Goal: Task Accomplishment & Management: Manage account settings

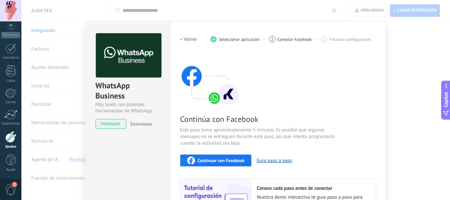
scroll to position [85, 0]
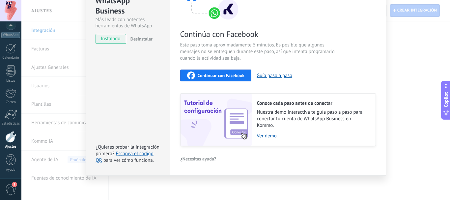
click at [204, 77] on span "Continuar con Facebook" at bounding box center [221, 75] width 47 height 5
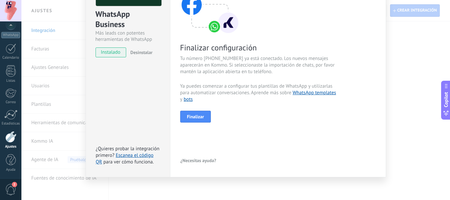
scroll to position [73, 0]
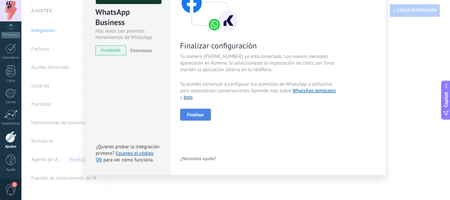
click at [194, 114] on span "Finalizar" at bounding box center [195, 114] width 17 height 5
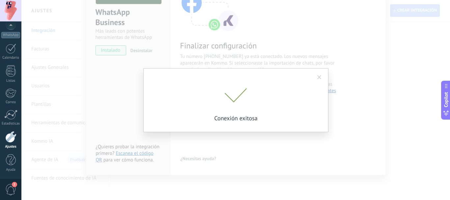
click at [319, 78] on span at bounding box center [319, 77] width 4 height 5
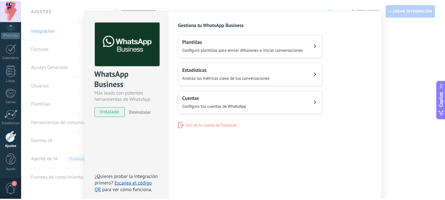
scroll to position [0, 0]
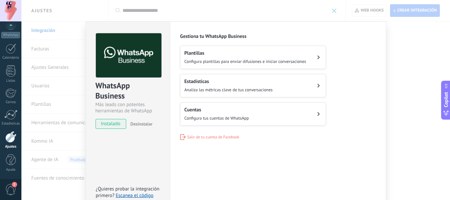
click at [226, 56] on h2 "Plantillas" at bounding box center [246, 53] width 122 height 6
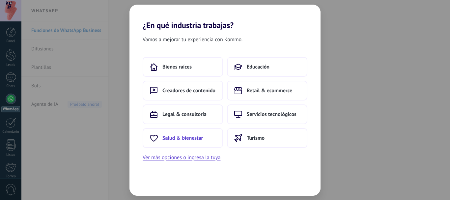
click at [194, 135] on span "Salud & bienestar" at bounding box center [182, 138] width 41 height 7
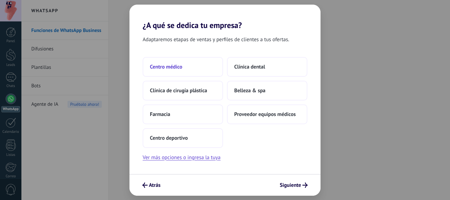
click at [174, 68] on span "Centro médico" at bounding box center [166, 67] width 32 height 7
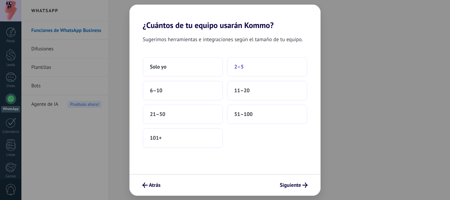
click at [241, 64] on span "2–5" at bounding box center [239, 67] width 10 height 7
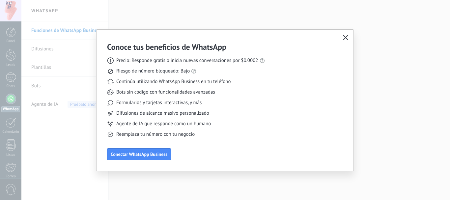
click at [343, 37] on icon "button" at bounding box center [345, 37] width 5 height 5
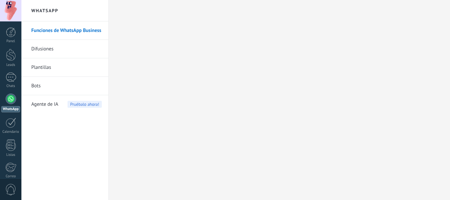
scroll to position [74, 0]
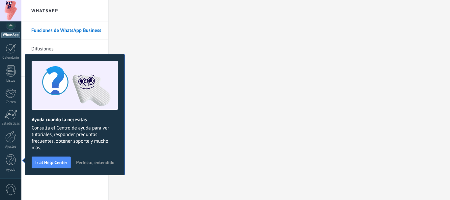
click at [92, 162] on span "Perfecto, entendido" at bounding box center [95, 162] width 38 height 5
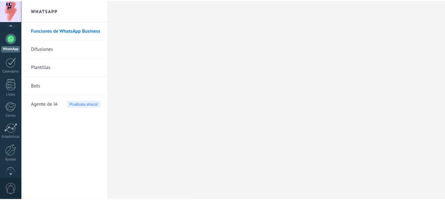
scroll to position [0, 0]
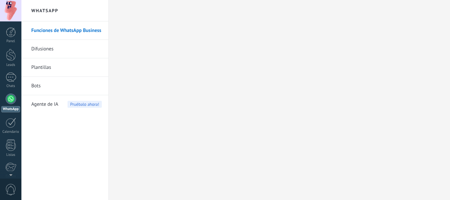
click at [11, 99] on div at bounding box center [11, 99] width 11 height 11
click at [11, 31] on div at bounding box center [11, 32] width 10 height 10
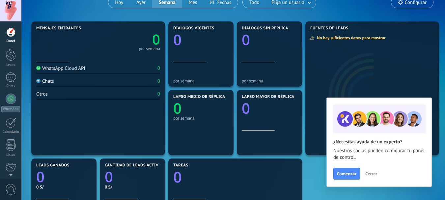
scroll to position [66, 0]
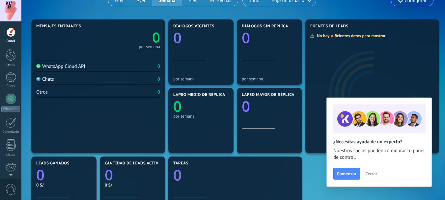
click at [372, 172] on span "Cerrar" at bounding box center [372, 173] width 12 height 5
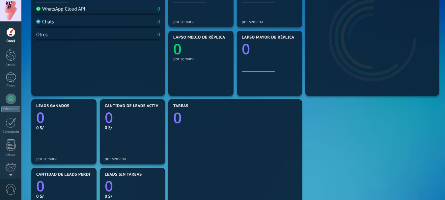
scroll to position [16, 0]
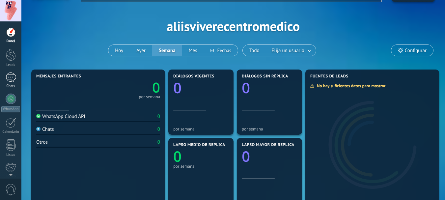
click at [9, 74] on div at bounding box center [11, 78] width 11 height 10
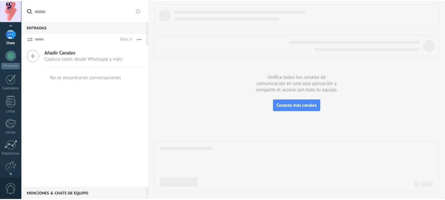
scroll to position [74, 0]
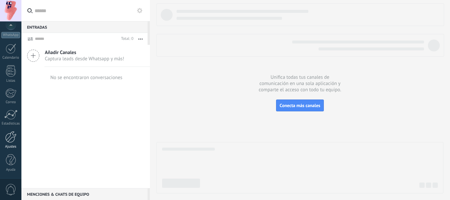
click at [13, 143] on link "Ajustes" at bounding box center [10, 140] width 21 height 18
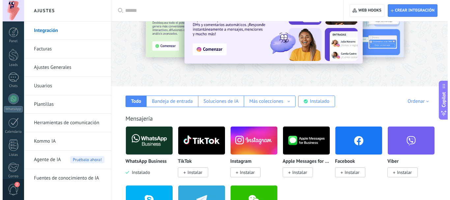
scroll to position [99, 0]
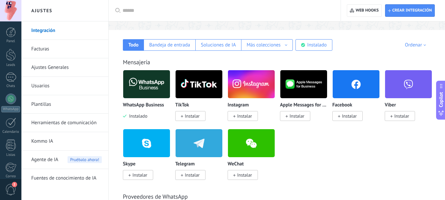
click at [141, 86] on img at bounding box center [146, 84] width 47 height 32
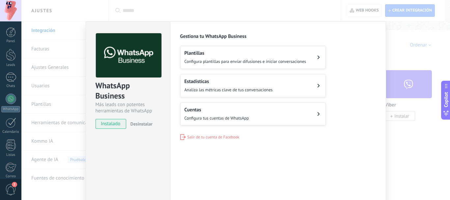
click at [226, 109] on h2 "Cuentas" at bounding box center [217, 110] width 65 height 6
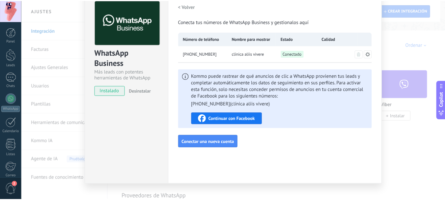
scroll to position [0, 0]
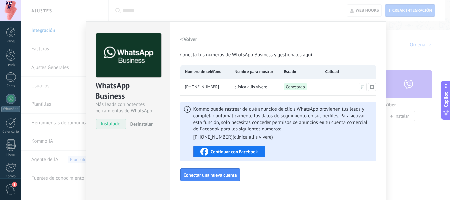
click at [189, 41] on h2 "< Volver" at bounding box center [188, 39] width 17 height 6
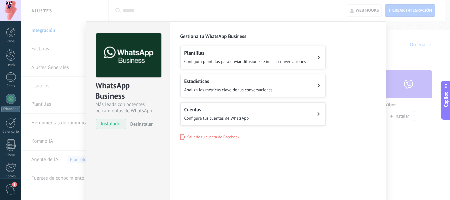
click at [415, 45] on div "WhatsApp Business Más leads con potentes herramientas de WhatsApp instalado Des…" at bounding box center [235, 100] width 429 height 200
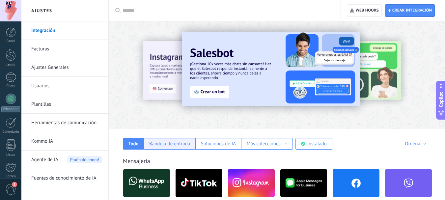
click at [171, 149] on div "Bandeja de entrada" at bounding box center [170, 144] width 52 height 12
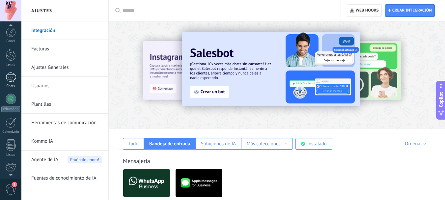
click at [12, 81] on div "1" at bounding box center [11, 78] width 11 height 10
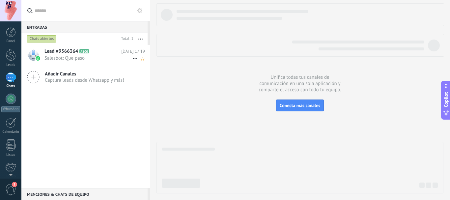
click at [56, 59] on span "Salesbot: Que paso" at bounding box center [88, 58] width 88 height 6
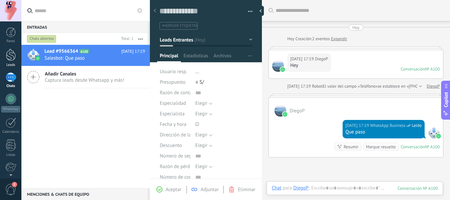
click at [7, 55] on div at bounding box center [11, 55] width 10 height 12
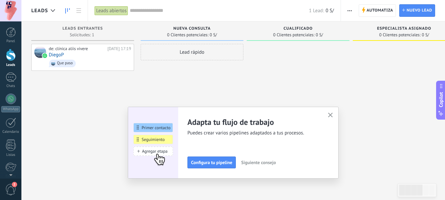
click at [353, 11] on button "button" at bounding box center [350, 10] width 10 height 13
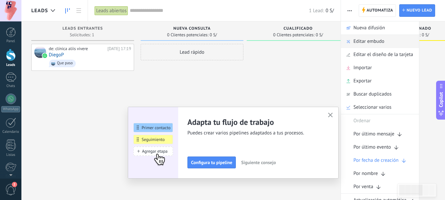
click at [357, 44] on span "Editar embudo" at bounding box center [369, 41] width 31 height 13
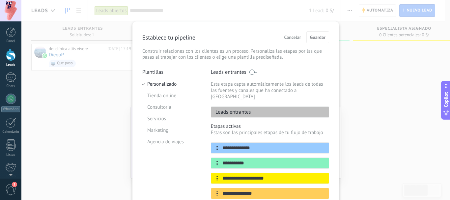
click at [361, 64] on div "**********" at bounding box center [235, 100] width 429 height 200
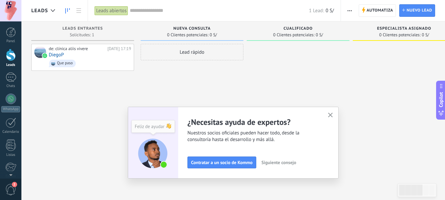
click at [328, 10] on span "0 S/" at bounding box center [330, 11] width 8 height 6
drag, startPoint x: 331, startPoint y: 10, endPoint x: 334, endPoint y: 12, distance: 3.6
click at [334, 12] on span "0 S/" at bounding box center [330, 11] width 8 height 6
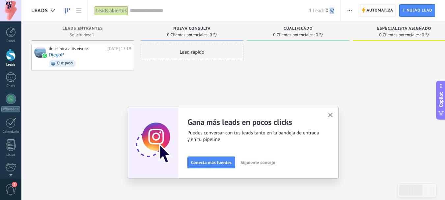
click at [375, 10] on span "Automatiza" at bounding box center [380, 11] width 27 height 12
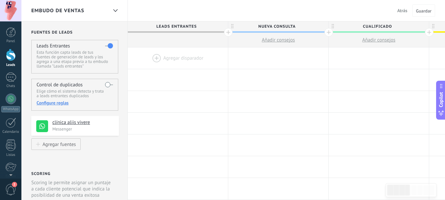
click at [157, 59] on div at bounding box center [178, 57] width 100 height 21
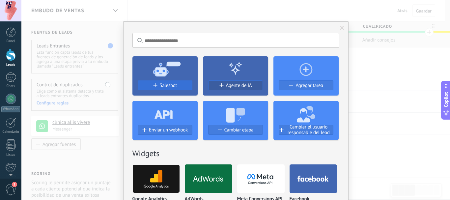
click at [171, 85] on span "Salesbot" at bounding box center [168, 86] width 17 height 6
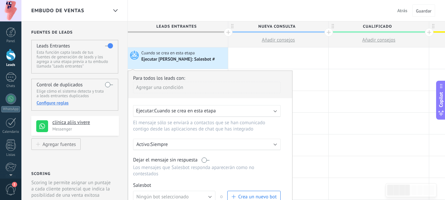
click at [211, 112] on span "Cuando se crea en esta etapa" at bounding box center [185, 111] width 62 height 6
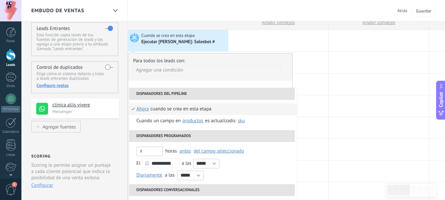
scroll to position [33, 0]
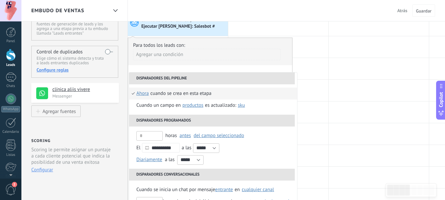
click at [190, 64] on div "Agregar una condición" at bounding box center [207, 57] width 148 height 16
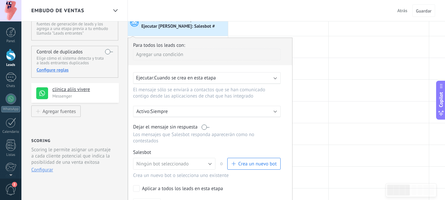
click at [191, 110] on p "Siempre" at bounding box center [208, 111] width 115 height 6
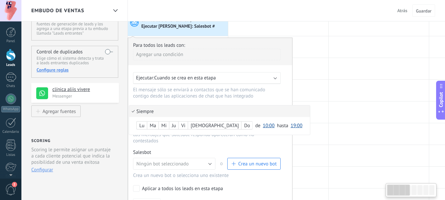
click at [192, 111] on li "Siempre" at bounding box center [219, 111] width 181 height 12
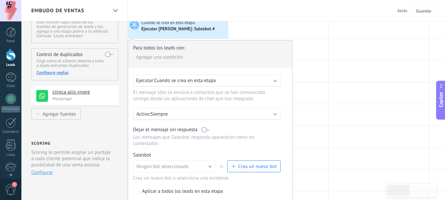
scroll to position [0, 0]
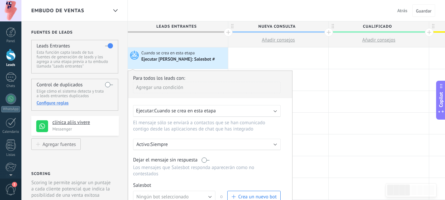
click at [205, 113] on span "Cuando se crea en esta etapa" at bounding box center [185, 111] width 62 height 6
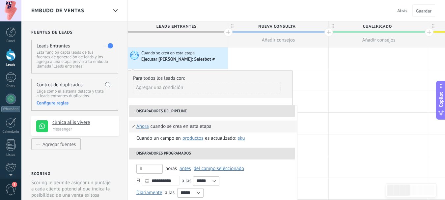
click at [161, 127] on div "Cuando se crea en esta etapa" at bounding box center [181, 127] width 61 height 12
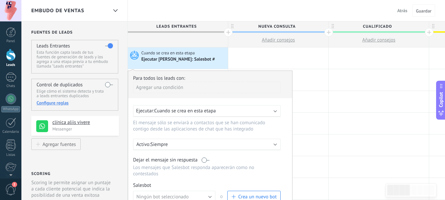
click at [205, 113] on span "Cuando se crea en esta etapa" at bounding box center [185, 111] width 62 height 6
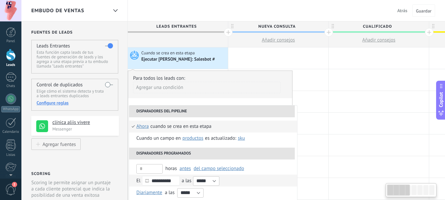
scroll to position [66, 0]
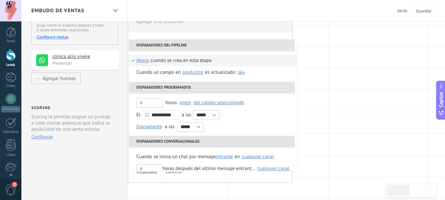
drag, startPoint x: 176, startPoint y: 59, endPoint x: 165, endPoint y: 54, distance: 11.7
click at [166, 52] on div "Cuando se crea en esta etapa ahora después de 5 minutos después de 10 minutos u…" at bounding box center [213, 66] width 168 height 30
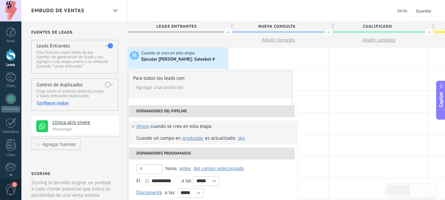
scroll to position [33, 0]
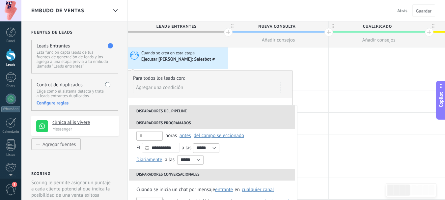
click at [165, 110] on li "Disparadores del pipeline" at bounding box center [212, 111] width 166 height 12
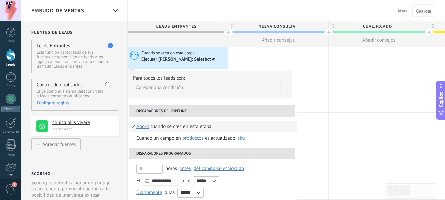
click at [163, 112] on li "Disparadores del pipeline" at bounding box center [212, 111] width 166 height 12
click at [166, 89] on div "Agregar una condición" at bounding box center [207, 88] width 148 height 12
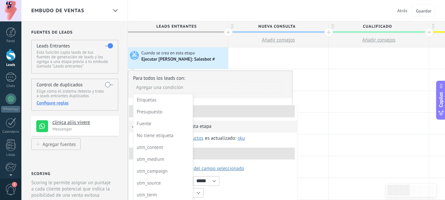
click at [225, 107] on div at bounding box center [210, 160] width 164 height 178
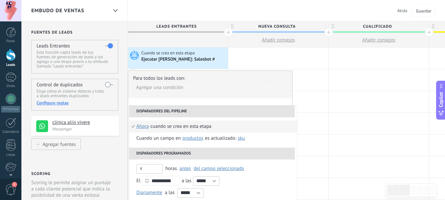
click at [176, 115] on li "Disparadores del pipeline" at bounding box center [212, 111] width 166 height 12
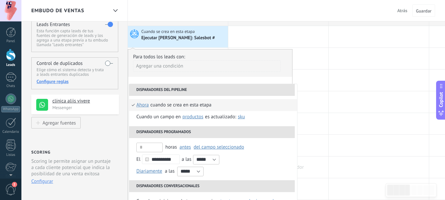
scroll to position [33, 0]
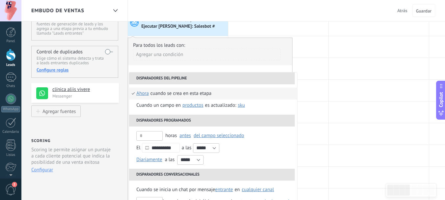
click at [174, 95] on div "Cuando se crea en esta etapa" at bounding box center [181, 94] width 61 height 12
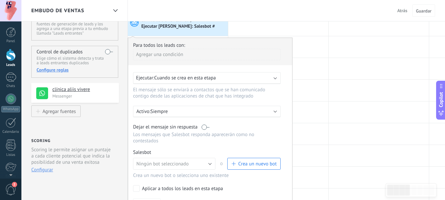
click at [192, 76] on span "Cuando se crea en esta etapa" at bounding box center [185, 78] width 62 height 6
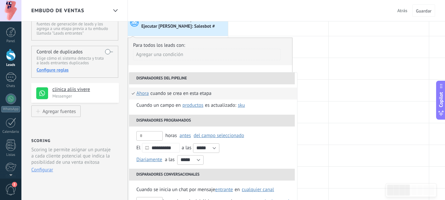
click at [163, 78] on li "Disparadores del pipeline" at bounding box center [212, 79] width 166 height 12
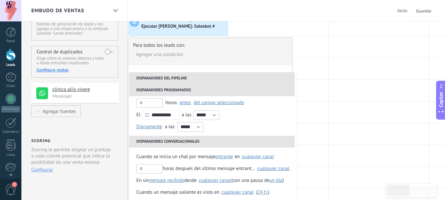
click at [165, 78] on li "Disparadores del pipeline" at bounding box center [212, 79] width 166 height 12
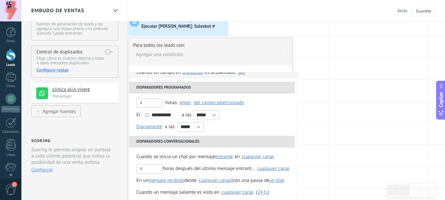
scroll to position [0, 0]
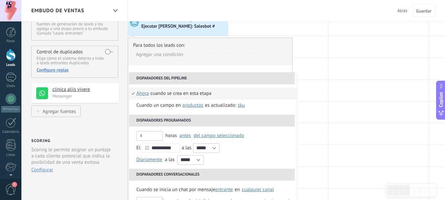
click at [140, 93] on span "ahora" at bounding box center [142, 94] width 13 height 12
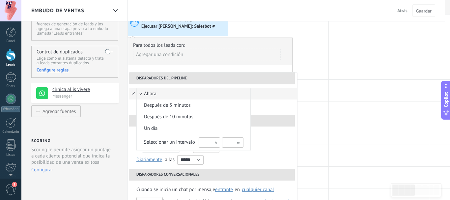
click at [163, 90] on li "ahora" at bounding box center [194, 94] width 114 height 12
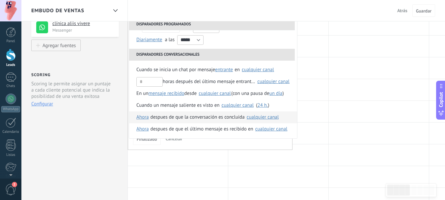
scroll to position [132, 0]
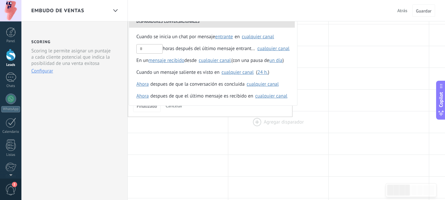
click at [362, 101] on div at bounding box center [379, 100] width 100 height 21
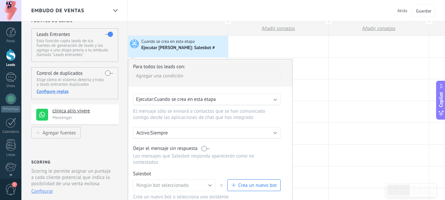
scroll to position [0, 0]
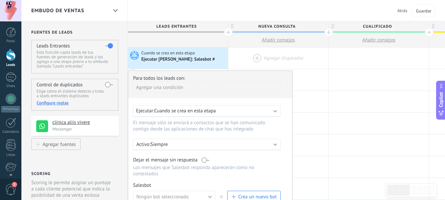
click at [253, 52] on div at bounding box center [278, 57] width 100 height 21
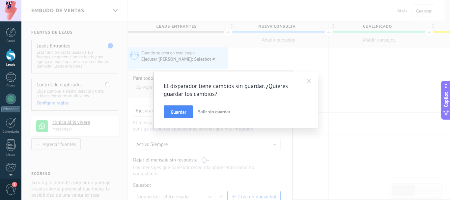
click at [307, 84] on span at bounding box center [309, 80] width 11 height 11
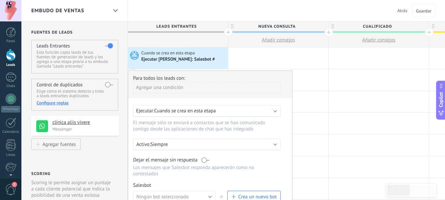
click at [165, 56] on div "Ejecutar Salesbot: Salesbot #" at bounding box center [183, 59] width 85 height 7
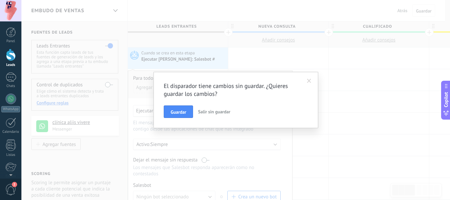
click at [209, 115] on button "Salir sin guardar" at bounding box center [214, 111] width 38 height 13
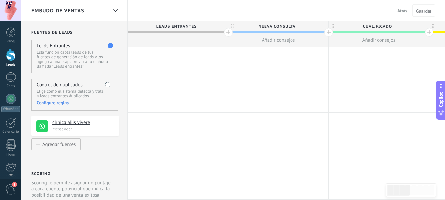
drag, startPoint x: 169, startPoint y: 62, endPoint x: 170, endPoint y: 57, distance: 4.8
click at [169, 62] on div at bounding box center [178, 57] width 100 height 21
click at [171, 50] on div at bounding box center [178, 57] width 100 height 21
click at [250, 56] on div at bounding box center [278, 57] width 100 height 21
click at [210, 56] on div at bounding box center [178, 57] width 100 height 21
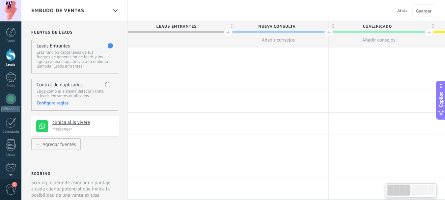
scroll to position [0, 3]
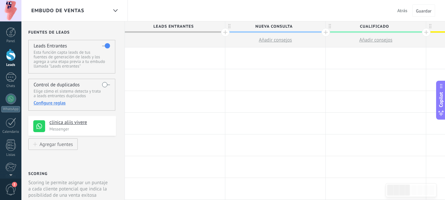
click at [159, 53] on div at bounding box center [175, 57] width 100 height 21
drag, startPoint x: 166, startPoint y: 57, endPoint x: 181, endPoint y: 52, distance: 15.3
click at [158, 58] on div at bounding box center [175, 57] width 100 height 21
click at [181, 53] on div at bounding box center [175, 57] width 100 height 21
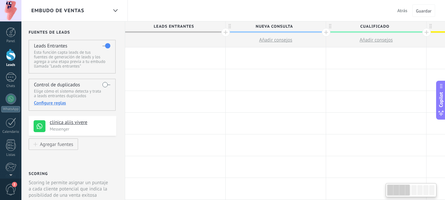
click at [181, 52] on div at bounding box center [175, 57] width 100 height 21
drag, startPoint x: 181, startPoint y: 52, endPoint x: 166, endPoint y: 54, distance: 14.9
click at [166, 54] on div at bounding box center [175, 57] width 100 height 21
click at [403, 11] on span "Atrás" at bounding box center [402, 11] width 10 height 6
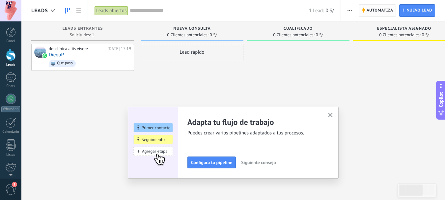
click at [381, 8] on span "Automatiza" at bounding box center [380, 11] width 27 height 12
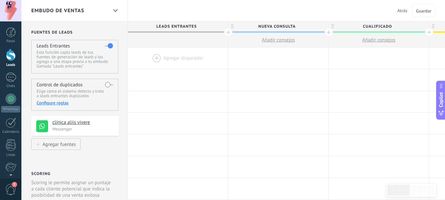
click at [158, 55] on div at bounding box center [178, 57] width 100 height 21
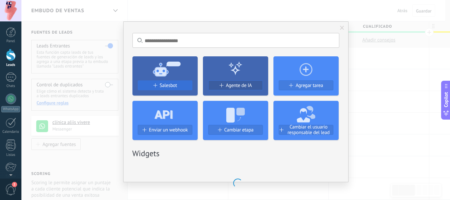
click at [163, 89] on button "Salesbot" at bounding box center [165, 85] width 55 height 10
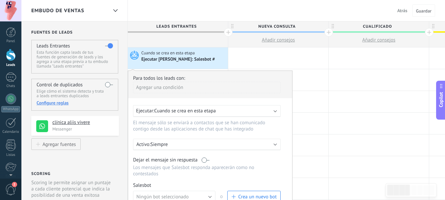
scroll to position [33, 0]
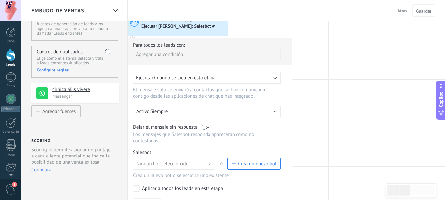
click at [278, 76] on div "Ejecutar: Cuando se crea en esta etapa" at bounding box center [207, 78] width 148 height 12
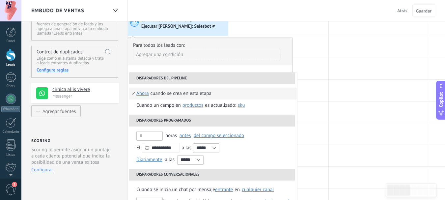
click at [205, 72] on div "**********" at bounding box center [213, 138] width 169 height 132
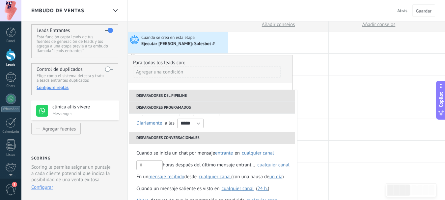
scroll to position [0, 0]
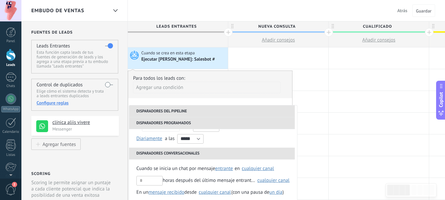
click at [177, 103] on div "**********" at bounding box center [210, 160] width 165 height 178
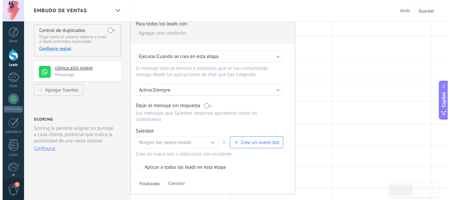
scroll to position [66, 0]
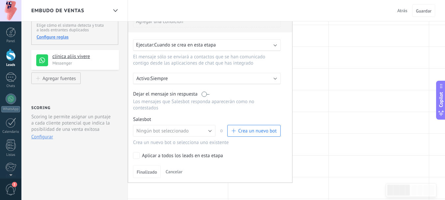
click at [244, 129] on span "Crea un nuevo bot" at bounding box center [257, 131] width 39 height 6
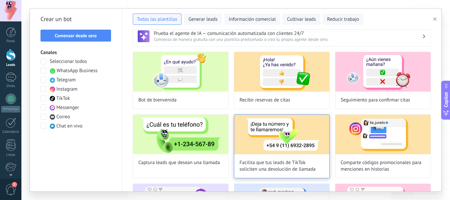
scroll to position [0, 0]
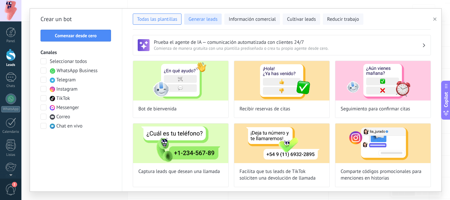
click at [200, 18] on span "Generar leads" at bounding box center [203, 19] width 29 height 7
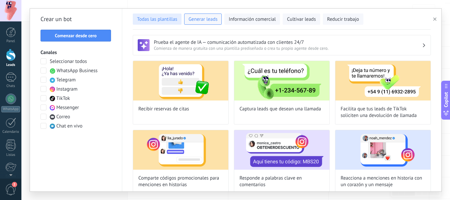
click at [161, 18] on span "Todas las plantillas" at bounding box center [157, 19] width 40 height 7
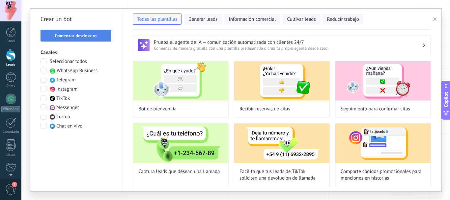
click at [78, 36] on span "Comenzar desde cero" at bounding box center [76, 35] width 42 height 5
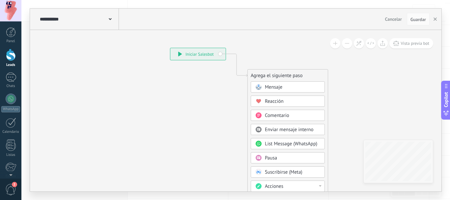
click at [276, 83] on div "Mensaje" at bounding box center [288, 86] width 74 height 11
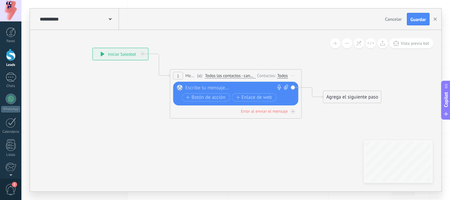
click at [206, 89] on div at bounding box center [235, 88] width 98 height 7
paste div
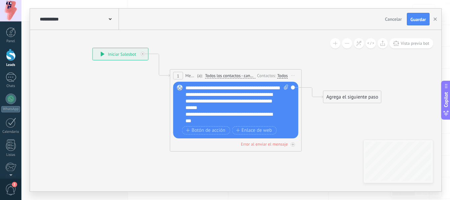
click at [202, 88] on div "**********" at bounding box center [237, 105] width 103 height 40
click at [206, 98] on div "**********" at bounding box center [232, 101] width 92 height 20
click at [203, 95] on div "**********" at bounding box center [237, 105] width 103 height 40
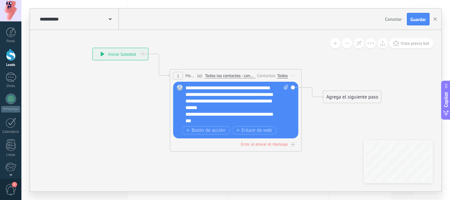
click at [226, 100] on div "**********" at bounding box center [232, 101] width 92 height 20
click at [200, 94] on div "**********" at bounding box center [237, 105] width 103 height 40
click at [192, 87] on div "**********" at bounding box center [237, 105] width 103 height 40
click at [227, 111] on div "**********" at bounding box center [232, 101] width 92 height 20
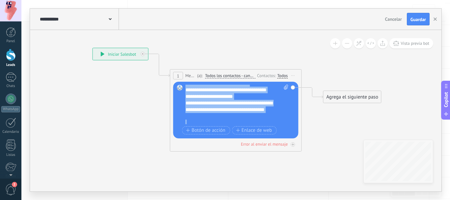
scroll to position [59, 0]
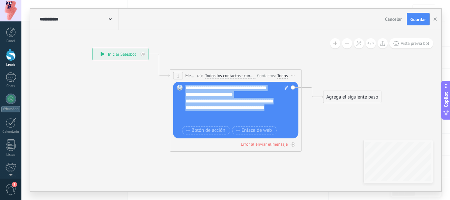
drag, startPoint x: 186, startPoint y: 109, endPoint x: 228, endPoint y: 113, distance: 41.7
click at [228, 113] on div "**********" at bounding box center [237, 105] width 103 height 40
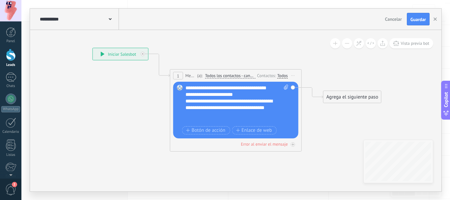
scroll to position [0, 0]
click at [338, 99] on div "Agrega el siguiente paso" at bounding box center [353, 97] width 58 height 11
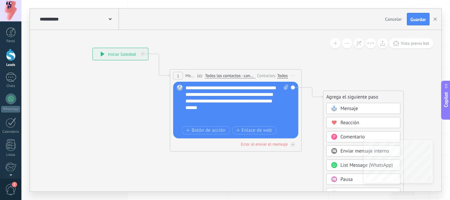
click at [339, 181] on span at bounding box center [334, 179] width 13 height 5
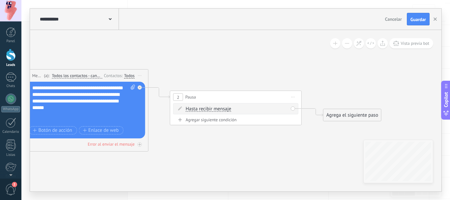
click at [209, 111] on span "Hasta recibir mensaje" at bounding box center [208, 108] width 45 height 5
click at [209, 111] on button "Hasta recibir mensaje" at bounding box center [224, 109] width 82 height 12
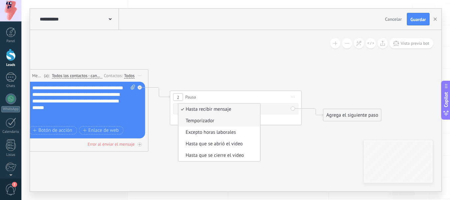
click at [216, 121] on span "Temporizador" at bounding box center [219, 121] width 80 height 7
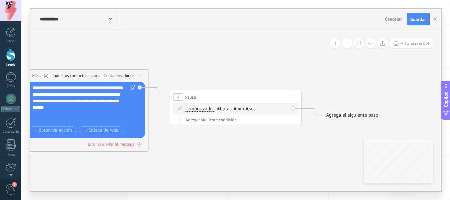
click at [241, 110] on span ": * horas * min * sec" at bounding box center [234, 109] width 41 height 6
click at [239, 112] on span ": * horas * min * sec" at bounding box center [234, 109] width 41 height 6
drag, startPoint x: 239, startPoint y: 110, endPoint x: 235, endPoint y: 106, distance: 5.1
click at [235, 106] on span ": * horas * min * sec" at bounding box center [234, 109] width 41 height 6
type input "*"
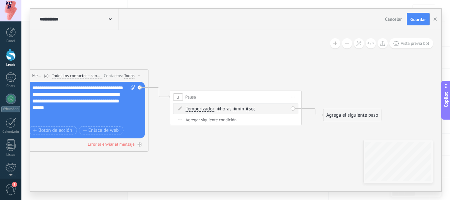
click at [249, 109] on input "*" at bounding box center [247, 109] width 3 height 5
click at [249, 110] on input "*" at bounding box center [247, 109] width 3 height 5
click at [254, 109] on span ": * horas * min * sec" at bounding box center [234, 109] width 41 height 6
click at [249, 109] on input "*" at bounding box center [247, 109] width 3 height 5
type input "*"
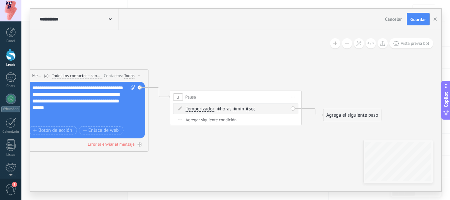
click at [299, 139] on icon at bounding box center [149, 99] width 749 height 433
click at [334, 114] on div "Agrega el siguiente paso" at bounding box center [352, 115] width 58 height 11
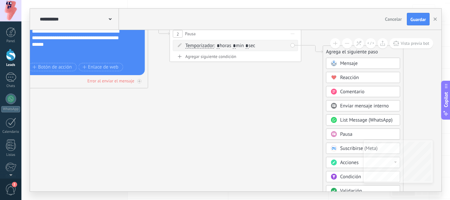
click at [345, 61] on span "Mensaje" at bounding box center [348, 63] width 17 height 6
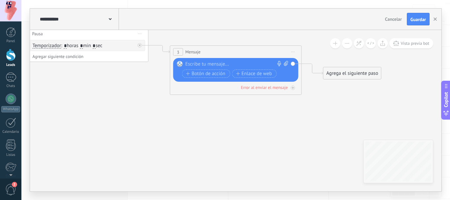
click at [202, 65] on div at bounding box center [235, 64] width 98 height 7
paste div
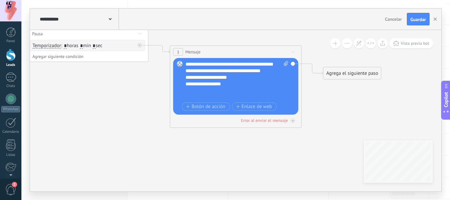
click at [226, 81] on div "**********" at bounding box center [232, 77] width 92 height 7
click at [232, 87] on div "**********" at bounding box center [232, 84] width 92 height 7
click at [321, 108] on icon at bounding box center [72, 40] width 903 height 440
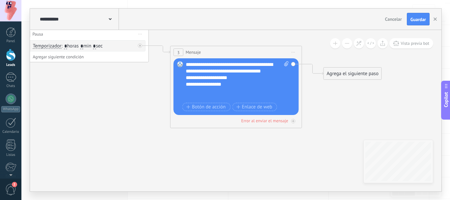
click at [307, 96] on icon at bounding box center [73, 40] width 903 height 440
click at [330, 69] on div "Agrega el siguiente paso" at bounding box center [353, 73] width 58 height 11
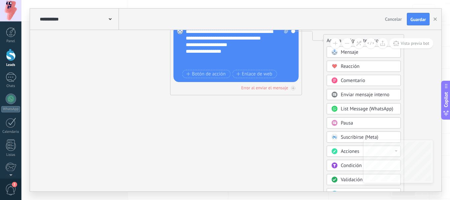
click at [340, 181] on span at bounding box center [334, 179] width 13 height 5
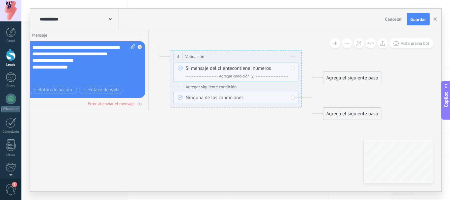
click at [261, 69] on span "números" at bounding box center [262, 68] width 18 height 5
click at [261, 69] on button "números" at bounding box center [291, 69] width 82 height 12
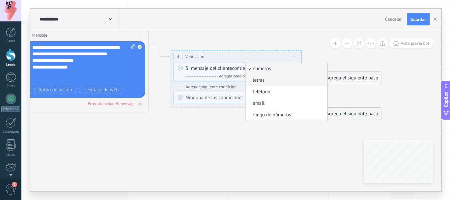
click at [264, 80] on span "letras" at bounding box center [286, 80] width 80 height 7
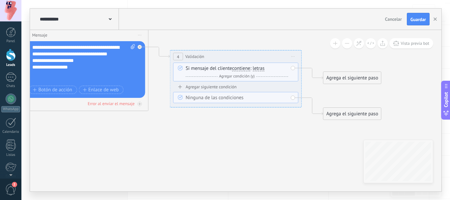
click at [344, 79] on div "Agrega el siguiente paso" at bounding box center [353, 78] width 58 height 11
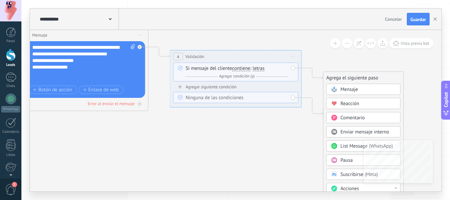
click at [342, 89] on span "Mensaje" at bounding box center [349, 89] width 17 height 6
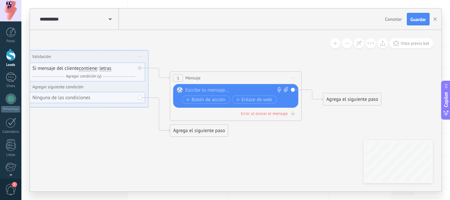
click at [212, 90] on div at bounding box center [235, 90] width 98 height 7
paste div
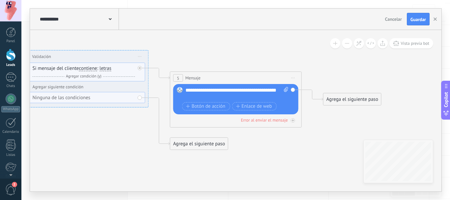
click at [344, 102] on div "Agrega el siguiente paso" at bounding box center [353, 99] width 58 height 11
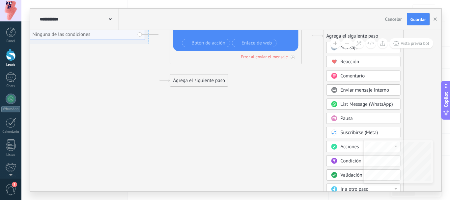
click at [343, 145] on span "Acciones" at bounding box center [350, 147] width 18 height 6
click at [345, 147] on div "Administrar etiquetas" at bounding box center [363, 146] width 73 height 11
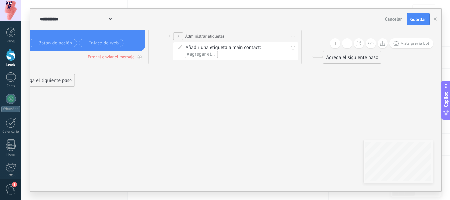
click at [229, 52] on div "Añadir Añadir Eliminar Añadir Añadir Eliminar una etiqueta a main contact main …" at bounding box center [237, 50] width 103 height 13
click at [264, 48] on div "Añadir Añadir Eliminar Añadir Añadir Eliminar una etiqueta a main contact main …" at bounding box center [237, 50] width 103 height 13
click at [208, 54] on span "#agregar etiquetas" at bounding box center [207, 54] width 40 height 6
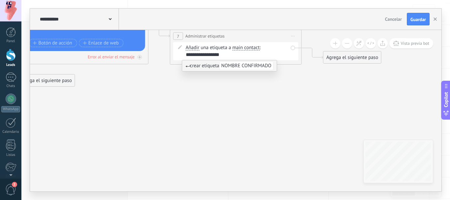
scroll to position [0, 7]
type input "**********"
click at [245, 66] on span "NOMBRE CONFIRMADO" at bounding box center [247, 65] width 54 height 9
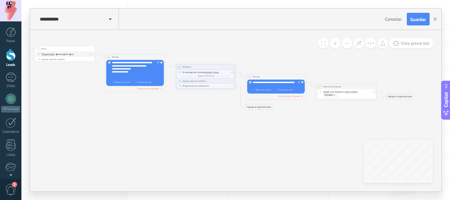
drag, startPoint x: 138, startPoint y: 121, endPoint x: 284, endPoint y: 147, distance: 148.4
click at [284, 147] on icon at bounding box center [165, 67] width 627 height 235
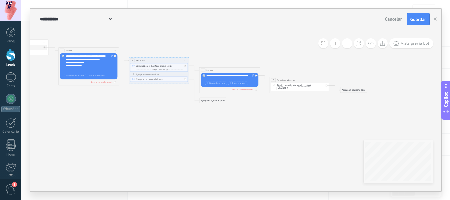
drag, startPoint x: 284, startPoint y: 147, endPoint x: 166, endPoint y: 125, distance: 120.2
click at [111, 129] on icon at bounding box center [119, 61] width 627 height 235
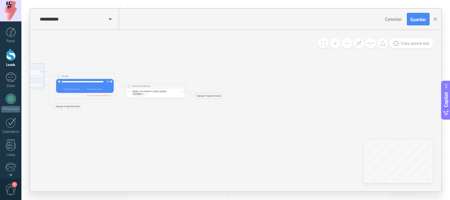
drag, startPoint x: 290, startPoint y: 118, endPoint x: 184, endPoint y: 124, distance: 106.3
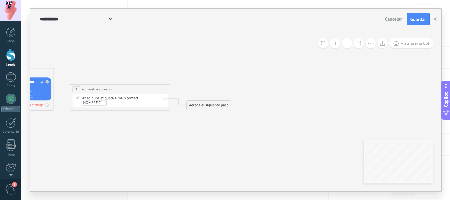
click at [206, 101] on div "Agrega el siguiente paso Mensaje Mensaje Mensaje Reacción Comentario Enviar men…" at bounding box center [209, 106] width 44 height 10
click at [206, 103] on div "Agrega el siguiente paso" at bounding box center [209, 105] width 44 height 8
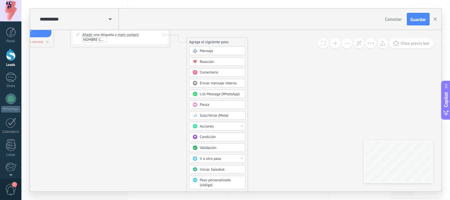
click at [216, 125] on div "Acciones" at bounding box center [221, 126] width 42 height 5
click at [228, 153] on div "Cambiar etapa del lead" at bounding box center [218, 152] width 56 height 9
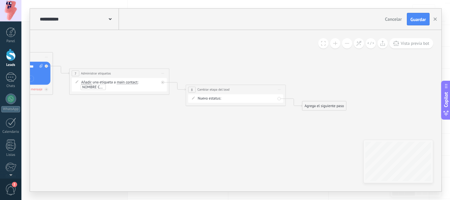
click at [0, 0] on div "Nueva consulta Cualificado Especialista asignado Cita confirmada Tratamiento in…" at bounding box center [0, 0] width 0 height 0
click at [0, 0] on label "Cualificado" at bounding box center [0, 0] width 0 height 0
click at [411, 44] on span "Vista previa bot" at bounding box center [415, 44] width 29 height 6
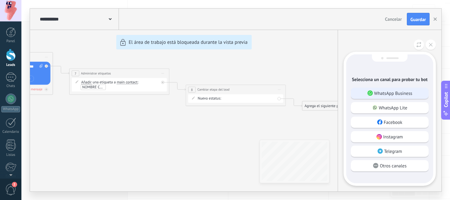
click at [391, 93] on p "WhatsApp Business" at bounding box center [393, 93] width 38 height 6
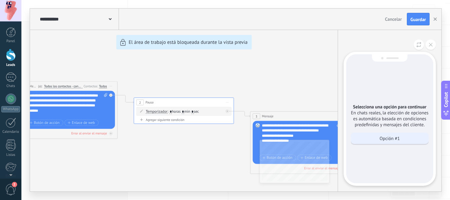
click at [381, 139] on p "Opción #1" at bounding box center [390, 138] width 20 height 6
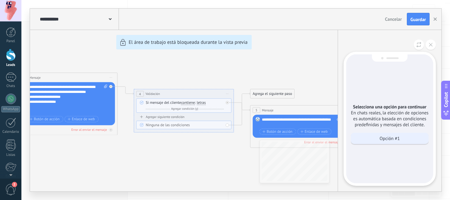
click at [401, 139] on div "Opción #1" at bounding box center [390, 138] width 78 height 11
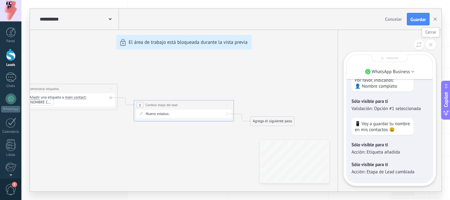
click at [432, 44] on icon at bounding box center [431, 45] width 4 height 4
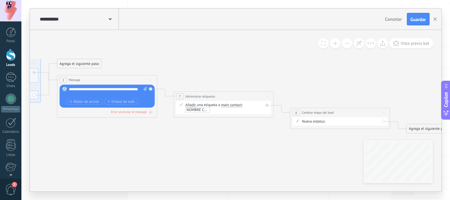
drag, startPoint x: 118, startPoint y: 141, endPoint x: 325, endPoint y: 145, distance: 207.3
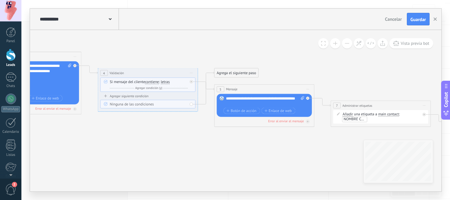
drag, startPoint x: 112, startPoint y: 139, endPoint x: 295, endPoint y: 151, distance: 183.0
click at [297, 151] on icon at bounding box center [140, 74] width 1152 height 388
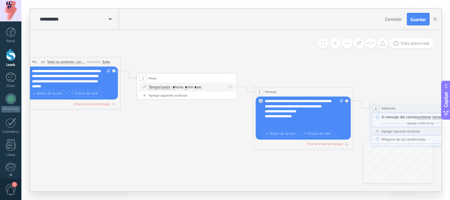
click at [269, 161] on icon at bounding box center [412, 110] width 1152 height 388
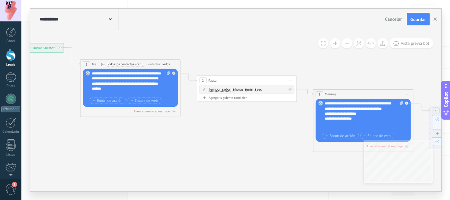
drag, startPoint x: 127, startPoint y: 139, endPoint x: 186, endPoint y: 141, distance: 59.0
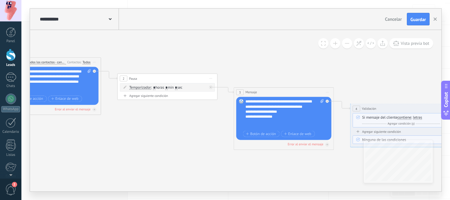
drag, startPoint x: 258, startPoint y: 153, endPoint x: 178, endPoint y: 151, distance: 79.5
click at [178, 151] on icon at bounding box center [393, 110] width 1152 height 388
click at [420, 19] on span "Guardar" at bounding box center [418, 19] width 15 height 5
click at [433, 21] on button "button" at bounding box center [435, 19] width 10 height 13
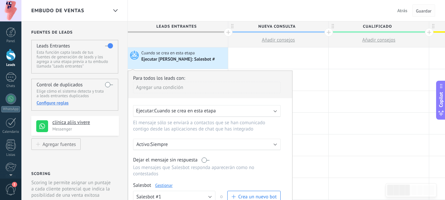
click at [420, 13] on span "Guardar" at bounding box center [423, 11] width 15 height 5
click at [250, 55] on div at bounding box center [278, 57] width 100 height 21
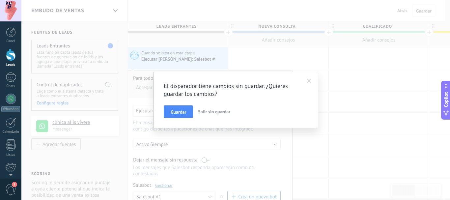
click at [308, 78] on span at bounding box center [309, 80] width 11 height 11
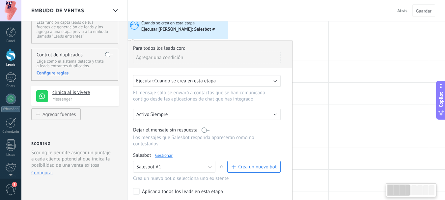
scroll to position [66, 0]
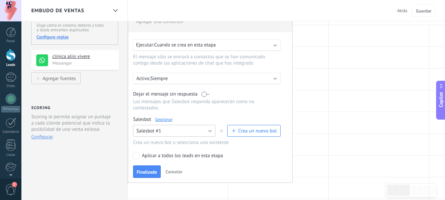
click at [186, 130] on button "Salesbot #1" at bounding box center [174, 131] width 82 height 12
click at [147, 141] on span "Salesbot #1" at bounding box center [171, 142] width 84 height 6
click at [154, 171] on span "Finalizado" at bounding box center [147, 172] width 20 height 5
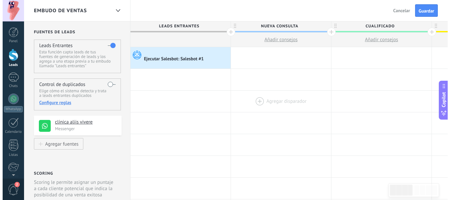
scroll to position [0, 0]
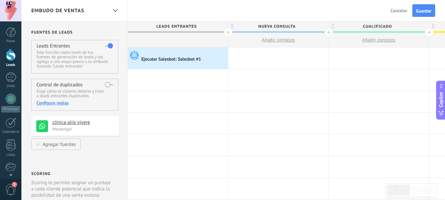
click at [418, 11] on span "Guardar" at bounding box center [423, 11] width 15 height 5
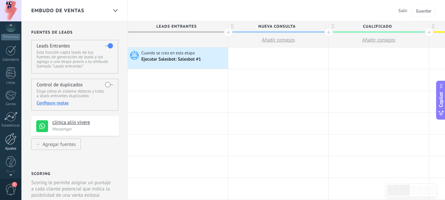
scroll to position [74, 0]
click at [15, 136] on div at bounding box center [10, 137] width 11 height 12
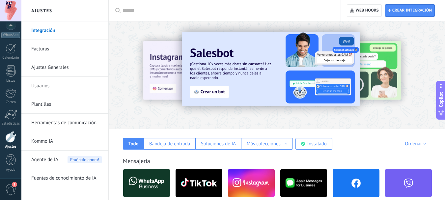
click at [69, 121] on link "Herramientas de comunicación" at bounding box center [66, 123] width 71 height 18
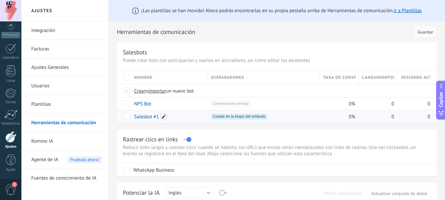
click at [166, 115] on span at bounding box center [164, 116] width 7 height 7
click at [122, 114] on div "**********" at bounding box center [277, 96] width 320 height 53
click at [162, 116] on span at bounding box center [164, 116] width 7 height 7
click at [145, 116] on input "**********" at bounding box center [168, 117] width 69 height 11
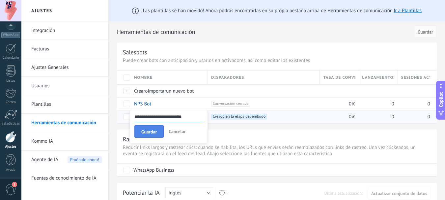
type input "**********"
click at [148, 130] on span "Guardar" at bounding box center [148, 132] width 15 height 5
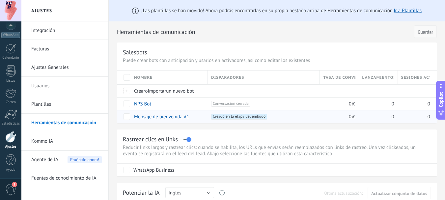
click at [424, 32] on span "Guardar" at bounding box center [425, 32] width 15 height 5
click at [421, 32] on span "Guardar" at bounding box center [425, 32] width 15 height 5
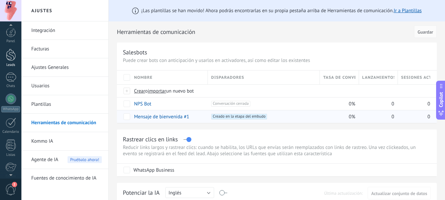
click at [12, 60] on link "Leads" at bounding box center [10, 58] width 21 height 18
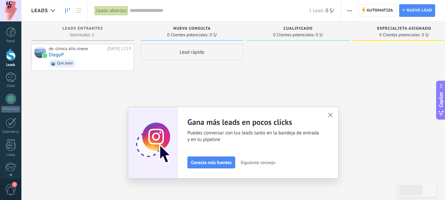
click at [367, 10] on span "Automatiza" at bounding box center [380, 11] width 27 height 12
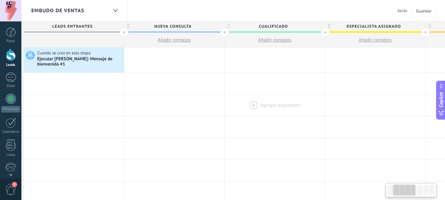
scroll to position [0, 109]
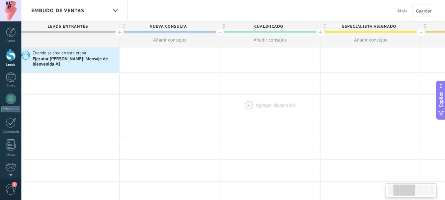
drag, startPoint x: 359, startPoint y: 118, endPoint x: 292, endPoint y: 99, distance: 69.6
click at [87, 60] on div "Ejecutar Salesbot: Mensaje de bienvenida #1" at bounding box center [75, 61] width 85 height 11
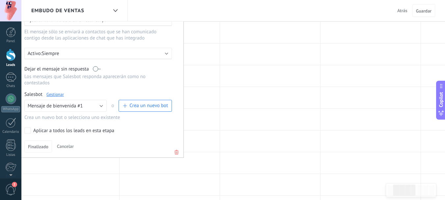
scroll to position [66, 0]
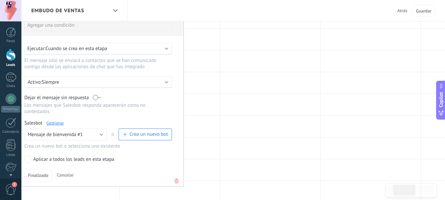
click at [55, 123] on link "Gestionar" at bounding box center [54, 123] width 17 height 6
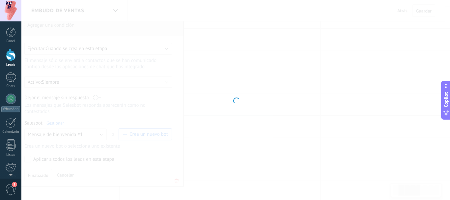
type input "**********"
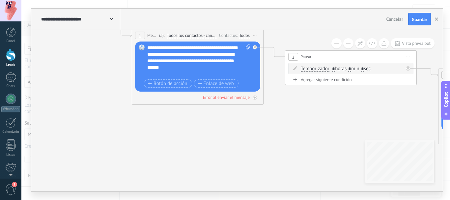
drag, startPoint x: 211, startPoint y: 149, endPoint x: 54, endPoint y: 43, distance: 189.1
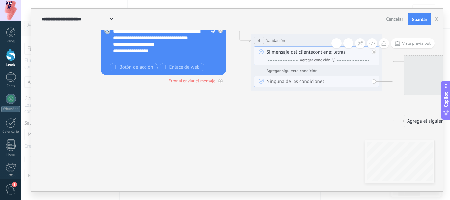
drag, startPoint x: 350, startPoint y: 108, endPoint x: 75, endPoint y: 89, distance: 275.5
click at [71, 89] on icon at bounding box center [278, 39] width 1458 height 505
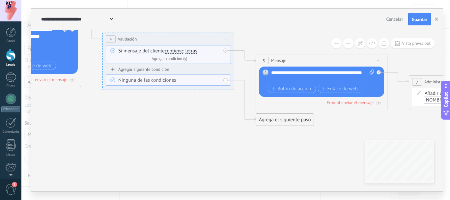
drag, startPoint x: 341, startPoint y: 128, endPoint x: 103, endPoint y: 114, distance: 238.4
click at [106, 114] on icon at bounding box center [129, 37] width 1458 height 505
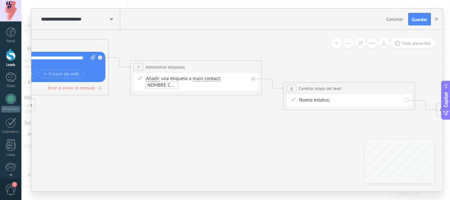
drag, startPoint x: 344, startPoint y: 120, endPoint x: 155, endPoint y: 117, distance: 188.9
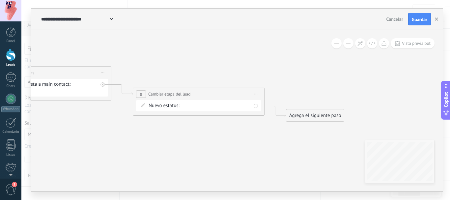
drag, startPoint x: 358, startPoint y: 123, endPoint x: 211, endPoint y: 129, distance: 146.8
click at [0, 0] on div "Nueva consulta Cualificado Especialista asignado Cita confirmada Tratamiento in…" at bounding box center [0, 0] width 0 height 0
click at [0, 0] on label "Nueva consulta" at bounding box center [0, 0] width 0 height 0
click at [417, 20] on span "Guardar" at bounding box center [419, 19] width 15 height 5
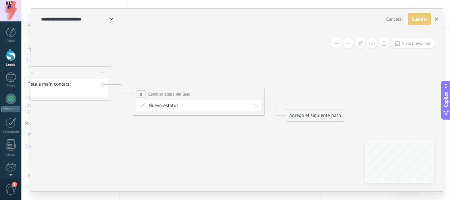
click at [436, 20] on icon "button" at bounding box center [436, 18] width 3 height 3
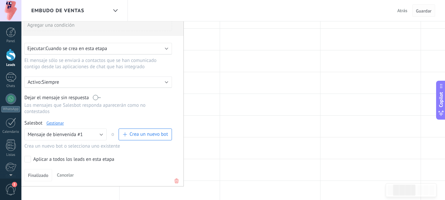
click at [419, 9] on span "Guardar" at bounding box center [423, 11] width 15 height 5
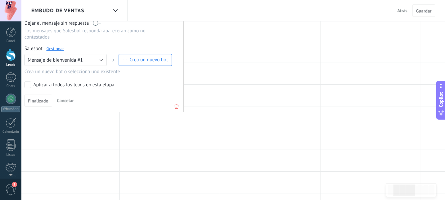
scroll to position [99, 0]
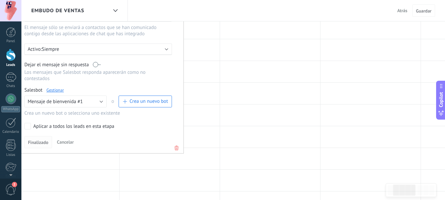
click at [38, 143] on span "Finalizado" at bounding box center [38, 142] width 20 height 5
click at [88, 101] on button "Mensaje de bienvenida #1" at bounding box center [65, 102] width 82 height 12
click at [70, 112] on span "Mensaje de bienvenida #1" at bounding box center [62, 113] width 84 height 6
click at [37, 144] on span "Finalizado" at bounding box center [38, 142] width 20 height 5
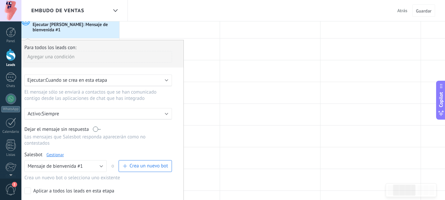
scroll to position [0, 0]
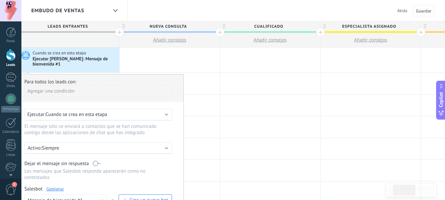
click at [426, 12] on span "Guardar" at bounding box center [423, 11] width 15 height 5
click at [79, 62] on div "Ejecutar Salesbot: Mensaje de bienvenida #1" at bounding box center [75, 61] width 85 height 11
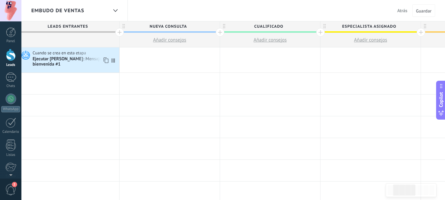
click at [26, 62] on div "Cuando se crea en esta etapa Ejecutar Salesbot: Mensaje de bienvenida #1" at bounding box center [69, 58] width 100 height 17
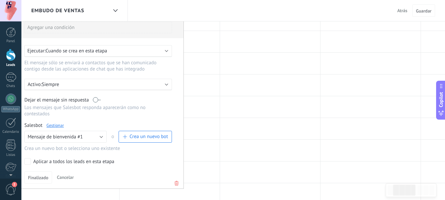
scroll to position [99, 0]
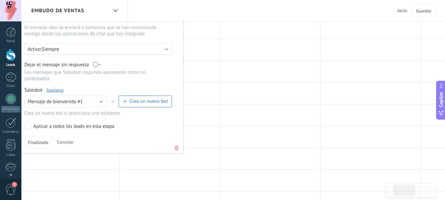
click at [48, 90] on link "Gestionar" at bounding box center [54, 90] width 17 height 6
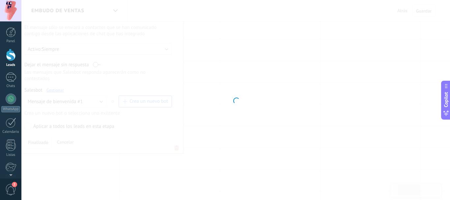
type input "**********"
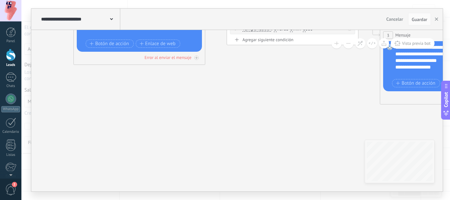
drag, startPoint x: 221, startPoint y: 150, endPoint x: 66, endPoint y: 41, distance: 189.6
click at [26, 28] on div "**********" at bounding box center [235, 100] width 429 height 200
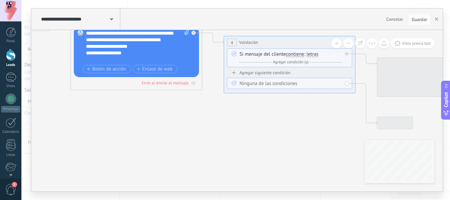
drag, startPoint x: 230, startPoint y: 114, endPoint x: 80, endPoint y: 140, distance: 152.2
click at [80, 139] on icon at bounding box center [251, 41] width 1458 height 505
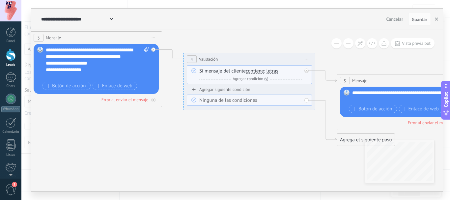
drag, startPoint x: 293, startPoint y: 170, endPoint x: 146, endPoint y: 112, distance: 157.8
click at [105, 98] on icon at bounding box center [211, 58] width 1458 height 505
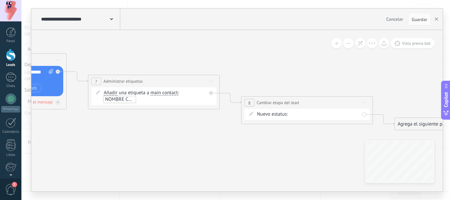
drag, startPoint x: 325, startPoint y: 101, endPoint x: 104, endPoint y: 144, distance: 225.0
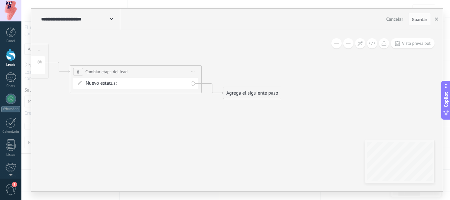
drag, startPoint x: 303, startPoint y: 149, endPoint x: 144, endPoint y: 121, distance: 161.4
click at [435, 20] on icon "button" at bounding box center [436, 18] width 3 height 3
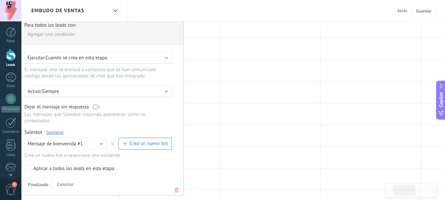
scroll to position [0, 0]
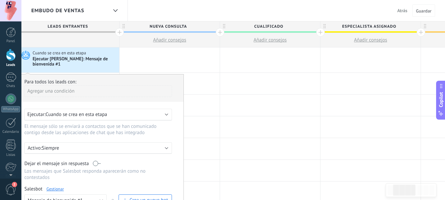
click at [56, 53] on span "Cuando se crea en esta etapa" at bounding box center [60, 53] width 54 height 6
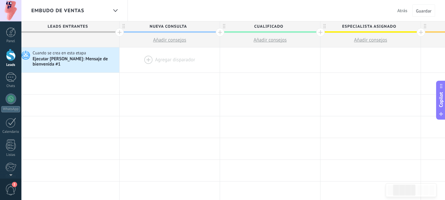
click at [156, 63] on div at bounding box center [170, 59] width 100 height 25
click at [148, 59] on div at bounding box center [170, 59] width 100 height 25
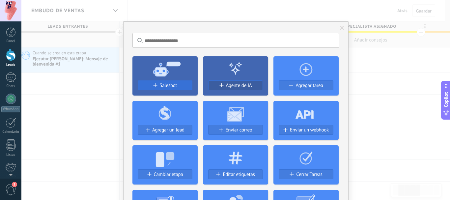
click at [174, 85] on span "Salesbot" at bounding box center [168, 86] width 17 height 6
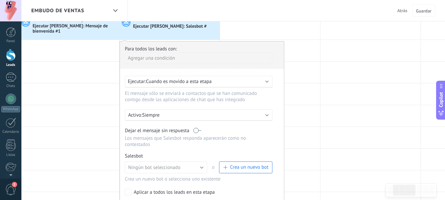
scroll to position [66, 0]
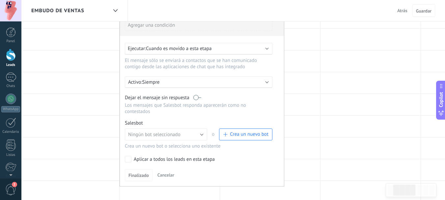
click at [239, 135] on span "Crea un nuevo bot" at bounding box center [249, 134] width 39 height 6
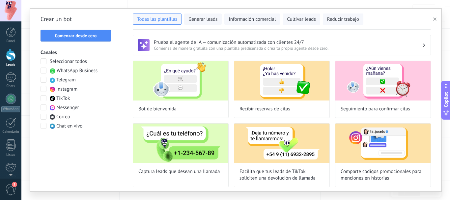
click at [99, 37] on span "Comenzar desde cero" at bounding box center [75, 35] width 63 height 5
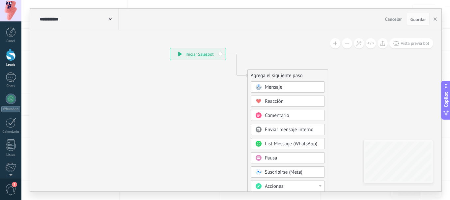
click at [269, 155] on span "Pausa" at bounding box center [271, 158] width 12 height 6
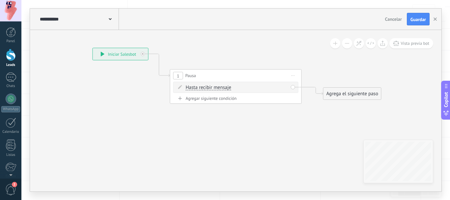
click at [201, 87] on span "Hasta recibir mensaje" at bounding box center [208, 87] width 45 height 5
click at [201, 87] on button "Hasta recibir mensaje" at bounding box center [224, 88] width 82 height 12
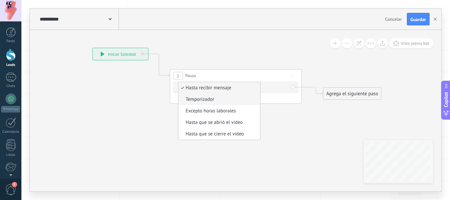
click at [200, 100] on span "Temporizador" at bounding box center [219, 99] width 80 height 7
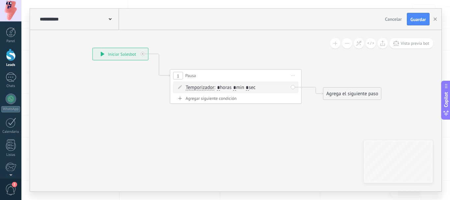
click at [243, 92] on div "Temporizador Hasta recibir mensaje Temporizador Excepto horas laborales Hasta q…" at bounding box center [235, 87] width 125 height 11
click at [236, 89] on input "*" at bounding box center [234, 87] width 3 height 5
type input "*"
click at [249, 86] on input "*" at bounding box center [247, 87] width 3 height 5
type input "*"
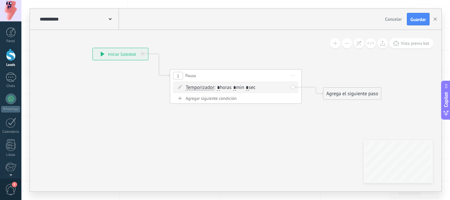
click at [273, 116] on icon at bounding box center [226, 76] width 596 height 386
click at [110, 19] on use at bounding box center [110, 19] width 3 height 2
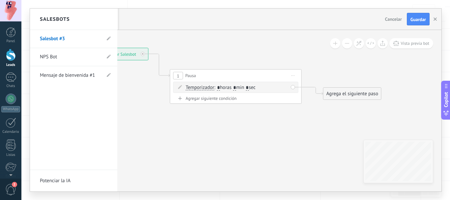
click at [232, 151] on div at bounding box center [236, 100] width 412 height 183
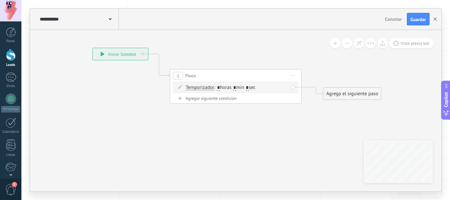
click at [439, 20] on button "button" at bounding box center [435, 19] width 10 height 13
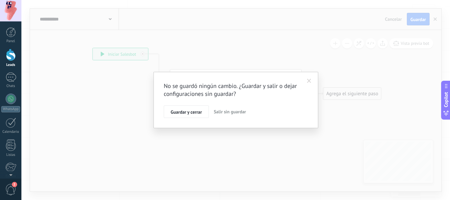
click at [235, 112] on span "Salir sin guardar" at bounding box center [230, 112] width 32 height 6
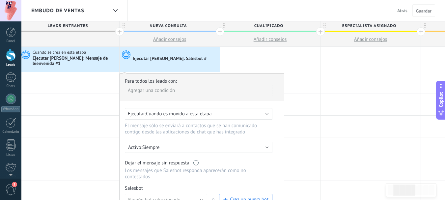
scroll to position [0, 0]
click at [90, 60] on div "Ejecutar Salesbot: Mensaje de bienvenida #1" at bounding box center [75, 61] width 85 height 11
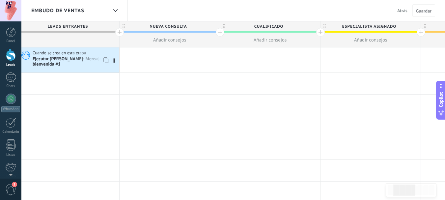
click at [85, 61] on div "Ejecutar Salesbot: Mensaje de bienvenida #1" at bounding box center [75, 61] width 85 height 11
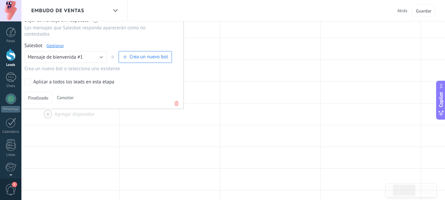
scroll to position [132, 0]
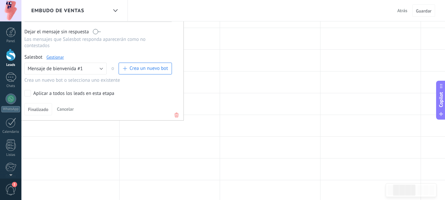
click at [56, 57] on link "Gestionar" at bounding box center [54, 57] width 17 height 6
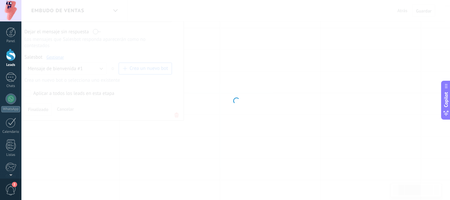
type input "**********"
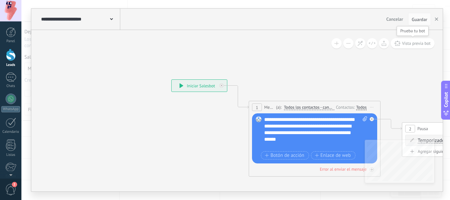
click at [412, 44] on span "Vista previa bot" at bounding box center [416, 44] width 29 height 6
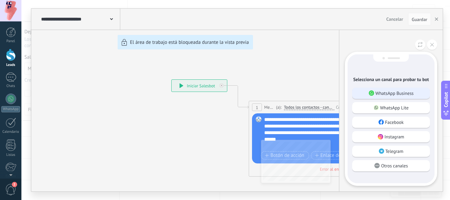
click at [396, 91] on p "WhatsApp Business" at bounding box center [395, 93] width 38 height 6
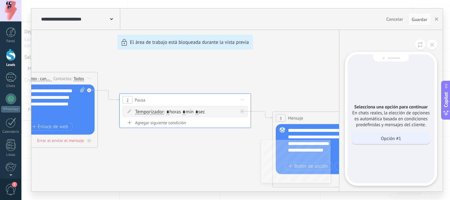
click at [403, 139] on div "Opción #1" at bounding box center [391, 138] width 78 height 11
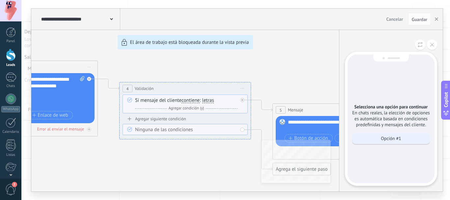
click at [406, 137] on div "Opción #1" at bounding box center [391, 138] width 78 height 11
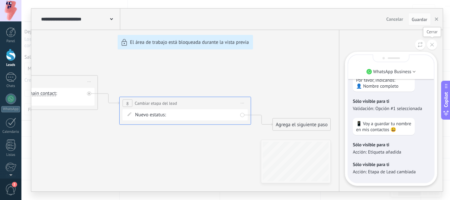
click at [432, 43] on icon at bounding box center [432, 45] width 4 height 4
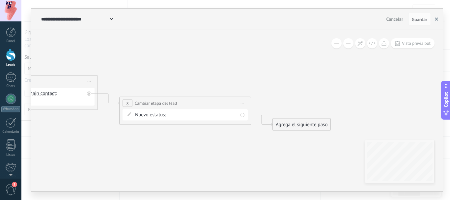
click at [436, 18] on icon "button" at bounding box center [436, 18] width 3 height 3
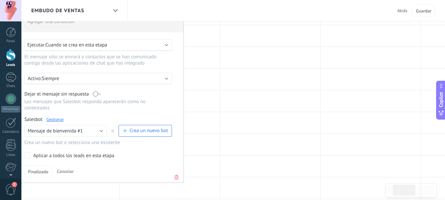
scroll to position [0, 0]
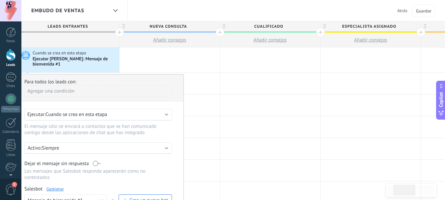
click at [157, 58] on div at bounding box center [170, 59] width 100 height 25
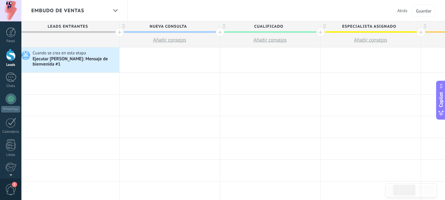
click at [161, 51] on div at bounding box center [170, 59] width 100 height 25
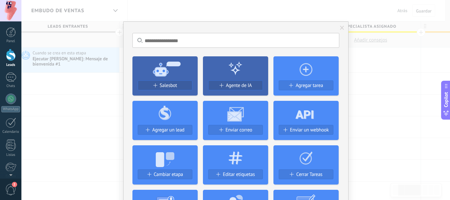
click at [178, 62] on use at bounding box center [167, 68] width 28 height 15
click at [341, 28] on span at bounding box center [342, 28] width 4 height 5
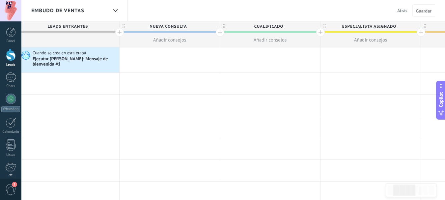
click at [151, 55] on div at bounding box center [170, 59] width 100 height 25
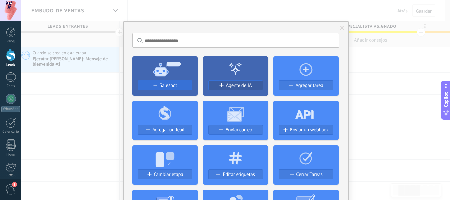
click at [165, 84] on span "Salesbot" at bounding box center [168, 86] width 17 height 6
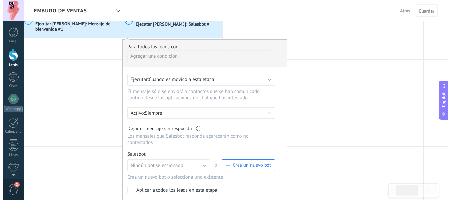
scroll to position [66, 0]
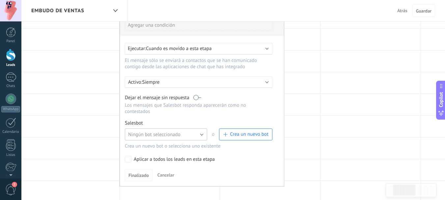
click at [195, 136] on button "Ningún bot seleccionado" at bounding box center [166, 135] width 82 height 12
click at [244, 134] on span "Crea un nuevo bot" at bounding box center [249, 134] width 39 height 6
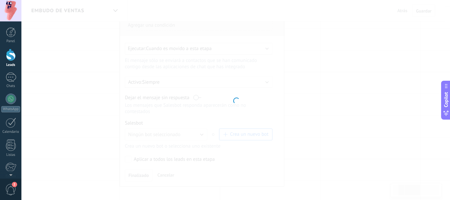
type input "**********"
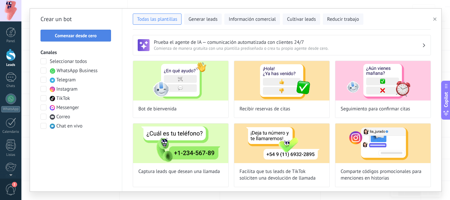
click at [67, 36] on span "Comenzar desde cero" at bounding box center [76, 35] width 42 height 5
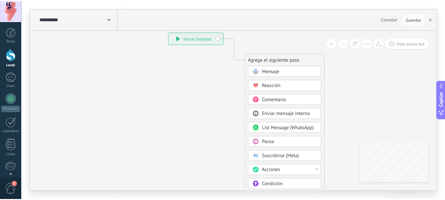
scroll to position [10, 0]
click at [305, 126] on span "List Message (WhatsApp)" at bounding box center [291, 128] width 52 height 6
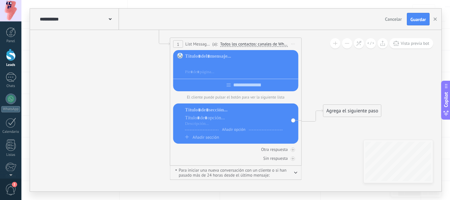
click at [204, 61] on div at bounding box center [240, 64] width 111 height 7
click at [244, 88] on input "text" at bounding box center [247, 84] width 32 height 5
click at [208, 62] on div at bounding box center [240, 64] width 111 height 7
click at [234, 123] on div at bounding box center [234, 123] width 98 height 5
click at [315, 80] on icon at bounding box center [226, 91] width 596 height 480
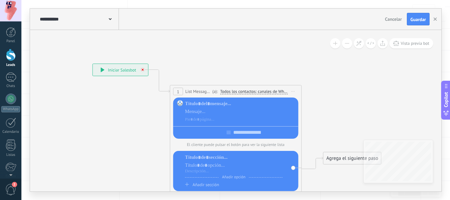
click at [145, 71] on div at bounding box center [145, 68] width 8 height 8
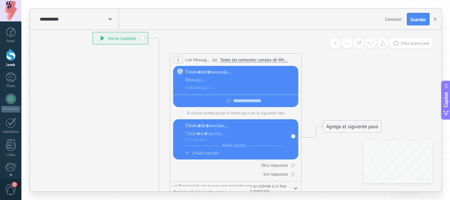
click at [142, 37] on div "**********" at bounding box center [120, 38] width 55 height 12
click at [142, 39] on div "**********" at bounding box center [120, 38] width 55 height 12
click at [279, 109] on div "El cliente puede pulsar el botón para ver la siguiente lista Añadir opción Añad…" at bounding box center [235, 113] width 125 height 94
drag, startPoint x: 361, startPoint y: 96, endPoint x: 385, endPoint y: 85, distance: 26.0
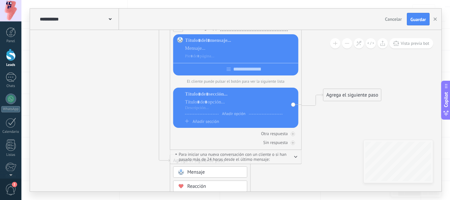
click at [345, 141] on icon at bounding box center [226, 193] width 596 height 715
click at [297, 158] on icon "button" at bounding box center [295, 157] width 3 height 2
click at [297, 158] on button "button" at bounding box center [295, 156] width 3 height 5
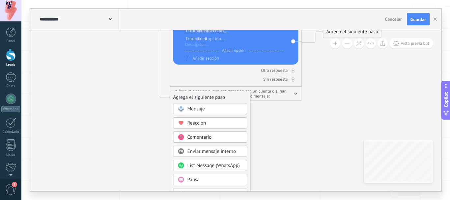
click at [207, 107] on div "Mensaje" at bounding box center [215, 109] width 55 height 7
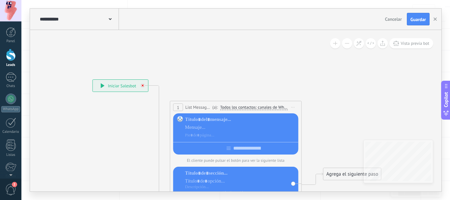
click at [143, 85] on icon at bounding box center [143, 85] width 2 height 2
click at [142, 85] on div "**********" at bounding box center [120, 86] width 55 height 12
click at [142, 82] on div "**********" at bounding box center [120, 86] width 55 height 12
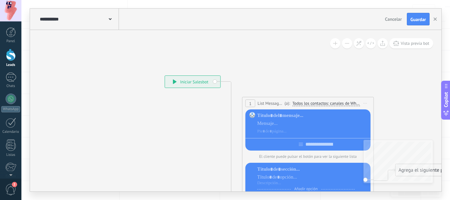
click at [389, 21] on span "Cancelar" at bounding box center [393, 19] width 17 height 6
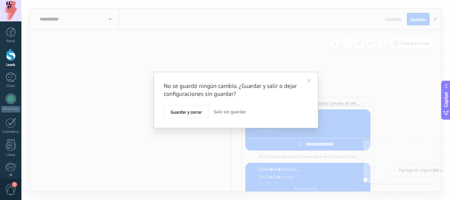
click at [311, 79] on span at bounding box center [309, 81] width 4 height 5
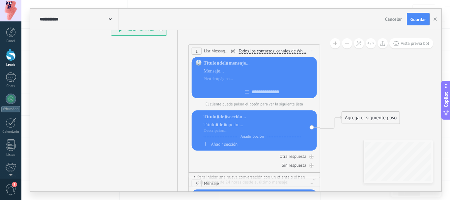
drag, startPoint x: 169, startPoint y: 112, endPoint x: 115, endPoint y: 60, distance: 75.1
click at [351, 44] on button at bounding box center [347, 43] width 10 height 10
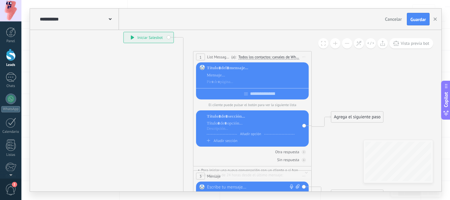
click at [349, 44] on button at bounding box center [347, 43] width 10 height 10
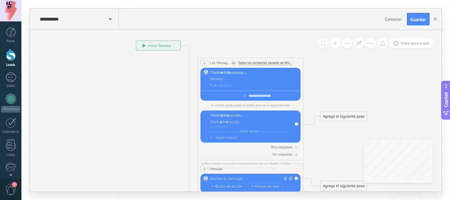
click at [349, 44] on button at bounding box center [347, 43] width 10 height 10
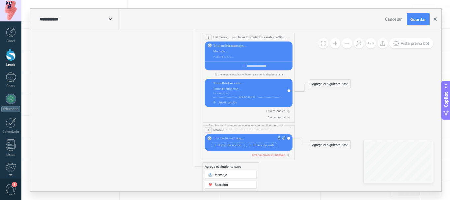
click at [436, 23] on button "button" at bounding box center [435, 19] width 10 height 13
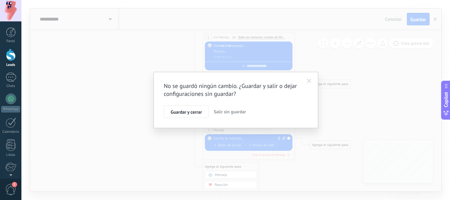
click at [227, 112] on span "Salir sin guardar" at bounding box center [230, 112] width 32 height 6
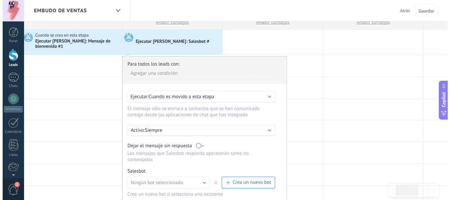
scroll to position [0, 0]
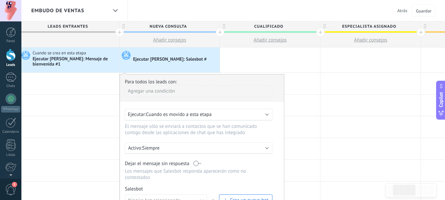
click at [147, 61] on div "Ejecutar Salesbot: Salesbot #" at bounding box center [170, 60] width 74 height 6
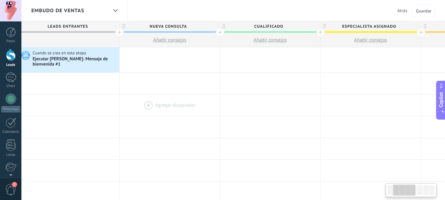
click at [150, 58] on div at bounding box center [170, 59] width 100 height 25
click at [162, 53] on div at bounding box center [170, 59] width 100 height 25
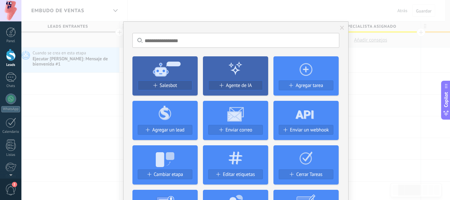
click at [160, 83] on span "Salesbot" at bounding box center [168, 86] width 17 height 6
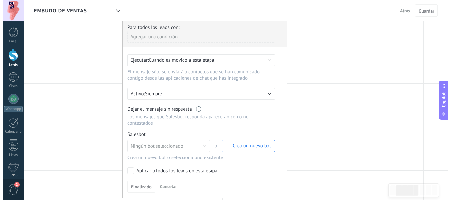
scroll to position [66, 0]
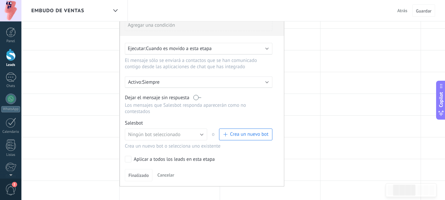
click at [234, 132] on span "Crea un nuevo bot" at bounding box center [249, 134] width 39 height 6
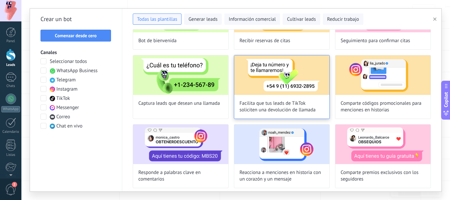
scroll to position [0, 0]
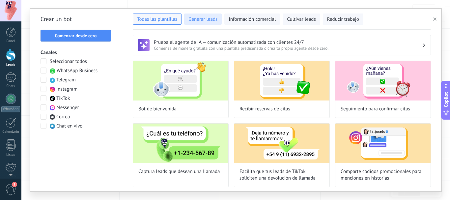
click at [207, 20] on span "Generar leads" at bounding box center [203, 19] width 29 height 7
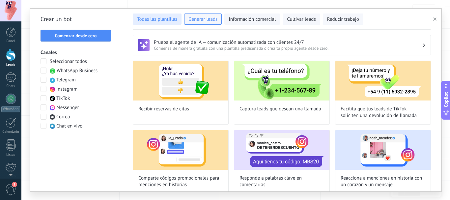
click at [168, 22] on span "Todas las plantillas" at bounding box center [157, 19] width 40 height 7
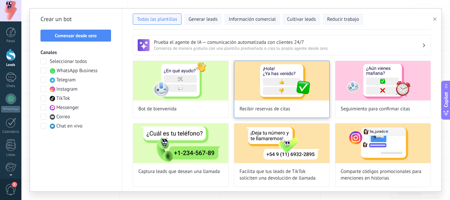
click at [273, 83] on img at bounding box center [281, 81] width 95 height 40
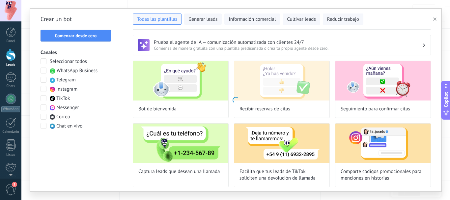
type input "**********"
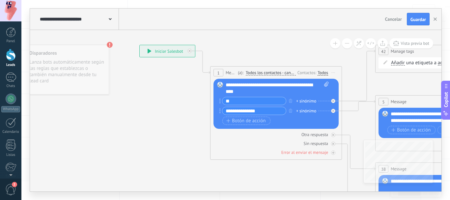
drag, startPoint x: 215, startPoint y: 149, endPoint x: 184, endPoint y: 114, distance: 46.2
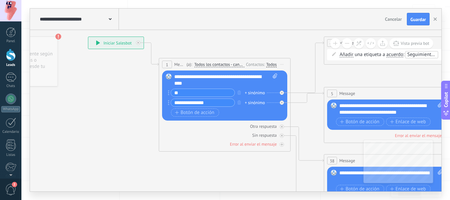
drag, startPoint x: 297, startPoint y: 173, endPoint x: 245, endPoint y: 165, distance: 52.1
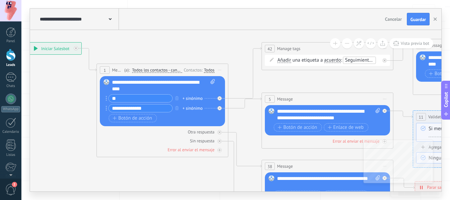
drag, startPoint x: 250, startPoint y: 165, endPoint x: 188, endPoint y: 170, distance: 62.5
click at [116, 70] on span "Message" at bounding box center [117, 70] width 11 height 6
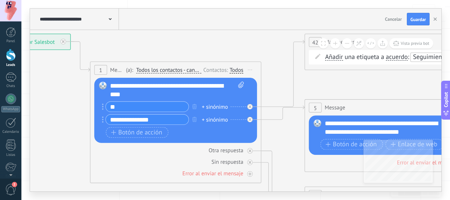
click at [123, 69] on span "Message" at bounding box center [117, 70] width 14 height 8
click at [250, 70] on icon at bounding box center [250, 70] width 4 height 1
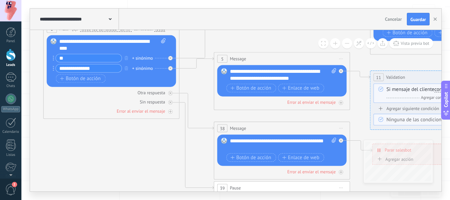
drag, startPoint x: 376, startPoint y: 76, endPoint x: 285, endPoint y: 42, distance: 97.8
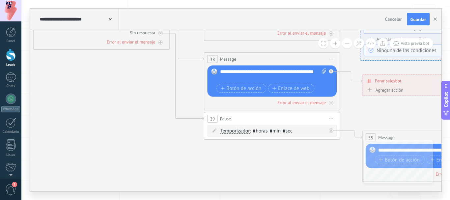
drag, startPoint x: 161, startPoint y: 165, endPoint x: 151, endPoint y: 96, distance: 69.9
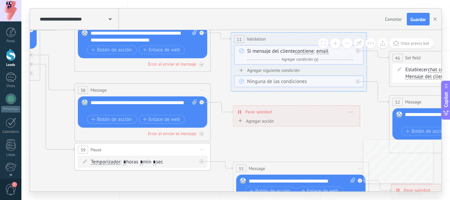
drag, startPoint x: 327, startPoint y: 156, endPoint x: 224, endPoint y: 161, distance: 103.0
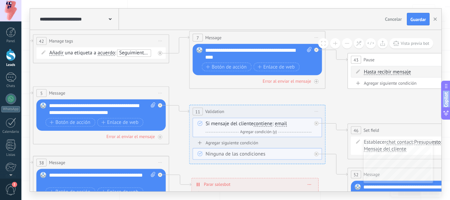
drag, startPoint x: 319, startPoint y: 140, endPoint x: 278, endPoint y: 213, distance: 83.1
click at [278, 134] on html ".abccls-1,.abccls-2{fill-rule:evenodd}.abccls-2{fill:#fff} .abfcls-1{fill:none}…" at bounding box center [225, 34] width 450 height 200
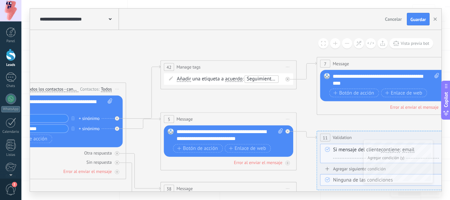
drag, startPoint x: 163, startPoint y: 78, endPoint x: 290, endPoint y: 104, distance: 130.2
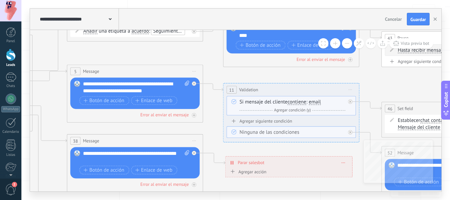
drag, startPoint x: 165, startPoint y: 105, endPoint x: 72, endPoint y: 58, distance: 105.1
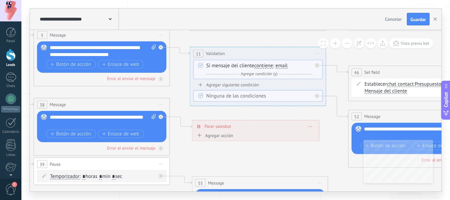
drag, startPoint x: 276, startPoint y: 70, endPoint x: 245, endPoint y: 34, distance: 47.9
click at [245, 34] on icon at bounding box center [450, 100] width 1660 height 595
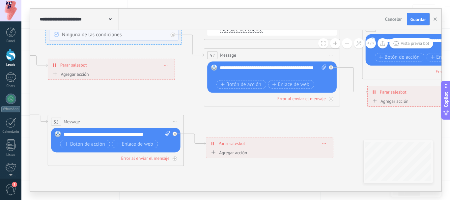
drag, startPoint x: 277, startPoint y: 160, endPoint x: 133, endPoint y: 99, distance: 156.8
click at [133, 99] on icon at bounding box center [305, 38] width 1660 height 595
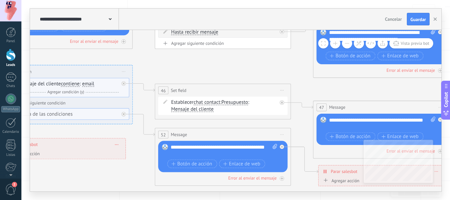
drag, startPoint x: 262, startPoint y: 119, endPoint x: 214, endPoint y: 196, distance: 90.3
click at [214, 196] on div "**********" at bounding box center [235, 100] width 429 height 200
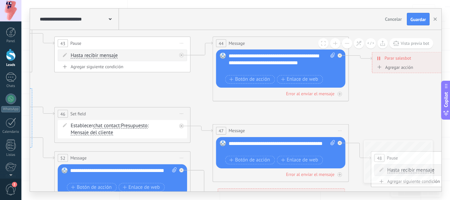
drag, startPoint x: 222, startPoint y: 62, endPoint x: 122, endPoint y: 86, distance: 103.2
click at [122, 86] on icon at bounding box center [156, 141] width 1660 height 595
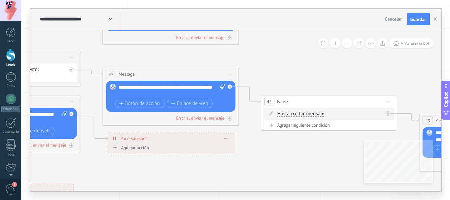
drag, startPoint x: 357, startPoint y: 107, endPoint x: 278, endPoint y: 56, distance: 94.3
click at [278, 56] on icon at bounding box center [46, 85] width 1660 height 595
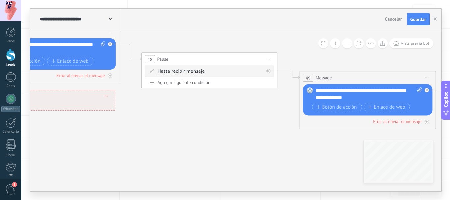
drag, startPoint x: 318, startPoint y: 80, endPoint x: 198, endPoint y: 37, distance: 127.0
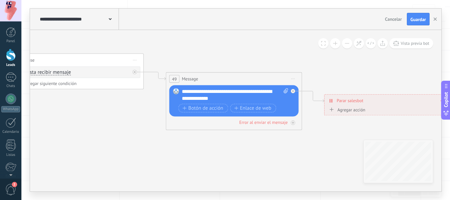
drag, startPoint x: 319, startPoint y: 149, endPoint x: 190, endPoint y: 149, distance: 129.2
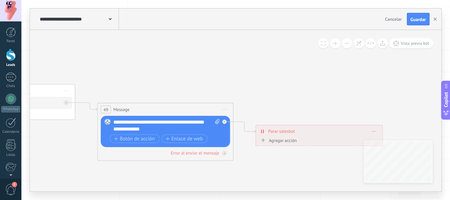
drag, startPoint x: 305, startPoint y: 150, endPoint x: 240, endPoint y: 178, distance: 70.7
click at [410, 45] on span "Vista previa bot" at bounding box center [415, 44] width 29 height 6
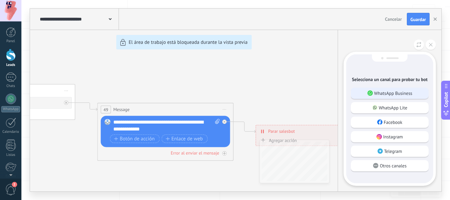
click at [364, 94] on div "WhatsApp Business" at bounding box center [390, 93] width 78 height 11
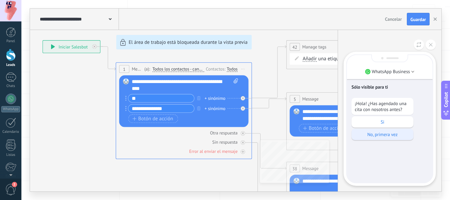
click at [385, 133] on p "No, primera vez" at bounding box center [382, 135] width 55 height 6
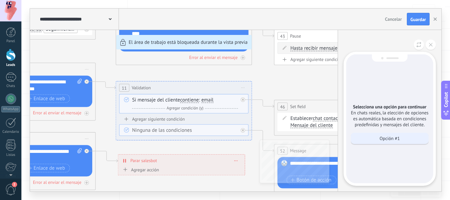
click at [393, 137] on p "Opción #1" at bounding box center [390, 138] width 20 height 6
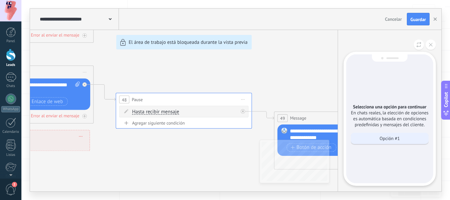
click at [397, 136] on p "Opción #1" at bounding box center [390, 138] width 20 height 6
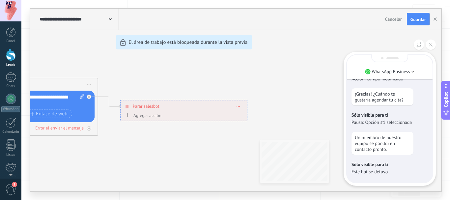
click at [430, 46] on icon at bounding box center [431, 45] width 4 height 4
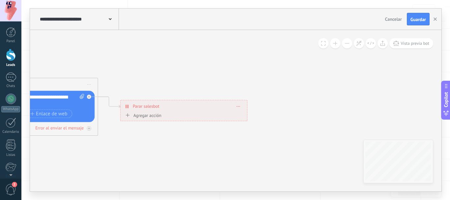
click at [399, 18] on span "Cancelar" at bounding box center [393, 19] width 17 height 6
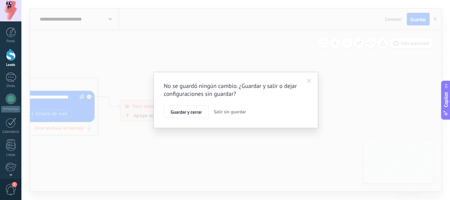
click at [224, 112] on span "Salir sin guardar" at bounding box center [230, 112] width 32 height 6
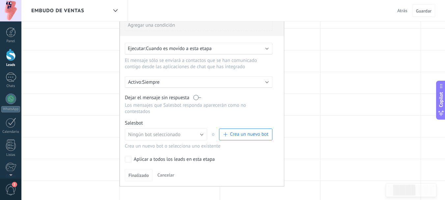
click at [231, 132] on span "Crea un nuevo bot" at bounding box center [249, 134] width 39 height 6
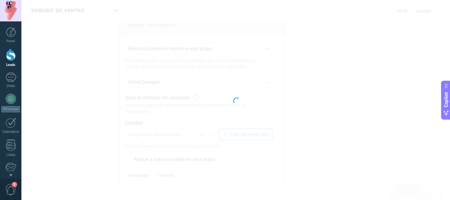
type input "**********"
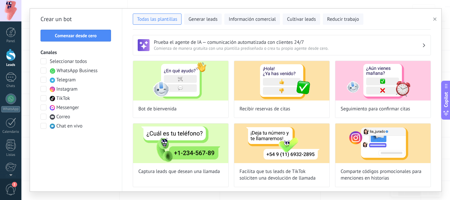
click at [79, 30] on button "Comenzar desde cero" at bounding box center [76, 36] width 71 height 12
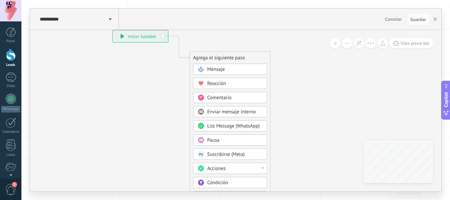
drag, startPoint x: 216, startPoint y: 130, endPoint x: 159, endPoint y: 80, distance: 76.0
click at [159, 80] on icon at bounding box center [169, 149] width 443 height 569
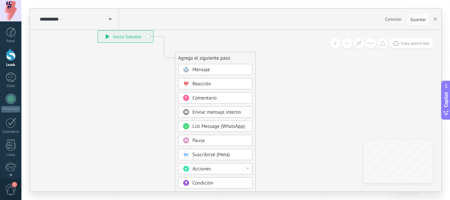
drag, startPoint x: 159, startPoint y: 81, endPoint x: 144, endPoint y: 81, distance: 14.8
click at [144, 81] on icon at bounding box center [154, 150] width 443 height 569
click at [140, 90] on icon at bounding box center [154, 150] width 443 height 569
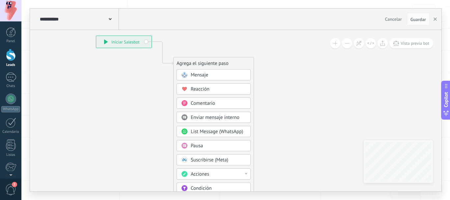
click at [206, 77] on span "Mensaje" at bounding box center [199, 75] width 17 height 6
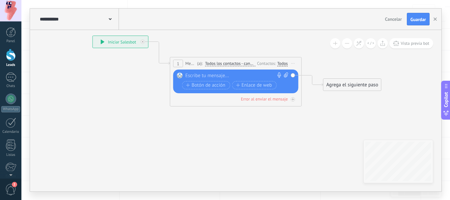
click at [211, 76] on div at bounding box center [235, 76] width 98 height 7
paste div
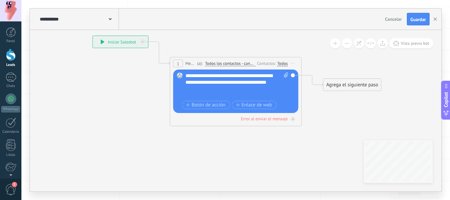
click at [230, 75] on div "**********" at bounding box center [237, 86] width 103 height 26
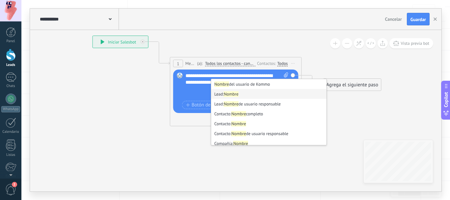
click at [244, 94] on li "Lead: Nombre" at bounding box center [268, 94] width 115 height 10
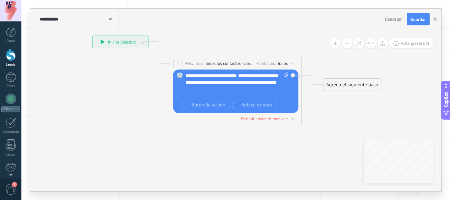
click at [237, 78] on span "**********" at bounding box center [223, 75] width 28 height 5
click at [236, 82] on div "**********" at bounding box center [237, 86] width 103 height 26
click at [237, 74] on span "**********" at bounding box center [223, 75] width 28 height 5
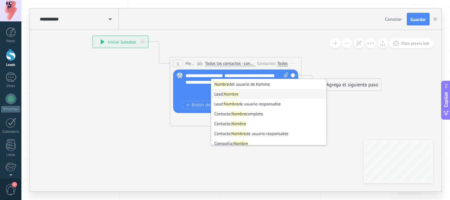
click at [223, 93] on li "Lead: Nombre" at bounding box center [268, 94] width 115 height 10
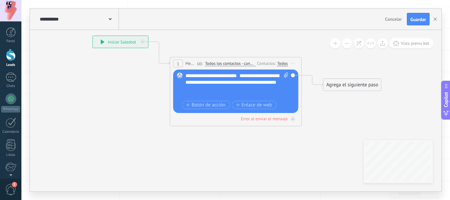
click at [231, 77] on span "**********" at bounding box center [223, 75] width 28 height 5
click at [231, 77] on div "**********" at bounding box center [237, 86] width 103 height 26
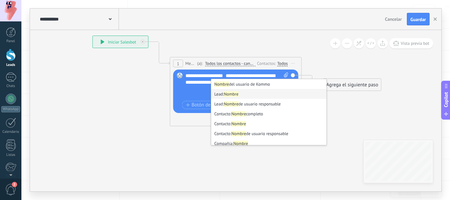
click at [202, 92] on div at bounding box center [234, 89] width 97 height 7
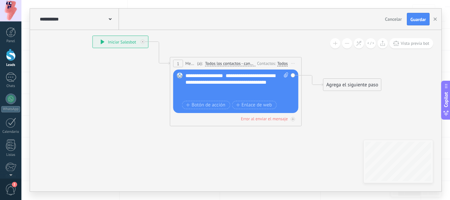
click at [223, 88] on div "**********" at bounding box center [237, 86] width 103 height 26
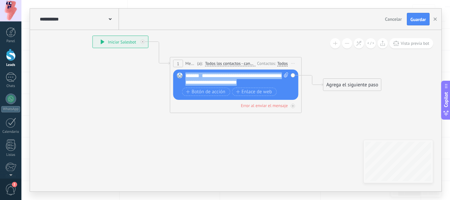
drag, startPoint x: 272, startPoint y: 82, endPoint x: 185, endPoint y: 69, distance: 88.0
click at [185, 69] on div "1 Mensaje ******* (a): Todos los contactos - canales seleccionados Todos los co…" at bounding box center [236, 85] width 132 height 56
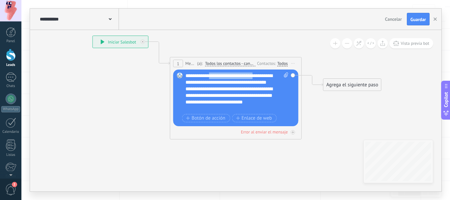
drag, startPoint x: 258, startPoint y: 74, endPoint x: 211, endPoint y: 74, distance: 47.1
click at [211, 74] on div "**********" at bounding box center [237, 93] width 103 height 40
click at [213, 73] on div "**********" at bounding box center [237, 93] width 103 height 40
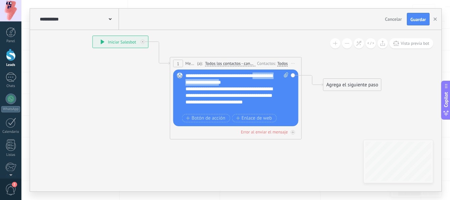
drag, startPoint x: 259, startPoint y: 75, endPoint x: 238, endPoint y: 81, distance: 21.7
click at [238, 81] on div "**********" at bounding box center [237, 93] width 103 height 40
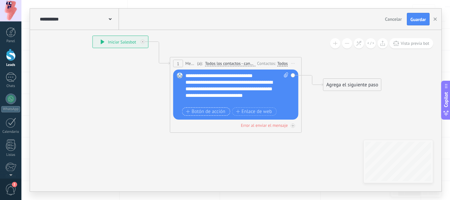
click at [211, 113] on span "Botón de acción" at bounding box center [206, 111] width 40 height 5
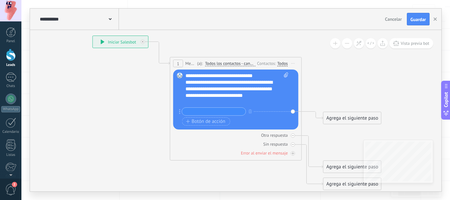
paste input "**********"
type input "**********"
click at [208, 121] on span "Botón de acción" at bounding box center [206, 121] width 40 height 5
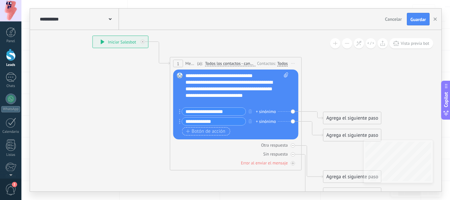
type input "**********"
click at [207, 131] on span "Botón de acción" at bounding box center [206, 131] width 40 height 5
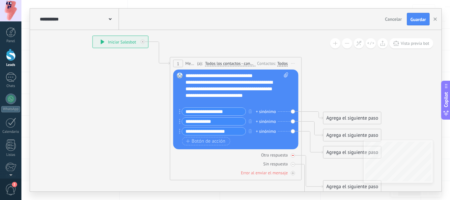
type input "**********"
click at [201, 143] on span "Botón de acción" at bounding box center [206, 141] width 40 height 5
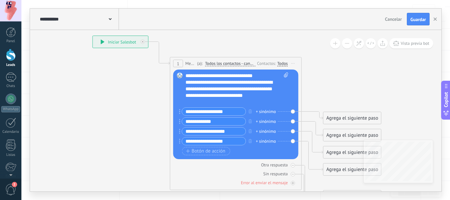
type input "**********"
click at [211, 152] on span "Botón de acción" at bounding box center [206, 151] width 40 height 5
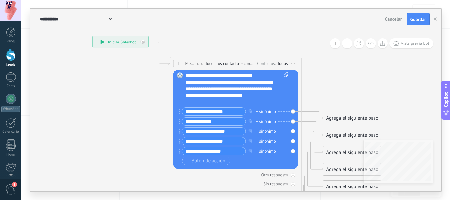
type input "**********"
click at [266, 97] on div "**********" at bounding box center [232, 89] width 92 height 20
click at [269, 96] on div "**********" at bounding box center [232, 89] width 92 height 20
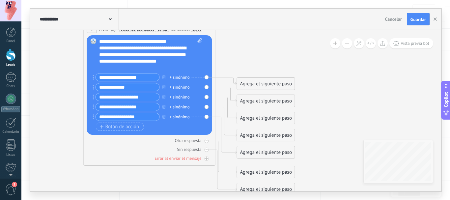
drag, startPoint x: 359, startPoint y: 87, endPoint x: 272, endPoint y: 52, distance: 93.6
click at [272, 52] on icon at bounding box center [139, 99] width 596 height 524
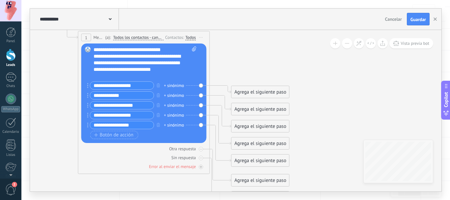
drag, startPoint x: 273, startPoint y: 58, endPoint x: 268, endPoint y: 66, distance: 8.8
click at [268, 66] on icon at bounding box center [134, 107] width 596 height 524
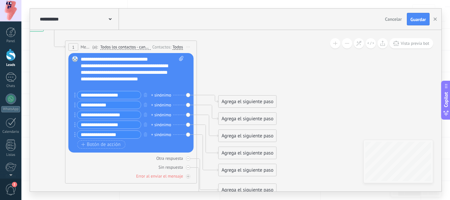
drag, startPoint x: 242, startPoint y: 71, endPoint x: 229, endPoint y: 80, distance: 15.8
click at [229, 80] on icon at bounding box center [121, 116] width 596 height 524
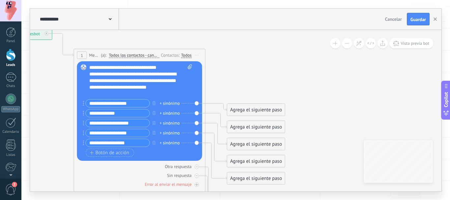
drag, startPoint x: 229, startPoint y: 80, endPoint x: 238, endPoint y: 89, distance: 11.9
click at [238, 89] on icon at bounding box center [130, 125] width 596 height 524
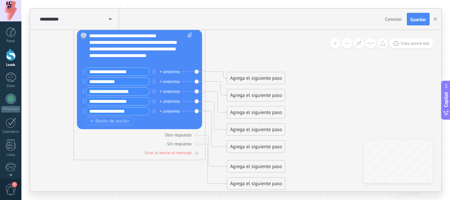
click at [246, 78] on div "Agrega el siguiente paso" at bounding box center [256, 78] width 58 height 11
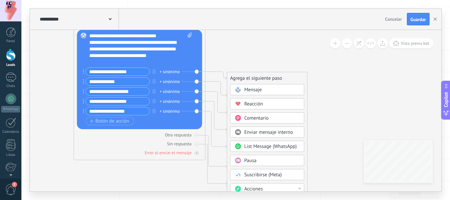
click at [168, 70] on div "+ sinónimo" at bounding box center [170, 72] width 20 height 7
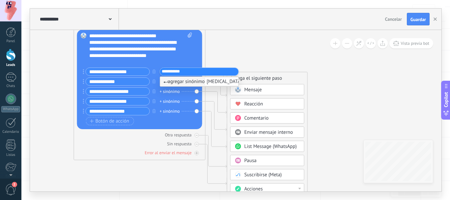
type input "**********"
click at [218, 81] on span "rinoplastia" at bounding box center [224, 81] width 39 height 9
type input "**********"
click at [216, 78] on span "renoplastia" at bounding box center [219, 81] width 28 height 9
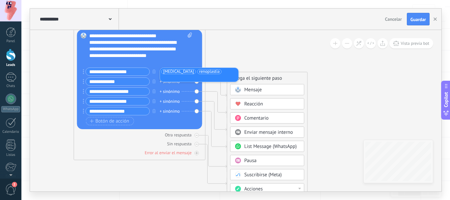
click at [264, 44] on icon at bounding box center [130, 93] width 596 height 524
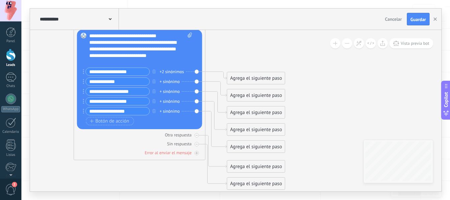
click at [171, 81] on div "+ sinónimo" at bounding box center [170, 81] width 20 height 7
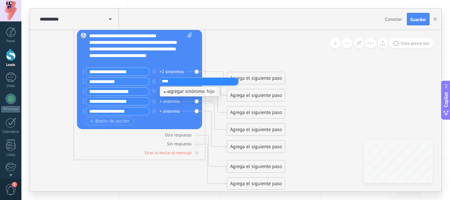
type input "****"
click at [195, 91] on span "agregar sinónimo hijo" at bounding box center [189, 91] width 53 height 6
type input "****"
click at [193, 90] on span "agregar sinónimo bebé" at bounding box center [191, 91] width 56 height 6
type input "****"
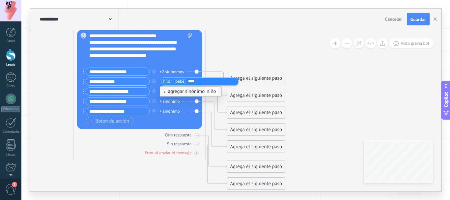
click at [192, 90] on span "agregar sinónimo niño" at bounding box center [190, 91] width 55 height 6
click at [173, 91] on div "+ sinónimo" at bounding box center [170, 91] width 20 height 7
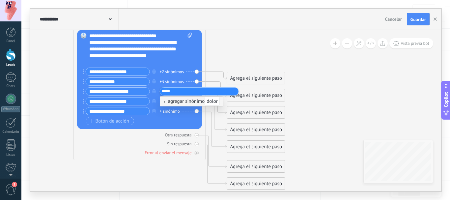
type input "*****"
click at [214, 102] on span "dolor" at bounding box center [212, 101] width 15 height 9
click at [172, 101] on div "+ sinónimo" at bounding box center [170, 101] width 20 height 7
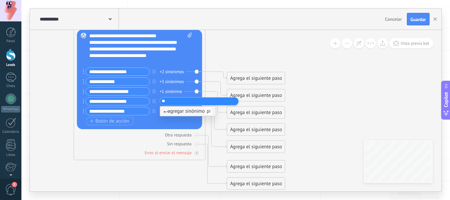
type input "*"
click at [234, 46] on icon at bounding box center [130, 93] width 596 height 524
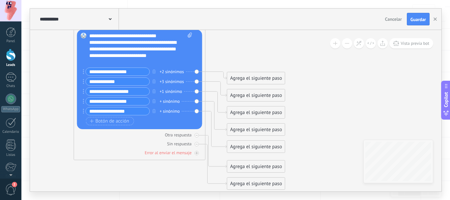
click at [171, 111] on div "+ sinónimo" at bounding box center [170, 111] width 20 height 7
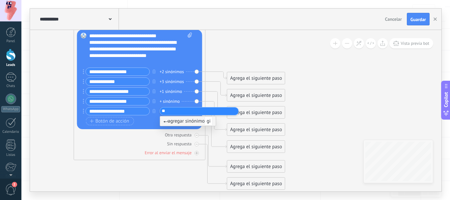
type input "*"
type input "**********"
click at [222, 121] on span "ginecologia" at bounding box center [219, 121] width 28 height 9
type input "**********"
click at [220, 120] on span "traumatologia" at bounding box center [222, 121] width 34 height 9
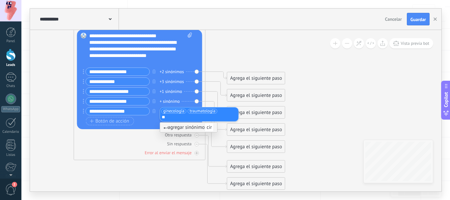
type input "*"
type input "********"
click at [217, 126] on span "urologia" at bounding box center [215, 127] width 21 height 9
type input "********"
click at [203, 126] on span "agregar sinónimo otorrino" at bounding box center [194, 127] width 62 height 6
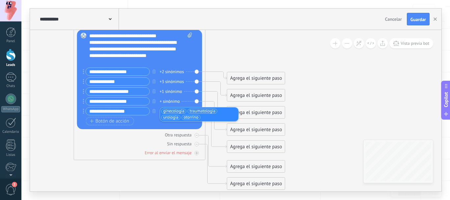
click at [326, 99] on icon at bounding box center [130, 93] width 596 height 524
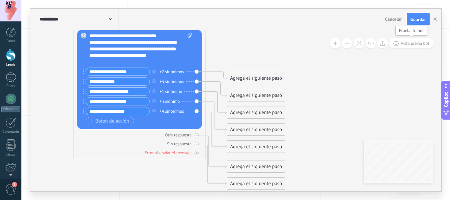
click at [409, 44] on span "Vista previa bot" at bounding box center [415, 44] width 29 height 6
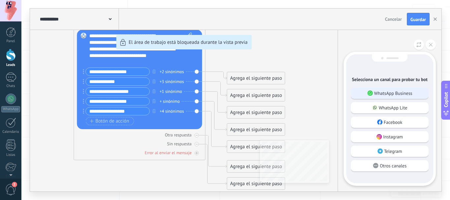
click at [370, 92] on use at bounding box center [369, 93] width 5 height 5
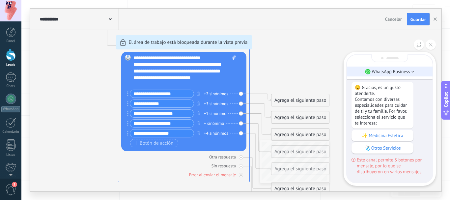
click at [413, 73] on li "WhatsApp Business" at bounding box center [390, 72] width 86 height 10
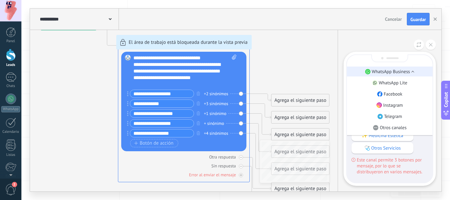
click at [414, 69] on li "WhatsApp Business" at bounding box center [390, 72] width 86 height 10
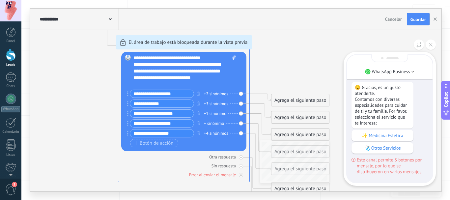
click at [354, 162] on span "Este canal permite 3 botones por mensaje, por lo que se distribuyeron en varios…" at bounding box center [390, 166] width 76 height 18
click at [354, 160] on icon at bounding box center [354, 160] width 4 height 4
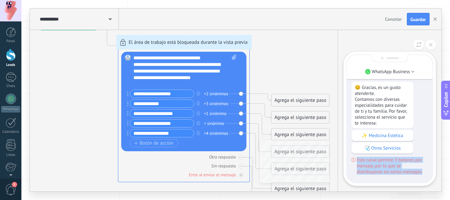
click at [354, 160] on icon at bounding box center [354, 160] width 4 height 4
click at [415, 165] on span "Este canal permite 3 botones por mensaje, por lo que se distribuyeron en varios…" at bounding box center [392, 166] width 71 height 18
drag, startPoint x: 425, startPoint y: 174, endPoint x: 351, endPoint y: 161, distance: 75.6
click at [351, 161] on div "Sólo visible para ti 😊 Gracias, es un gusto atenderte. Contamos con diversas es…" at bounding box center [390, 66] width 86 height 231
click at [433, 43] on button at bounding box center [431, 45] width 10 height 10
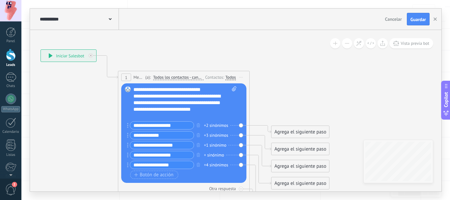
click at [180, 78] on span "Todos los contactos - canales seleccionados" at bounding box center [178, 77] width 50 height 5
click at [180, 78] on button "Todos los contactos - canales seleccionados" at bounding box center [191, 78] width 82 height 12
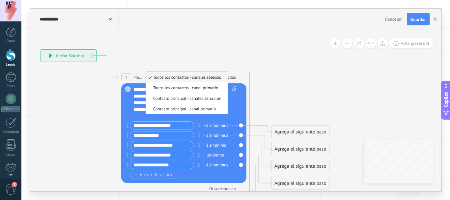
click at [279, 82] on icon at bounding box center [174, 147] width 596 height 524
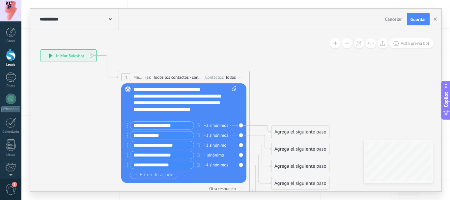
click at [233, 90] on icon at bounding box center [234, 88] width 4 height 5
click input "Subir" at bounding box center [0, 0] width 0 height 0
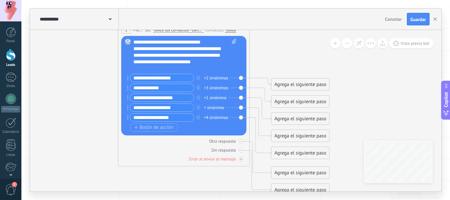
click at [299, 85] on div "Agrega el siguiente paso" at bounding box center [301, 84] width 58 height 11
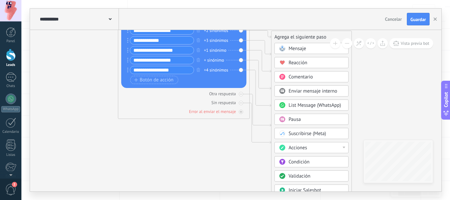
click at [316, 146] on div "Acciones" at bounding box center [316, 148] width 55 height 7
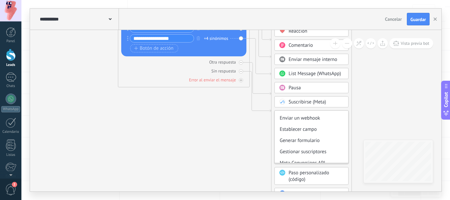
scroll to position [105, 0]
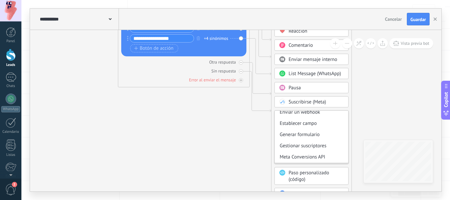
click at [371, 108] on icon at bounding box center [174, 20] width 596 height 524
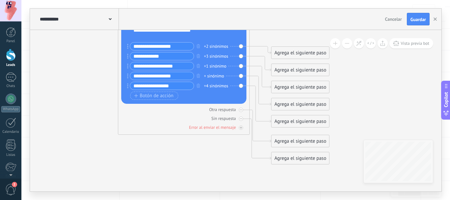
click at [288, 51] on div "Agrega el siguiente paso" at bounding box center [301, 52] width 58 height 11
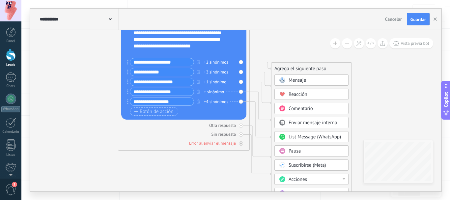
click at [309, 104] on div "Comentario" at bounding box center [312, 108] width 74 height 11
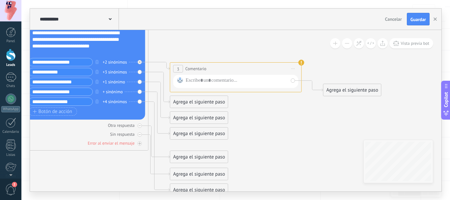
click at [193, 68] on span "Comentario" at bounding box center [196, 69] width 21 height 6
click at [177, 67] on span "3" at bounding box center [178, 69] width 2 height 6
click at [292, 72] on span "Iniciar vista previa aquí Cambiar nombre Duplicar Borrar" at bounding box center [293, 69] width 11 height 10
click at [315, 113] on div "Borrar" at bounding box center [323, 111] width 65 height 11
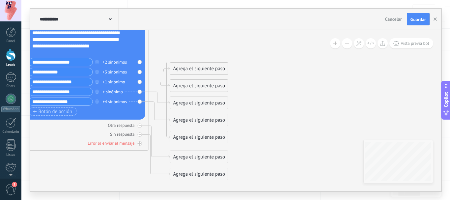
click at [202, 70] on div "Agrega el siguiente paso" at bounding box center [199, 68] width 58 height 11
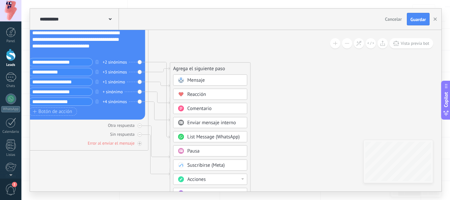
click at [214, 122] on span "Enviar mensaje interno" at bounding box center [212, 123] width 49 height 6
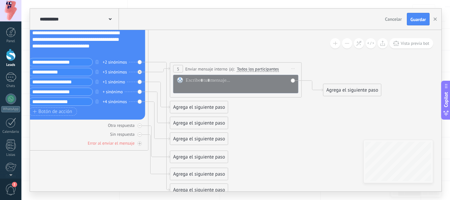
click at [296, 68] on span "Iniciar vista previa aquí Cambiar nombre Duplicar Borrar" at bounding box center [293, 69] width 11 height 10
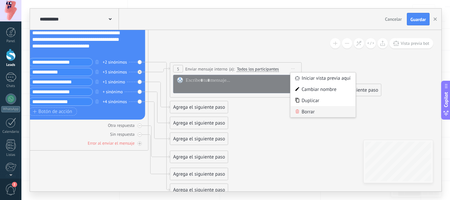
click at [312, 112] on div "Borrar" at bounding box center [323, 111] width 65 height 11
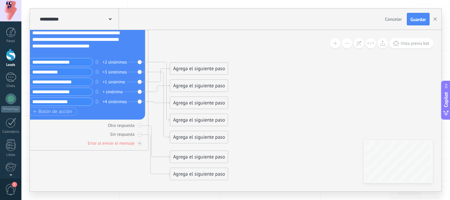
click at [193, 68] on div "Agrega el siguiente paso" at bounding box center [199, 68] width 58 height 11
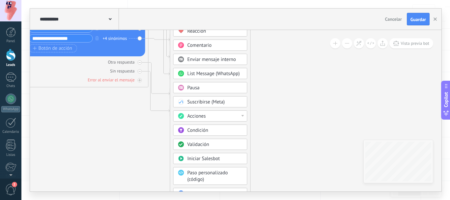
click at [207, 131] on span "Condición" at bounding box center [198, 130] width 21 height 6
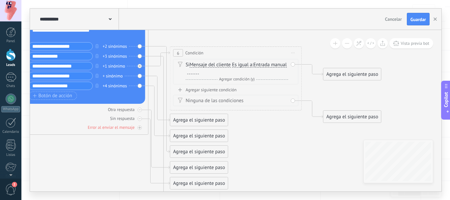
click at [293, 54] on span "Iniciar vista previa aquí Cambiar nombre Duplicar Borrar" at bounding box center [293, 53] width 11 height 10
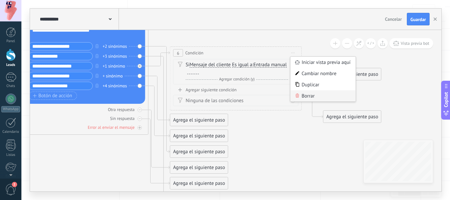
click at [300, 97] on div "Borrar" at bounding box center [323, 95] width 65 height 11
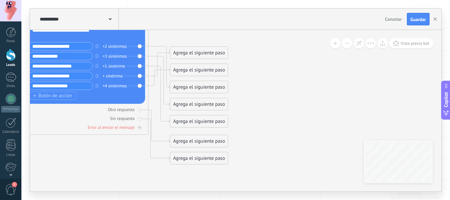
click at [192, 53] on div "Agrega el siguiente paso" at bounding box center [199, 52] width 58 height 11
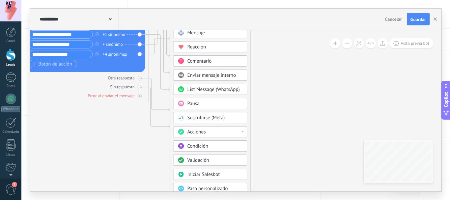
click at [210, 161] on div "Validación" at bounding box center [215, 160] width 55 height 7
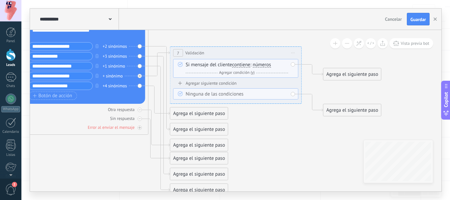
click at [263, 64] on span "números" at bounding box center [262, 64] width 18 height 5
click at [263, 64] on button "números" at bounding box center [291, 65] width 82 height 12
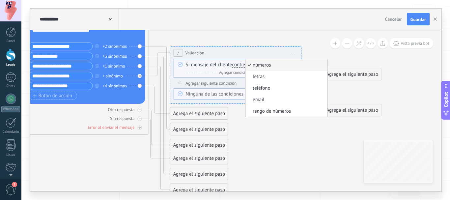
click at [257, 126] on icon at bounding box center [149, 83] width 749 height 555
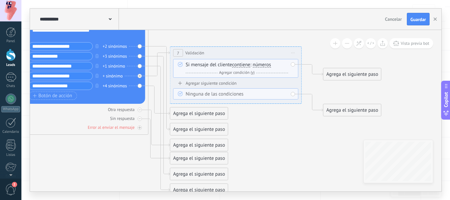
click at [296, 54] on span "Iniciar vista previa aquí Cambiar nombre Duplicar Borrar" at bounding box center [293, 53] width 11 height 10
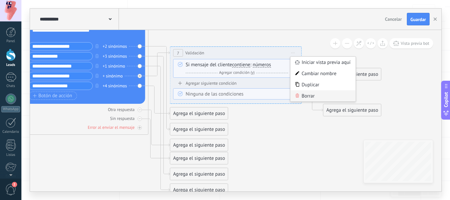
click at [306, 94] on div "Borrar" at bounding box center [323, 95] width 65 height 11
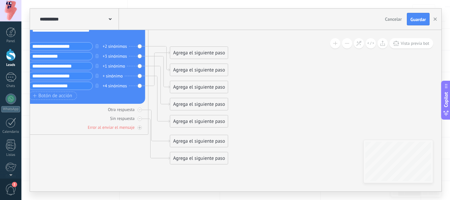
click at [200, 54] on div "Agrega el siguiente paso" at bounding box center [199, 52] width 58 height 11
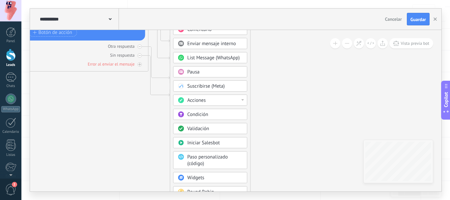
click at [212, 145] on span "Iniciar Salesbot" at bounding box center [204, 143] width 33 height 6
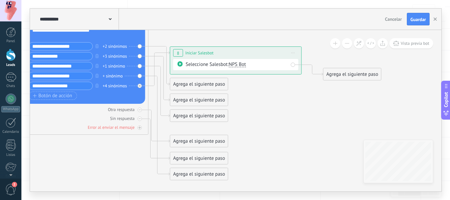
click at [293, 53] on icon at bounding box center [293, 53] width 3 height 1
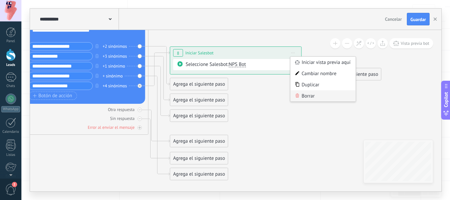
click at [315, 95] on div "Borrar" at bounding box center [323, 95] width 65 height 11
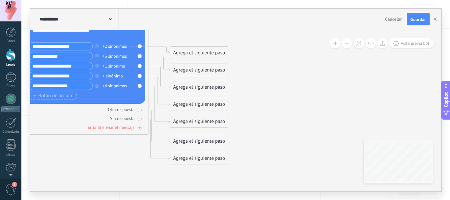
click at [211, 51] on div "Agrega el siguiente paso" at bounding box center [199, 52] width 58 height 11
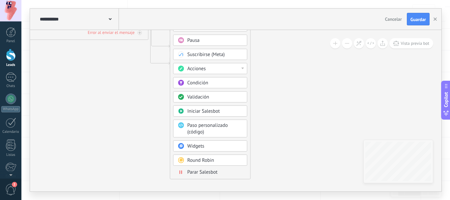
click at [212, 128] on div "Paso personalizado (código)" at bounding box center [215, 128] width 55 height 13
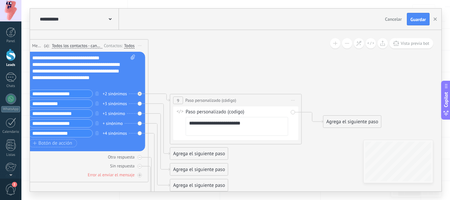
click at [293, 100] on span "Iniciar vista previa aquí Cambiar nombre Duplicar Borrar" at bounding box center [293, 101] width 11 height 10
click at [299, 143] on icon at bounding box center [297, 143] width 3 height 4
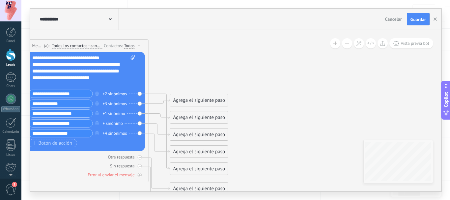
drag, startPoint x: 183, startPoint y: 102, endPoint x: 184, endPoint y: 105, distance: 3.4
click at [183, 101] on div "Agrega el siguiente paso" at bounding box center [199, 100] width 58 height 11
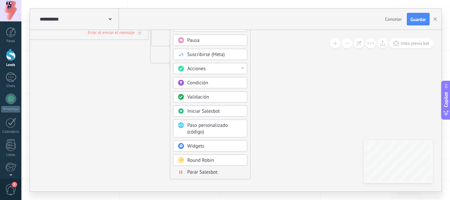
click at [195, 134] on body ".abccls-1,.abccls-2{fill-rule:evenodd}.abccls-2{fill:#fff} .abfcls-1{fill:none}…" at bounding box center [225, 34] width 450 height 200
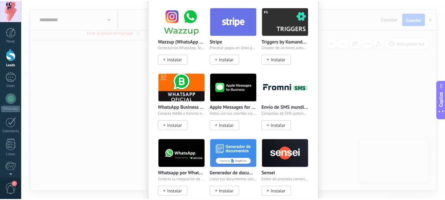
scroll to position [0, 0]
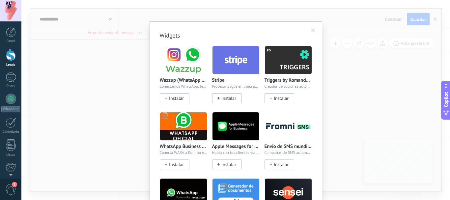
click at [314, 30] on span at bounding box center [313, 30] width 4 height 5
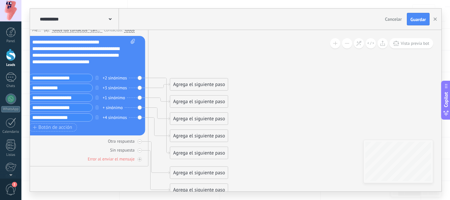
click at [195, 85] on div "Agrega el siguiente paso" at bounding box center [199, 84] width 58 height 11
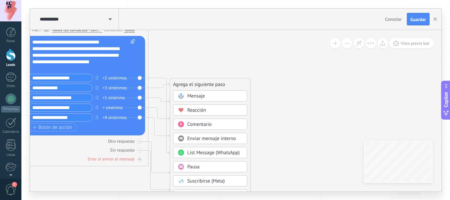
click at [167, 64] on icon at bounding box center [73, 99] width 596 height 524
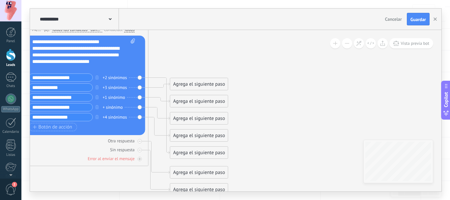
click at [69, 79] on input "**********" at bounding box center [61, 78] width 64 height 8
click at [270, 124] on icon at bounding box center [73, 99] width 596 height 524
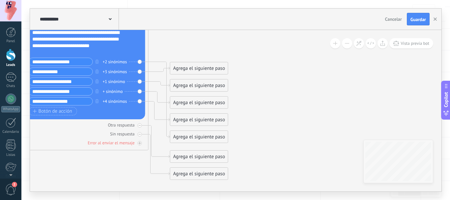
click at [190, 137] on div "Agrega el siguiente paso" at bounding box center [199, 137] width 58 height 11
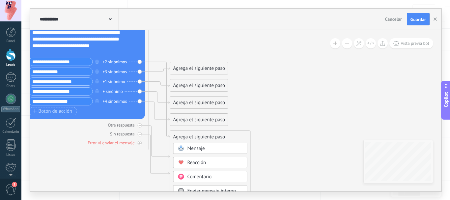
click at [233, 149] on div "Mensaje" at bounding box center [215, 148] width 55 height 7
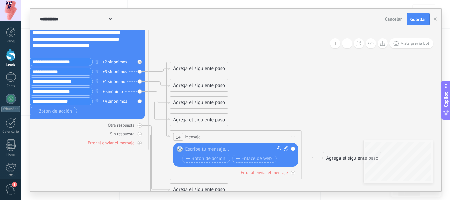
click at [229, 149] on div at bounding box center [235, 149] width 98 height 7
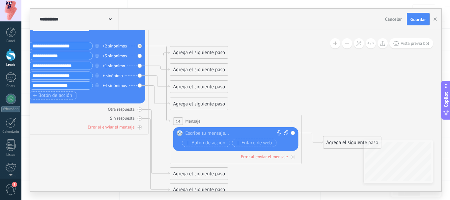
click at [206, 132] on div at bounding box center [235, 133] width 98 height 7
drag, startPoint x: 214, startPoint y: 132, endPoint x: 186, endPoint y: 132, distance: 27.7
click at [186, 132] on div "**********" at bounding box center [237, 133] width 103 height 7
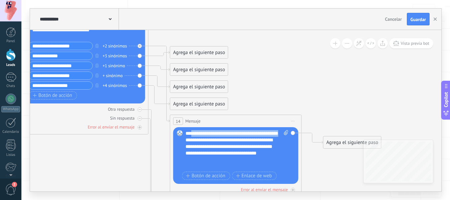
drag, startPoint x: 203, startPoint y: 141, endPoint x: 193, endPoint y: 133, distance: 12.2
click at [193, 133] on div "**********" at bounding box center [237, 150] width 103 height 40
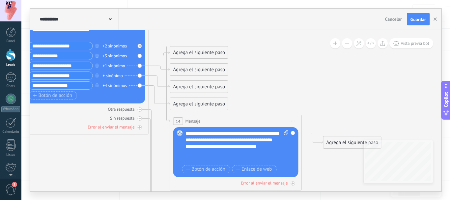
click at [224, 154] on div "**********" at bounding box center [237, 146] width 103 height 33
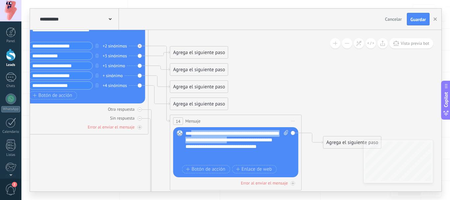
drag, startPoint x: 246, startPoint y: 140, endPoint x: 195, endPoint y: 132, distance: 51.3
click at [195, 132] on span "**********" at bounding box center [232, 140] width 93 height 18
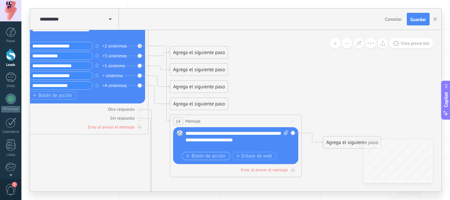
click at [222, 154] on span "Botón de acción" at bounding box center [206, 156] width 40 height 5
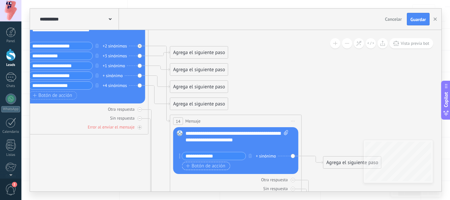
type input "**********"
click at [202, 167] on span "Botón de acción" at bounding box center [206, 165] width 40 height 5
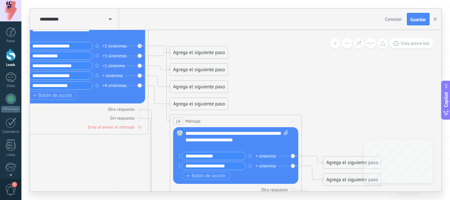
click at [204, 166] on input "**********" at bounding box center [214, 166] width 64 height 8
paste input "**********"
type input "**********"
click at [197, 177] on span "Botón de acción" at bounding box center [206, 175] width 40 height 5
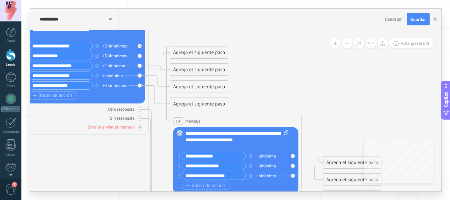
click at [219, 176] on input "**********" at bounding box center [214, 176] width 64 height 8
type input "*********"
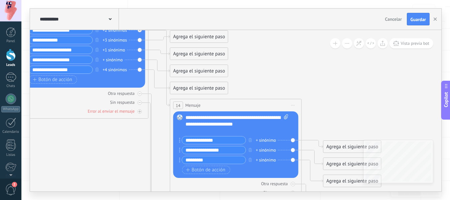
click at [325, 109] on icon at bounding box center [149, 97] width 749 height 616
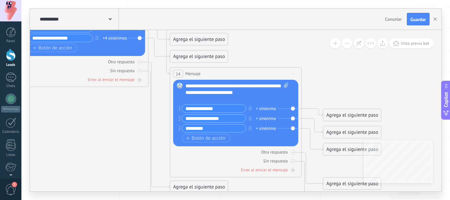
click at [343, 79] on icon at bounding box center [149, 66] width 749 height 616
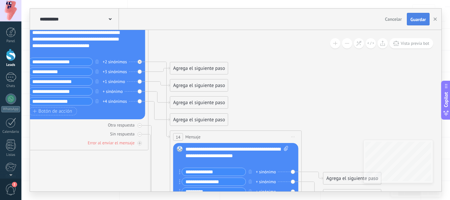
click at [424, 17] on span "Guardar" at bounding box center [418, 19] width 15 height 5
click at [434, 19] on icon "button" at bounding box center [435, 18] width 3 height 3
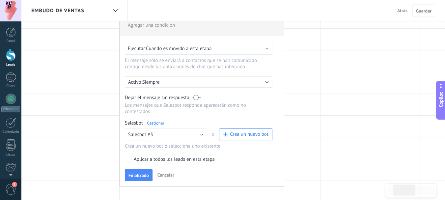
click at [161, 126] on link "Gestionar" at bounding box center [155, 123] width 17 height 6
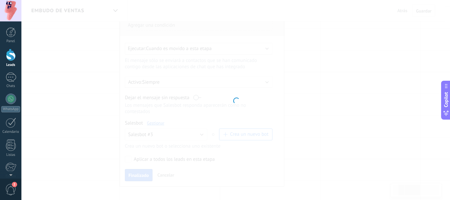
type input "**********"
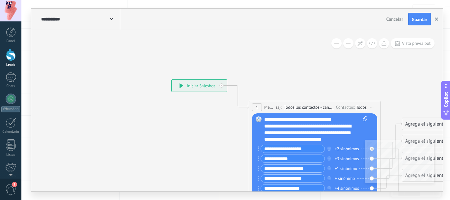
click at [438, 19] on icon "button" at bounding box center [436, 18] width 3 height 3
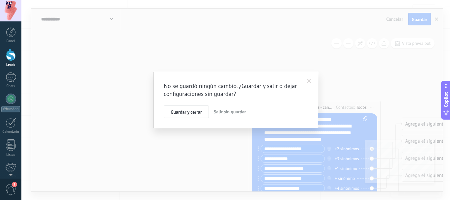
click at [311, 79] on span at bounding box center [309, 81] width 4 height 5
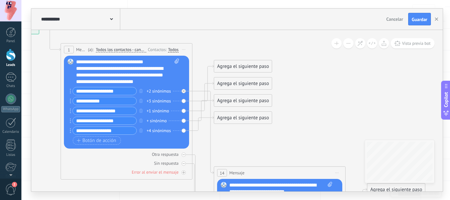
drag, startPoint x: 322, startPoint y: 85, endPoint x: 133, endPoint y: 27, distance: 197.2
click at [133, 27] on div "**********" at bounding box center [237, 100] width 412 height 183
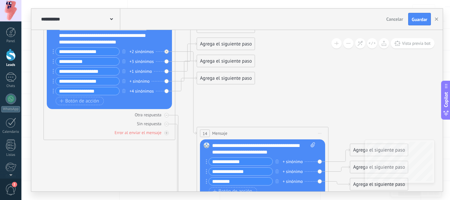
drag, startPoint x: 315, startPoint y: 118, endPoint x: 298, endPoint y: 79, distance: 42.8
click at [298, 79] on icon at bounding box center [175, 126] width 749 height 619
click at [425, 23] on button "Guardar" at bounding box center [419, 19] width 23 height 13
click at [435, 18] on icon "button" at bounding box center [436, 18] width 3 height 3
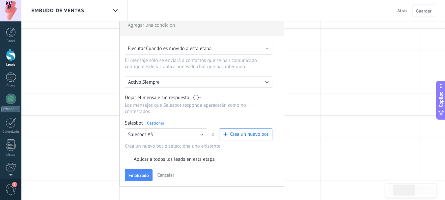
click at [167, 131] on button "Salesbot #3" at bounding box center [166, 135] width 82 height 12
click at [146, 145] on span "Salesbot #3" at bounding box center [163, 146] width 84 height 6
click at [143, 174] on span "Finalizado" at bounding box center [139, 175] width 20 height 5
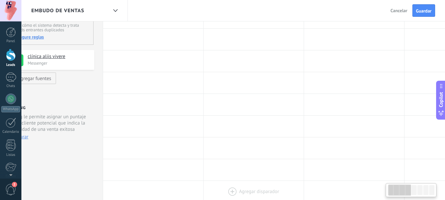
drag, startPoint x: 198, startPoint y: 122, endPoint x: 237, endPoint y: 182, distance: 71.2
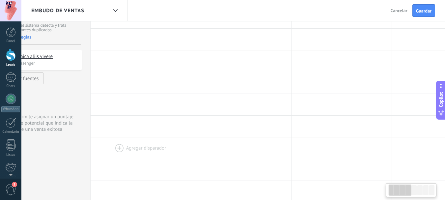
drag, startPoint x: 167, startPoint y: 129, endPoint x: 164, endPoint y: 156, distance: 27.5
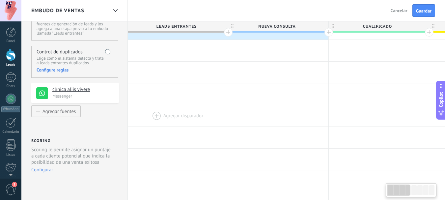
drag, startPoint x: 107, startPoint y: 124, endPoint x: 167, endPoint y: 125, distance: 60.0
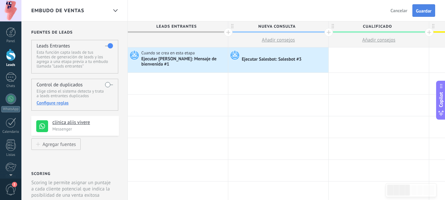
click at [423, 14] on button "Guardar" at bounding box center [424, 10] width 23 height 13
drag, startPoint x: 12, startPoint y: 81, endPoint x: 8, endPoint y: 81, distance: 3.3
click at [12, 81] on div "1" at bounding box center [11, 78] width 11 height 10
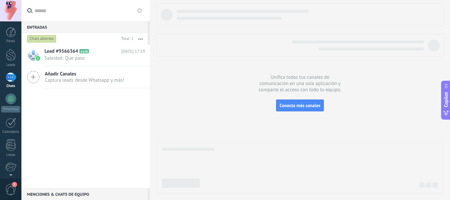
click at [75, 124] on div "Lead #9566364 A100 Hoy 17:19 Salesbot: Que paso Añadir Canales Captura leads de…" at bounding box center [85, 116] width 129 height 143
click at [6, 79] on div "1" at bounding box center [11, 78] width 11 height 10
click at [100, 111] on div "Lead #9566364 A100 Hoy 17:19 Salesbot: Que paso Añadir Canales Captura leads de…" at bounding box center [85, 116] width 129 height 143
click at [46, 132] on div "Lead #9566364 A100 Hoy 17:19 Salesbot: Que paso Añadir Canales Captura leads de…" at bounding box center [85, 116] width 129 height 143
click at [18, 97] on link "WhatsApp" at bounding box center [10, 103] width 21 height 19
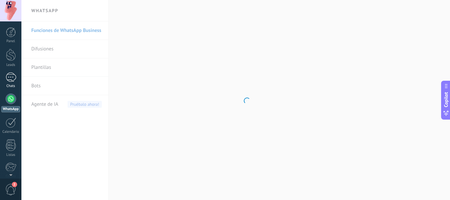
click at [16, 80] on link "1 Chats" at bounding box center [10, 81] width 21 height 16
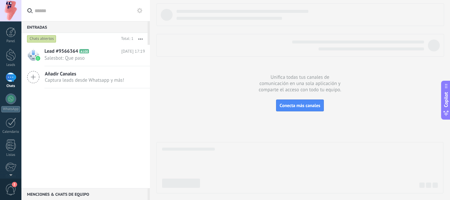
click at [142, 38] on button "button" at bounding box center [140, 39] width 14 height 12
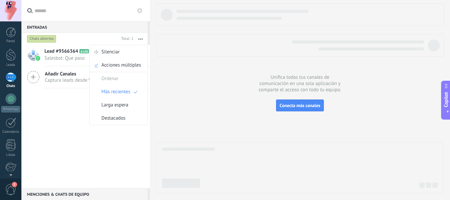
click at [103, 135] on div "Lead #9566364 A100 Hoy 17:19 Salesbot: Que paso Añadir Canales Captura leads de…" at bounding box center [85, 116] width 129 height 143
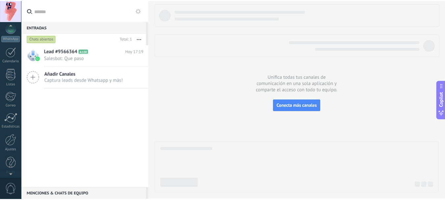
scroll to position [74, 0]
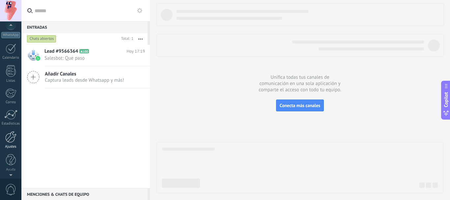
click at [15, 134] on div at bounding box center [10, 137] width 11 height 12
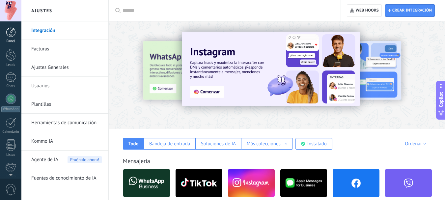
click at [12, 35] on div at bounding box center [11, 32] width 10 height 10
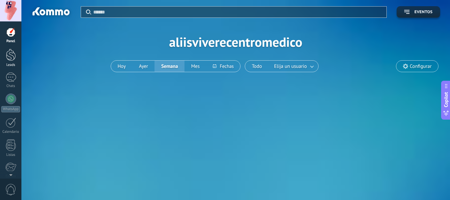
click at [11, 57] on div at bounding box center [11, 55] width 10 height 12
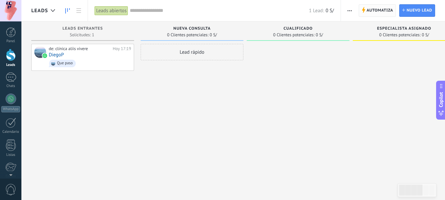
click at [369, 6] on span "Automatiza" at bounding box center [380, 11] width 27 height 12
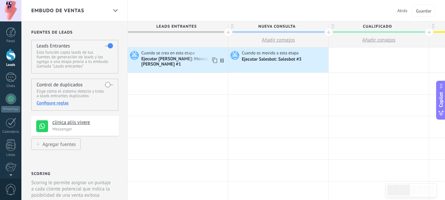
click at [169, 60] on div "Ejecutar Salesbot: Mensaje de bienvenida #1" at bounding box center [183, 61] width 85 height 11
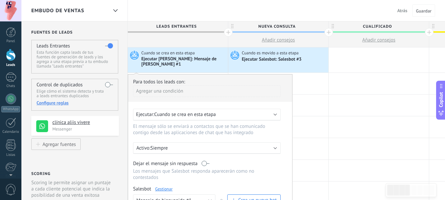
click at [216, 113] on span "Cuando se crea en esta etapa" at bounding box center [185, 114] width 62 height 6
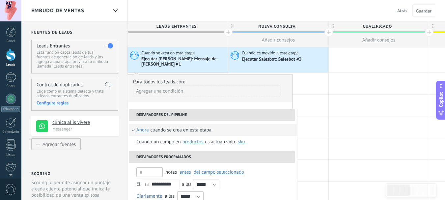
click at [144, 129] on span "ahora" at bounding box center [142, 130] width 13 height 12
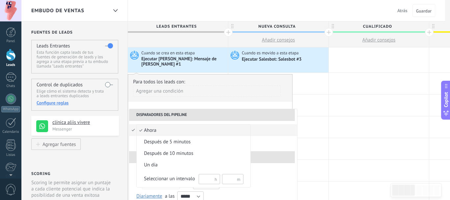
click at [151, 131] on span "ahora" at bounding box center [190, 130] width 107 height 7
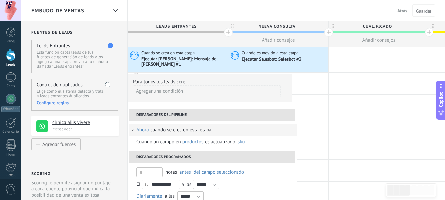
click at [173, 114] on li "Disparadores del pipeline" at bounding box center [212, 115] width 166 height 12
click at [195, 105] on div "**********" at bounding box center [210, 163] width 165 height 178
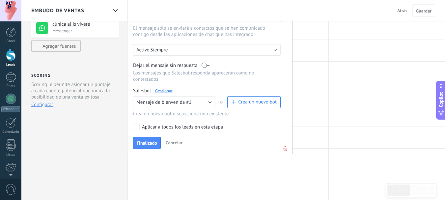
scroll to position [99, 0]
click at [156, 143] on span "Finalizado" at bounding box center [147, 142] width 20 height 5
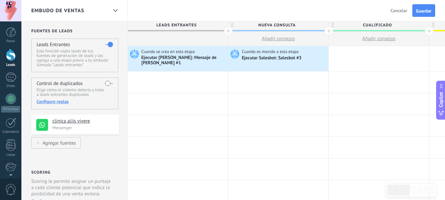
scroll to position [0, 0]
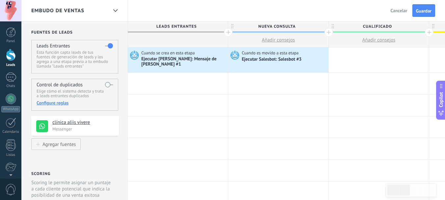
click at [422, 4] on div "Atrás Cancelar Guardar" at bounding box center [414, 10] width 63 height 21
click at [421, 11] on span "Guardar" at bounding box center [423, 11] width 15 height 5
click at [112, 7] on div at bounding box center [115, 10] width 11 height 13
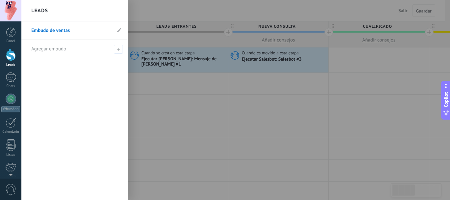
click at [178, 106] on div at bounding box center [246, 100] width 450 height 200
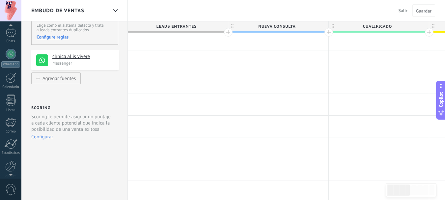
scroll to position [8, 0]
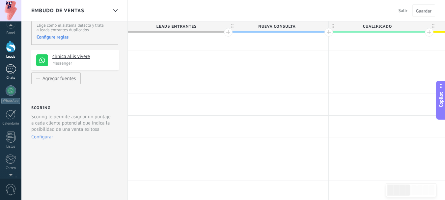
click at [12, 67] on div at bounding box center [11, 69] width 11 height 10
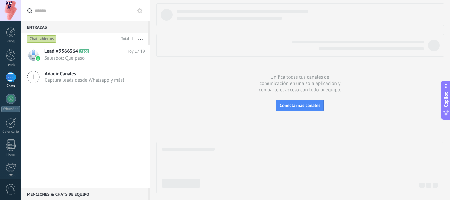
drag, startPoint x: 77, startPoint y: 104, endPoint x: 80, endPoint y: 87, distance: 17.5
click at [64, 109] on div "Lead #9566364 A100 Hoy 17:19 Salesbot: Que paso Añadir Canales Captura leads de…" at bounding box center [85, 116] width 129 height 143
click at [140, 39] on icon "button" at bounding box center [140, 39] width 4 height 1
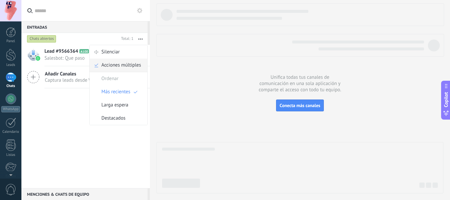
click at [128, 66] on span "Acciones múltiples" at bounding box center [122, 65] width 40 height 13
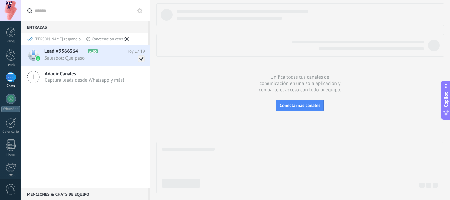
click at [109, 133] on div "Lead #9566364 A100 Hoy 17:19 Salesbot: Que paso Añadir Canales Captura leads de…" at bounding box center [85, 116] width 129 height 143
click at [36, 58] on img at bounding box center [38, 58] width 5 height 5
click at [74, 157] on div "Lead #9566364 A100 Hoy 17:19 Salesbot: Que paso Añadir Canales Captura leads de…" at bounding box center [85, 116] width 129 height 143
click at [32, 6] on label at bounding box center [85, 10] width 129 height 21
click at [35, 6] on input "text" at bounding box center [90, 10] width 110 height 21
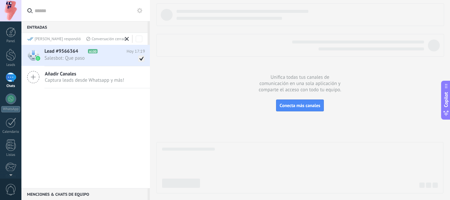
click at [29, 9] on icon at bounding box center [29, 10] width 5 height 5
click at [35, 9] on input "text" at bounding box center [90, 10] width 110 height 21
click at [25, 13] on label at bounding box center [85, 10] width 129 height 21
click at [35, 13] on input "text" at bounding box center [90, 10] width 110 height 21
click at [16, 58] on link "Leads" at bounding box center [10, 58] width 21 height 18
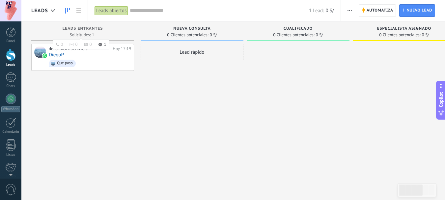
click at [87, 38] on div "Leads Entrantes Solicitudes: 1 0 0 0 1 0 0 0 1" at bounding box center [82, 30] width 103 height 19
click at [13, 77] on div at bounding box center [11, 78] width 11 height 10
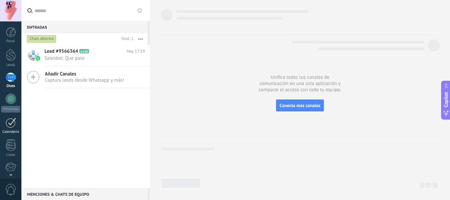
click at [14, 126] on div at bounding box center [11, 123] width 11 height 10
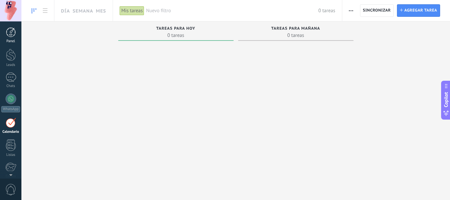
click at [14, 37] on link "Panel" at bounding box center [10, 35] width 21 height 16
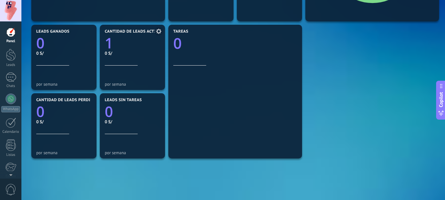
scroll to position [165, 0]
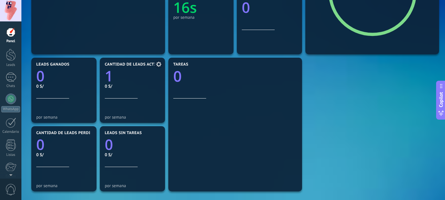
click at [158, 62] on icon at bounding box center [158, 64] width 5 height 5
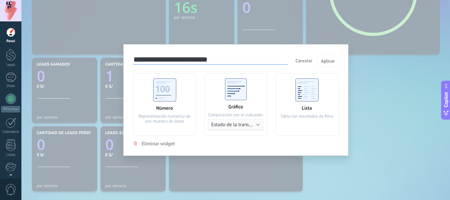
click at [311, 65] on button "Cancelar" at bounding box center [304, 61] width 22 height 10
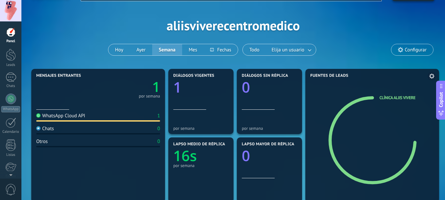
scroll to position [0, 0]
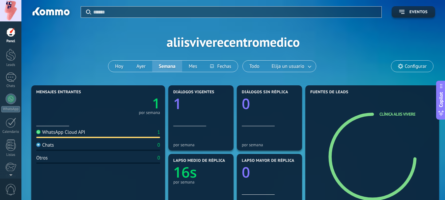
click at [391, 112] on link "clínica aliis vivere" at bounding box center [398, 114] width 36 height 6
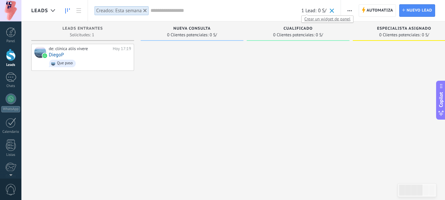
click at [309, 13] on span "1 Lead:" at bounding box center [309, 11] width 15 height 6
click at [323, 10] on span "0 S/" at bounding box center [322, 11] width 8 height 6
click at [311, 13] on span "1 Lead:" at bounding box center [309, 11] width 15 height 6
click at [309, 19] on span "Crear un widget de panel" at bounding box center [327, 18] width 51 height 7
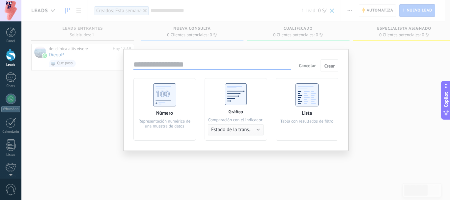
click at [235, 66] on input "text" at bounding box center [212, 64] width 158 height 9
click at [312, 68] on span "Cancelar" at bounding box center [307, 66] width 17 height 6
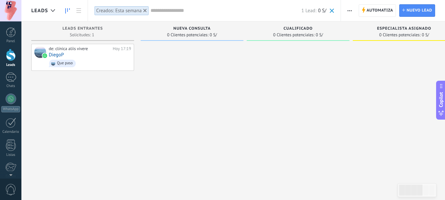
click at [399, 73] on div at bounding box center [404, 101] width 103 height 114
click at [194, 35] on span "0 Clientes potenciales:" at bounding box center [187, 35] width 41 height 4
click at [189, 33] on span "0 Clientes potenciales:" at bounding box center [187, 35] width 41 height 4
click at [190, 31] on span "Nueva consulta" at bounding box center [191, 28] width 37 height 5
drag, startPoint x: 190, startPoint y: 31, endPoint x: 360, endPoint y: 34, distance: 169.4
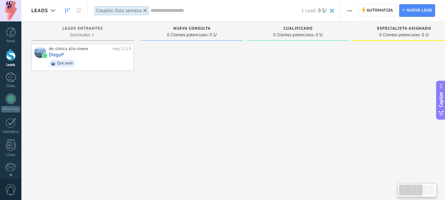
click at [360, 34] on div "Leads Entrantes Solicitudes: 1 0 0 0 0 0 0 0 0 de: clínica aliis vivere Hoy 17:…" at bounding box center [354, 89] width 647 height 136
click at [188, 69] on div at bounding box center [192, 101] width 103 height 114
click at [78, 12] on use at bounding box center [78, 10] width 5 height 5
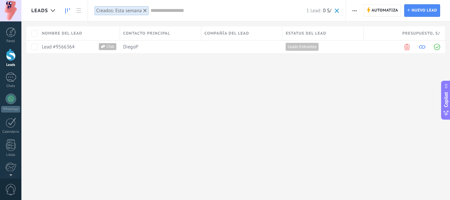
click at [68, 13] on icon at bounding box center [67, 10] width 5 height 5
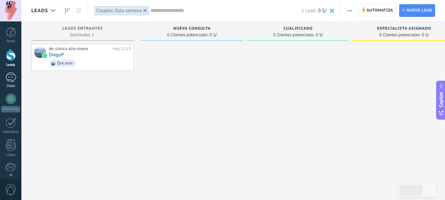
click at [13, 77] on div at bounding box center [11, 78] width 11 height 10
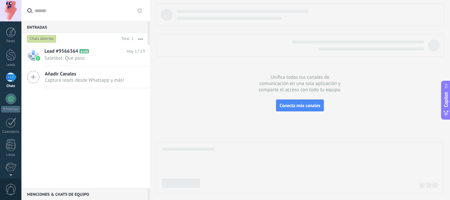
click at [78, 192] on div "Menciones & Chats de equipo 0" at bounding box center [84, 194] width 126 height 12
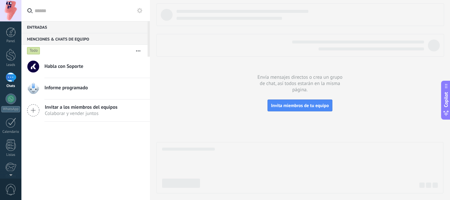
click at [57, 26] on div "Entradas 0" at bounding box center [84, 27] width 126 height 12
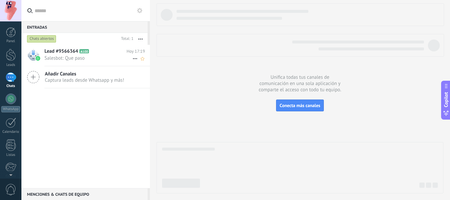
click at [132, 60] on icon at bounding box center [135, 59] width 8 height 8
click at [103, 118] on div at bounding box center [225, 100] width 450 height 200
click at [53, 53] on span "Lead #9566364" at bounding box center [61, 51] width 34 height 7
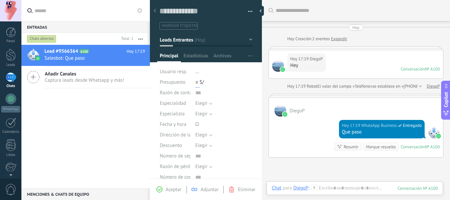
click at [198, 82] on input "text" at bounding box center [197, 82] width 4 height 11
type input "*"
drag, startPoint x: 356, startPoint y: 29, endPoint x: 352, endPoint y: 33, distance: 5.6
click at [356, 29] on div "Hoy" at bounding box center [356, 27] width 7 height 6
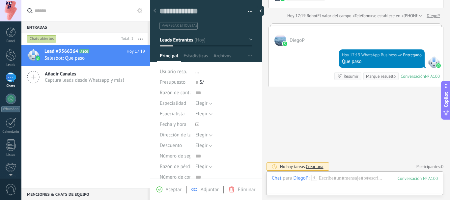
scroll to position [73, 0]
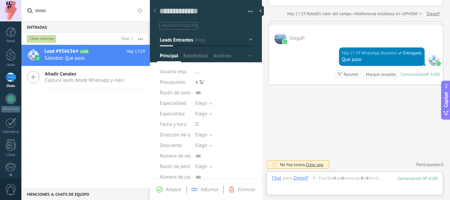
click at [31, 77] on icon at bounding box center [33, 77] width 13 height 13
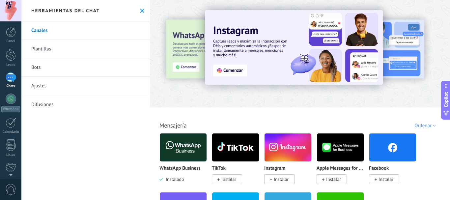
click at [182, 144] on img at bounding box center [183, 148] width 47 height 32
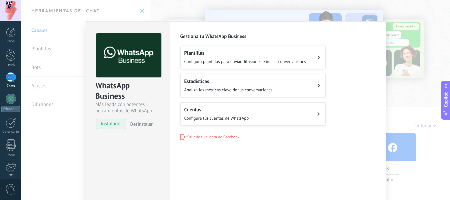
click at [411, 53] on div "WhatsApp Business Más leads con potentes herramientas de WhatsApp instalado Des…" at bounding box center [235, 100] width 429 height 200
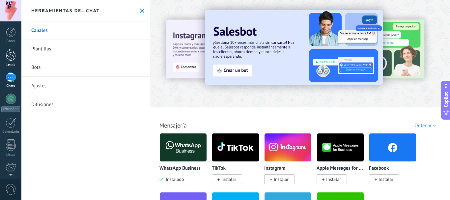
click at [11, 49] on div at bounding box center [11, 55] width 10 height 12
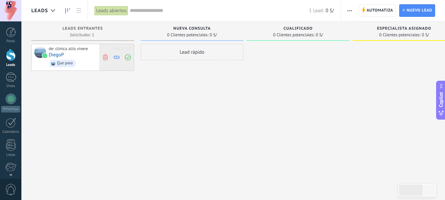
click at [131, 57] on use at bounding box center [128, 57] width 6 height 6
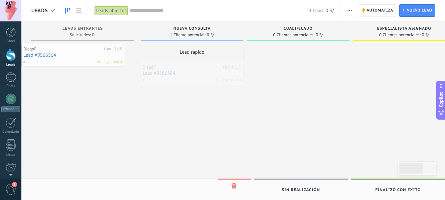
drag, startPoint x: 225, startPoint y: 81, endPoint x: 98, endPoint y: 63, distance: 127.9
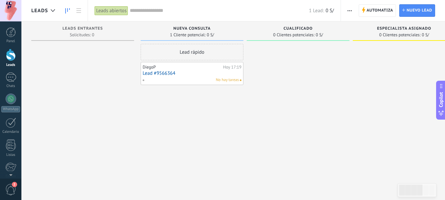
click at [236, 76] on div "DiegoP Hoy 17:19 Lead #9566364 No hay tareas" at bounding box center [192, 73] width 99 height 19
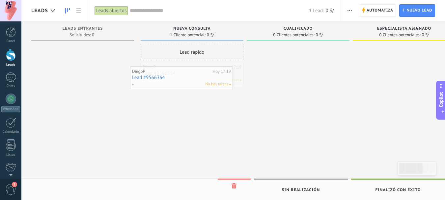
drag, startPoint x: 209, startPoint y: 72, endPoint x: 198, endPoint y: 76, distance: 11.2
drag, startPoint x: 179, startPoint y: 73, endPoint x: 65, endPoint y: 54, distance: 115.0
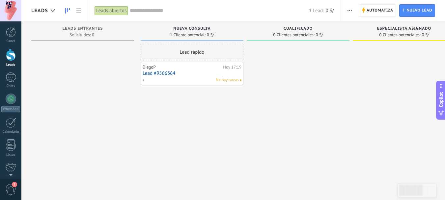
drag, startPoint x: 199, startPoint y: 69, endPoint x: 208, endPoint y: 79, distance: 12.9
click at [161, 106] on div "Lead rápido DiegoP Hoy 17:19 Lead #9566364 No hay tareas" at bounding box center [192, 101] width 103 height 114
click at [240, 71] on link "Lead #9566364" at bounding box center [192, 74] width 99 height 6
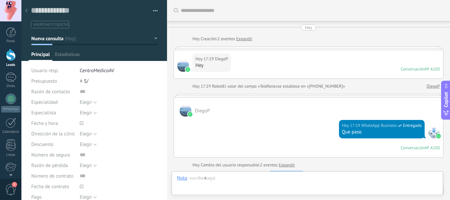
type textarea "**********"
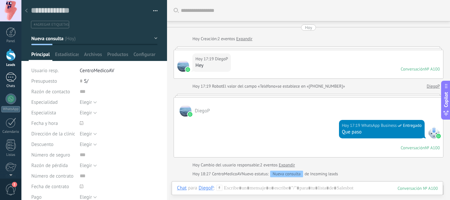
click at [13, 81] on div at bounding box center [11, 78] width 11 height 10
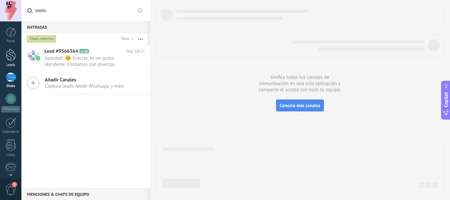
click at [12, 58] on div at bounding box center [11, 55] width 10 height 12
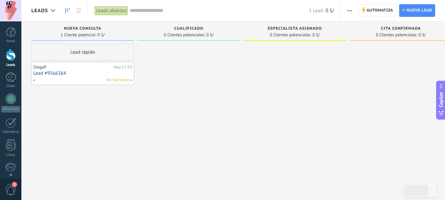
drag, startPoint x: 286, startPoint y: 85, endPoint x: 351, endPoint y: 82, distance: 64.7
click at [351, 82] on div "Leads Entrantes Solicitudes: 0 0 0 0 0 0 0 0 0 Nueva consulta 1 Cliente potenci…" at bounding box center [299, 89] width 537 height 136
drag, startPoint x: 95, startPoint y: 26, endPoint x: 134, endPoint y: 29, distance: 39.6
click at [134, 29] on div "Nueva consulta 1 Cliente potencial: 0 S/ Lead rápido DiegoP Hoy 17:19 Lead #956…" at bounding box center [84, 89] width 106 height 136
drag, startPoint x: 119, startPoint y: 30, endPoint x: 197, endPoint y: 29, distance: 78.1
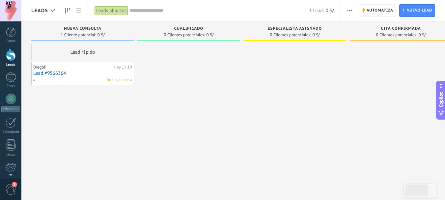
click at [197, 29] on div "Leads Entrantes Solicitudes: 0 0 0 0 0 0 0 0 0 Nueva consulta 1 Cliente potenci…" at bounding box center [299, 89] width 537 height 136
click at [8, 76] on div at bounding box center [11, 78] width 11 height 10
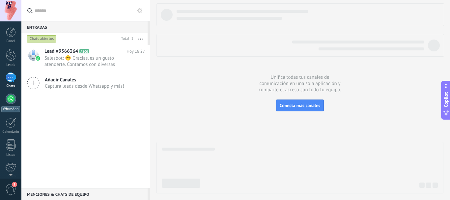
click at [14, 94] on link "WhatsApp" at bounding box center [10, 103] width 21 height 19
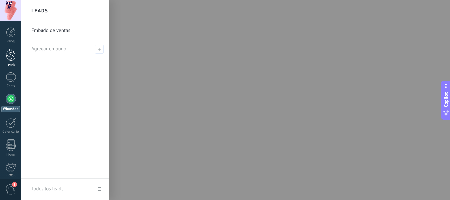
click at [14, 59] on div at bounding box center [11, 55] width 10 height 12
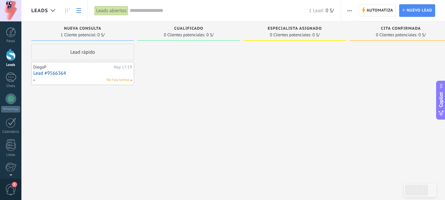
click at [76, 10] on link at bounding box center [78, 10] width 11 height 13
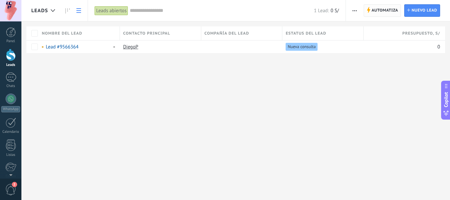
click at [377, 7] on span "Automatiza" at bounding box center [385, 11] width 27 height 12
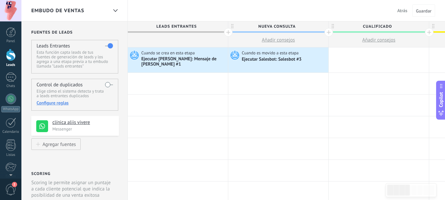
click at [171, 27] on span "Leads Entrantes" at bounding box center [176, 26] width 97 height 10
click at [159, 61] on div "Ejecutar Salesbot: Mensaje de bienvenida #1" at bounding box center [183, 61] width 85 height 11
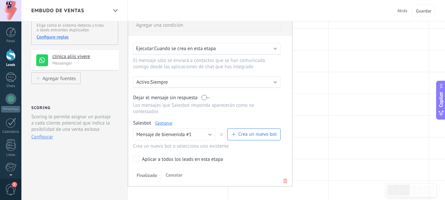
scroll to position [99, 0]
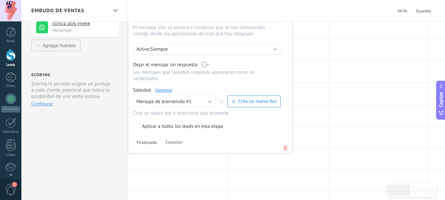
click at [164, 91] on link "Gestionar" at bounding box center [163, 90] width 17 height 6
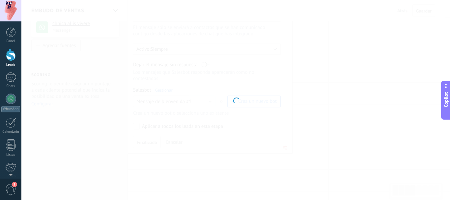
type input "**********"
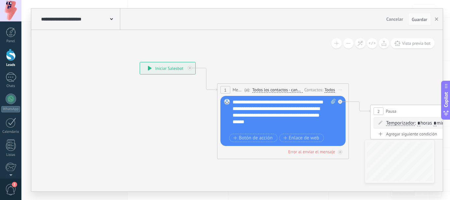
drag, startPoint x: 194, startPoint y: 122, endPoint x: 161, endPoint y: 104, distance: 37.7
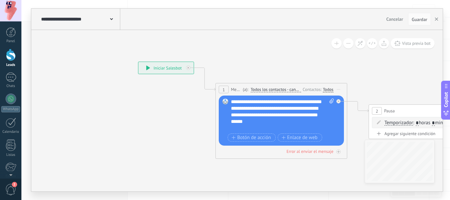
click at [149, 67] on icon at bounding box center [148, 68] width 4 height 5
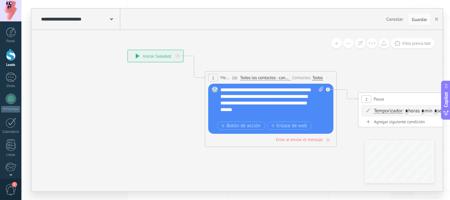
drag, startPoint x: 146, startPoint y: 115, endPoint x: 135, endPoint y: 103, distance: 15.9
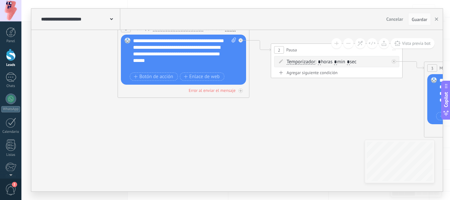
drag, startPoint x: 143, startPoint y: 99, endPoint x: 56, endPoint y: 50, distance: 100.2
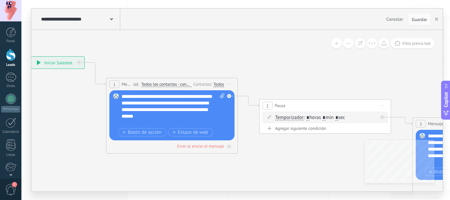
drag, startPoint x: 336, startPoint y: 112, endPoint x: 328, endPoint y: 160, distance: 48.8
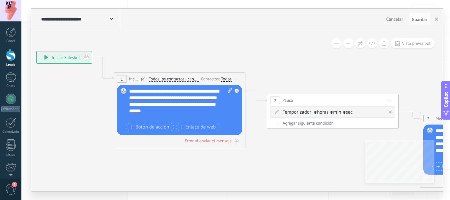
click at [43, 56] on div "**********" at bounding box center [64, 58] width 55 height 12
click at [46, 57] on icon at bounding box center [47, 57] width 4 height 5
click at [56, 59] on div "**********" at bounding box center [64, 58] width 55 height 12
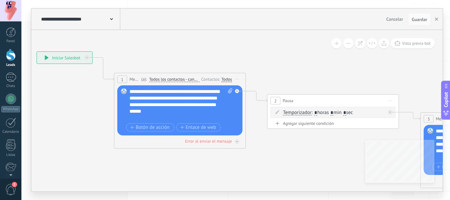
click at [56, 59] on div "**********" at bounding box center [64, 58] width 55 height 12
click at [418, 46] on span "Vista previa bot" at bounding box center [416, 44] width 29 height 6
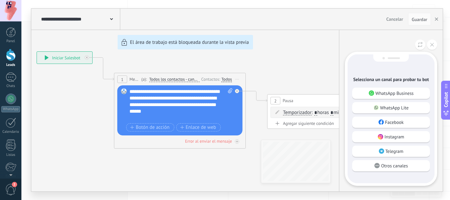
drag, startPoint x: 390, startPoint y: 96, endPoint x: 387, endPoint y: 100, distance: 5.3
click at [390, 95] on p "WhatsApp Business" at bounding box center [395, 93] width 38 height 6
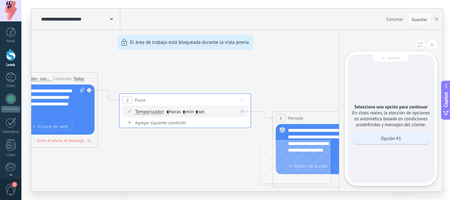
click at [405, 137] on div "Opción #1" at bounding box center [391, 138] width 78 height 11
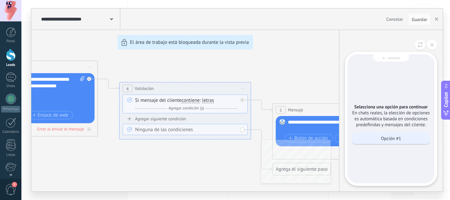
click at [398, 136] on p "Opción #1" at bounding box center [391, 138] width 20 height 6
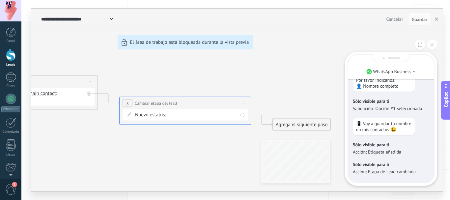
click at [157, 118] on div "**********" at bounding box center [237, 100] width 412 height 183
drag, startPoint x: 166, startPoint y: 131, endPoint x: 217, endPoint y: 127, distance: 50.9
click at [217, 127] on div "**********" at bounding box center [237, 100] width 412 height 183
click at [431, 46] on button at bounding box center [432, 45] width 10 height 10
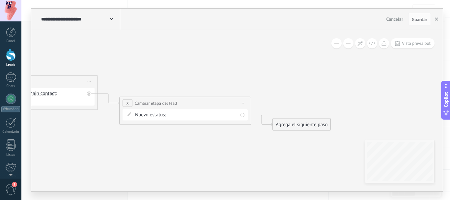
drag, startPoint x: 219, startPoint y: 145, endPoint x: 257, endPoint y: 143, distance: 38.0
click at [257, 143] on div "**********" at bounding box center [237, 100] width 412 height 183
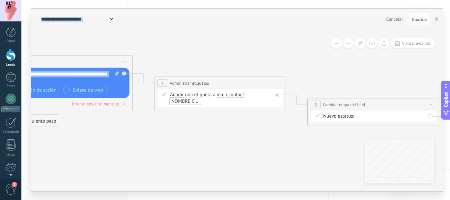
drag, startPoint x: 158, startPoint y: 138, endPoint x: 346, endPoint y: 140, distance: 188.2
click at [189, 99] on span "NOMBRE CONFIRMADO" at bounding box center [196, 101] width 50 height 6
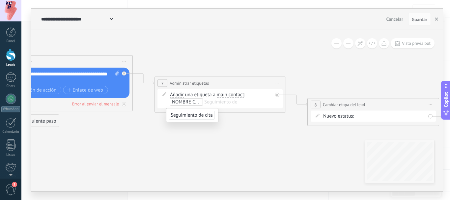
click at [198, 102] on span "NOMBRE CONFIRMADO" at bounding box center [197, 102] width 50 height 6
click at [195, 113] on span "NOMBRE CONFIRMADO" at bounding box center [196, 114] width 54 height 9
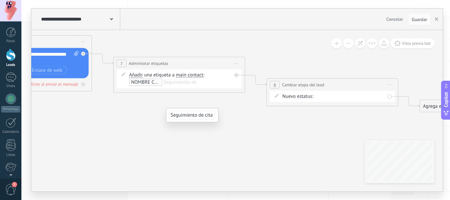
drag, startPoint x: 287, startPoint y: 139, endPoint x: 254, endPoint y: 133, distance: 33.5
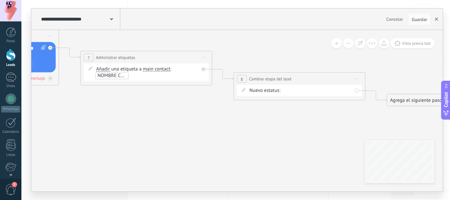
click at [436, 19] on icon "button" at bounding box center [436, 18] width 3 height 3
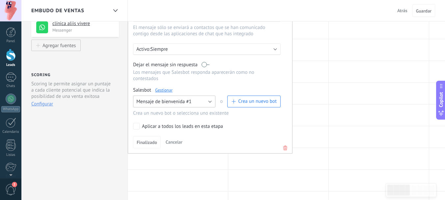
click at [178, 102] on span "Mensaje de bienvenida #1" at bounding box center [163, 102] width 55 height 6
click at [182, 125] on span "Mensaje de bienvenida #1" at bounding box center [171, 124] width 84 height 6
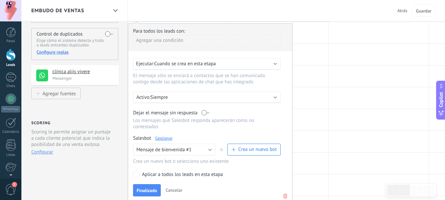
scroll to position [132, 0]
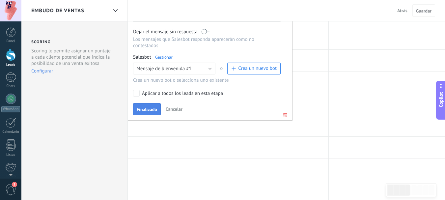
click at [152, 111] on span "Finalizado" at bounding box center [147, 109] width 20 height 5
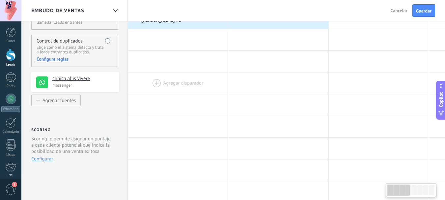
scroll to position [0, 0]
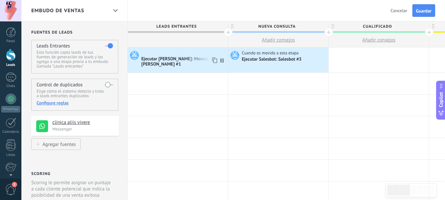
click at [177, 60] on div "Ejecutar Salesbot: Mensaje de bienvenida #1" at bounding box center [183, 61] width 85 height 11
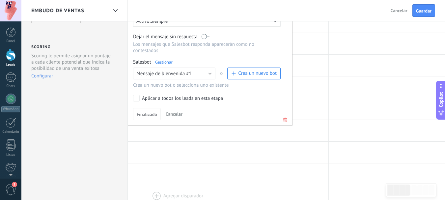
scroll to position [198, 0]
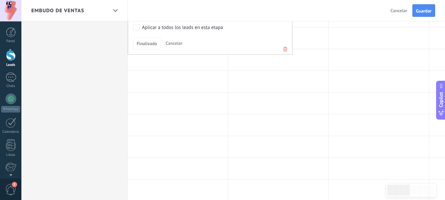
click at [177, 44] on span "Cancelar" at bounding box center [174, 43] width 17 height 6
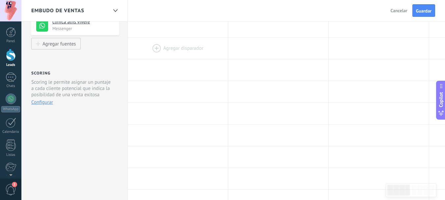
scroll to position [0, 0]
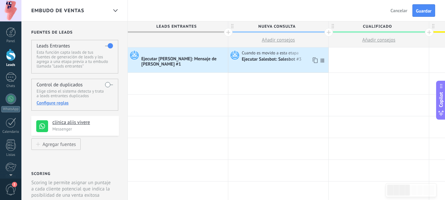
click at [261, 62] on div "Ejecutar Salesbot: Salesbot #3" at bounding box center [272, 60] width 61 height 6
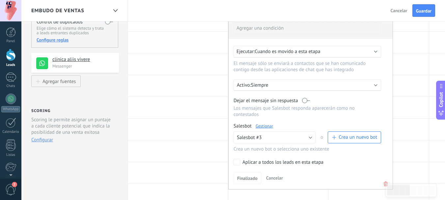
scroll to position [66, 0]
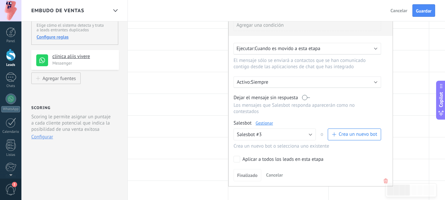
click at [296, 47] on span "Cuando es movido a esta etapa" at bounding box center [288, 48] width 66 height 6
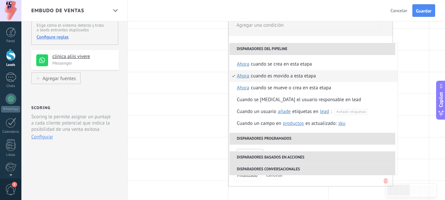
click at [304, 76] on div "Cuando es movido a esta etapa" at bounding box center [283, 76] width 65 height 12
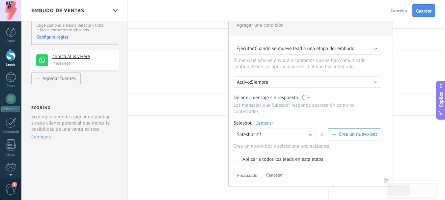
click at [319, 48] on span "Cuando se mueve lead a una etapa del embudo" at bounding box center [305, 48] width 100 height 6
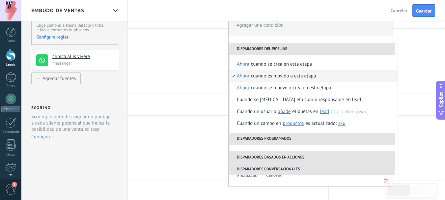
click at [275, 74] on div "Cuando es movido a esta etapa" at bounding box center [283, 76] width 65 height 12
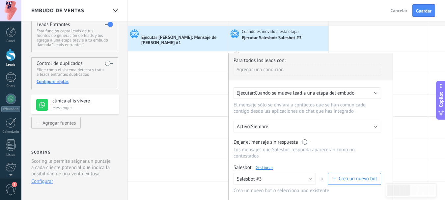
scroll to position [33, 0]
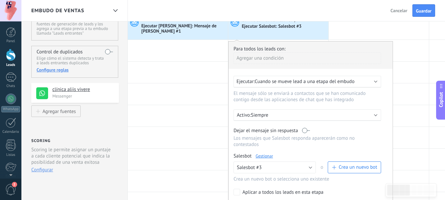
click at [305, 60] on div "Agregar una condición" at bounding box center [308, 58] width 148 height 12
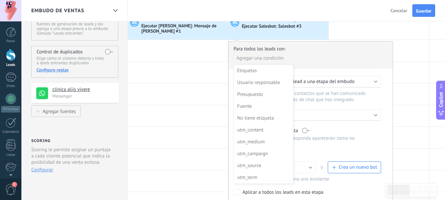
click at [323, 68] on div at bounding box center [311, 131] width 164 height 178
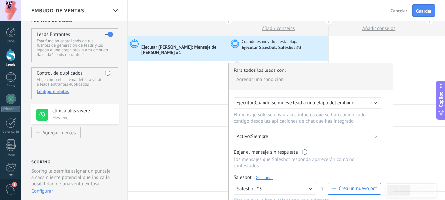
scroll to position [0, 0]
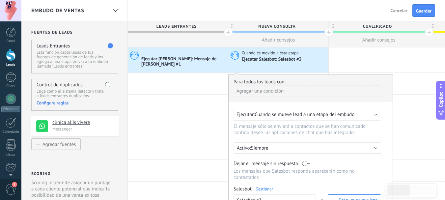
click at [263, 93] on div "Agregar una condición" at bounding box center [308, 91] width 148 height 12
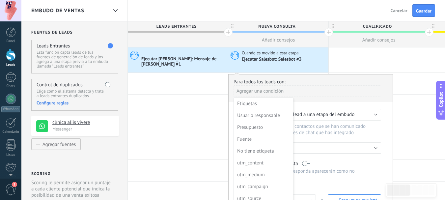
click at [320, 103] on div at bounding box center [311, 163] width 164 height 178
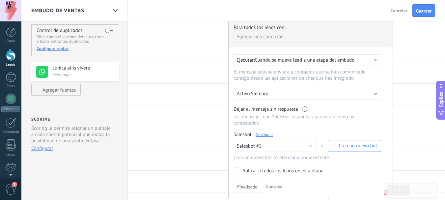
scroll to position [66, 0]
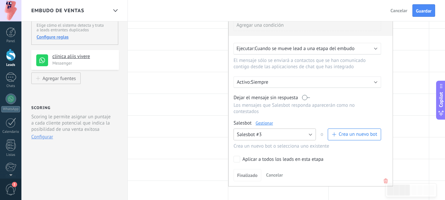
click at [280, 129] on button "Salesbot #3" at bounding box center [275, 135] width 82 height 12
click at [272, 144] on span "Salesbot #3" at bounding box center [272, 146] width 84 height 6
click at [248, 175] on span "Finalizado" at bounding box center [247, 175] width 20 height 5
click at [399, 97] on div at bounding box center [379, 104] width 100 height 21
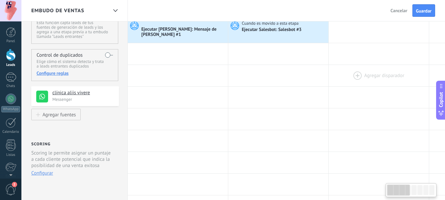
scroll to position [0, 0]
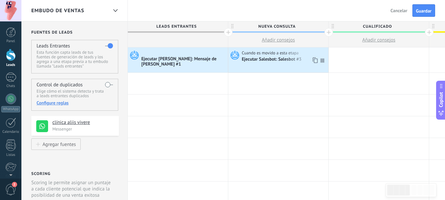
click at [256, 57] on div "Ejecutar Salesbot: Salesbot #3" at bounding box center [272, 60] width 61 height 6
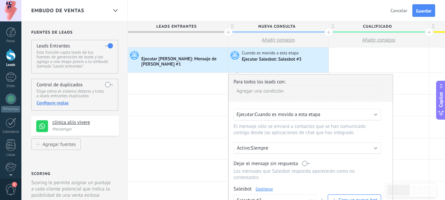
click at [256, 57] on div "Ejecutar Salesbot: Salesbot #3" at bounding box center [272, 60] width 61 height 6
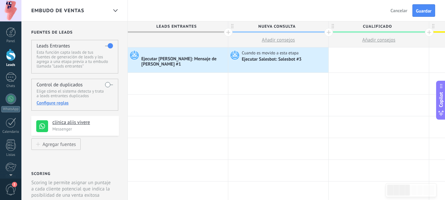
click at [108, 44] on label at bounding box center [109, 46] width 8 height 11
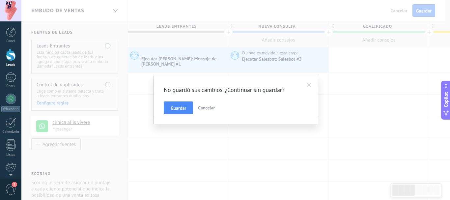
click at [108, 45] on div "No guardó sus cambios. ¿Continuar sin guardar? Guardar Cancelar" at bounding box center [235, 100] width 429 height 200
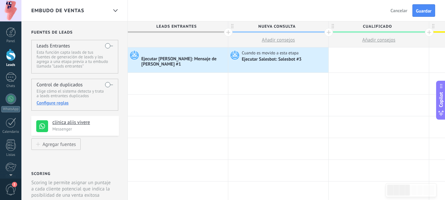
click at [109, 45] on label at bounding box center [109, 46] width 8 height 11
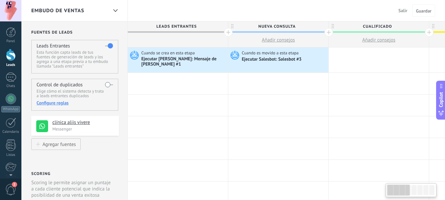
click at [109, 43] on label at bounding box center [109, 46] width 8 height 11
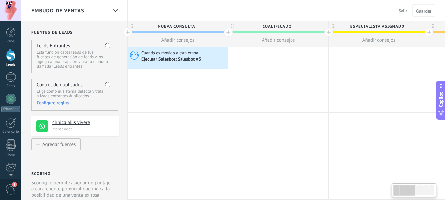
scroll to position [0, 0]
click at [108, 43] on label at bounding box center [109, 46] width 8 height 11
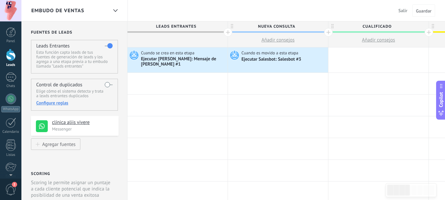
click at [398, 9] on button "Salir" at bounding box center [403, 11] width 14 height 10
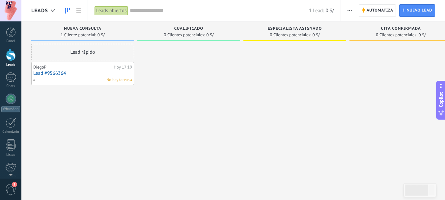
click at [111, 118] on div "Lead rápido DiegoP Hoy 17:19 Lead #9566364 No hay tareas" at bounding box center [82, 101] width 103 height 114
click at [13, 77] on div at bounding box center [11, 78] width 11 height 10
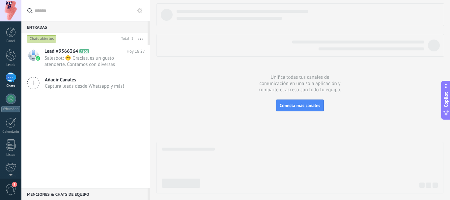
drag, startPoint x: 81, startPoint y: 58, endPoint x: 42, endPoint y: 112, distance: 66.9
click at [42, 112] on div "Lead #9566364 A100 [DATE] 18:27 Salesbot: 😊 Gracias, es un gusto atenderte. Con…" at bounding box center [85, 116] width 129 height 143
click at [131, 63] on icon at bounding box center [135, 65] width 8 height 8
click at [92, 115] on div at bounding box center [225, 100] width 450 height 200
click at [10, 191] on span "2" at bounding box center [10, 190] width 11 height 12
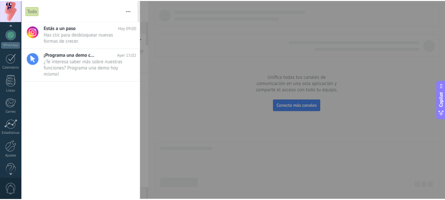
scroll to position [74, 0]
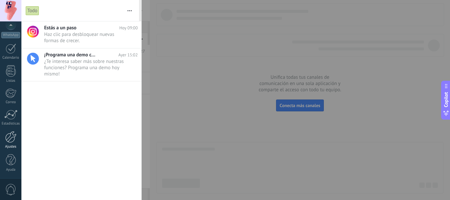
click at [15, 137] on div at bounding box center [10, 137] width 11 height 12
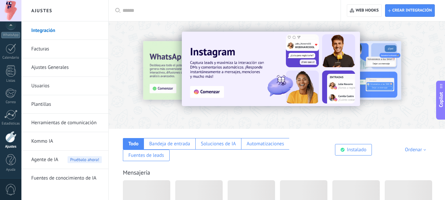
click at [60, 85] on link "Usuarios" at bounding box center [66, 86] width 71 height 18
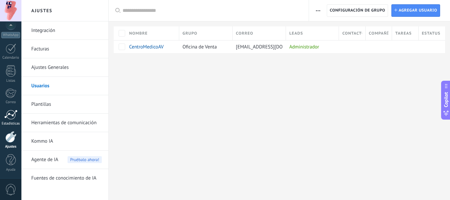
click at [10, 116] on div at bounding box center [10, 115] width 13 height 10
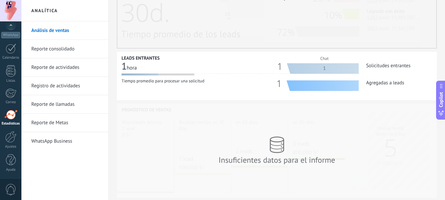
scroll to position [237, 0]
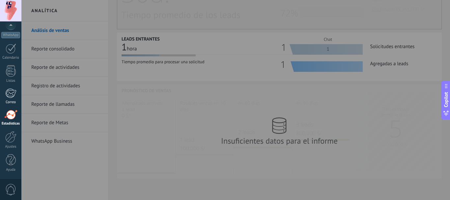
click at [13, 92] on div at bounding box center [10, 93] width 11 height 10
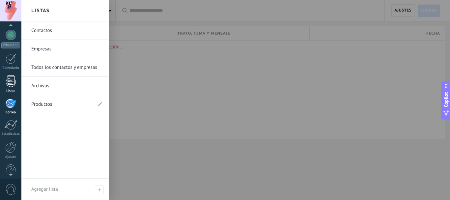
click at [12, 82] on div at bounding box center [11, 81] width 10 height 12
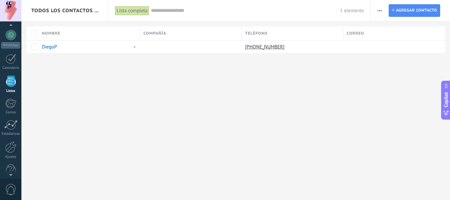
scroll to position [41, 0]
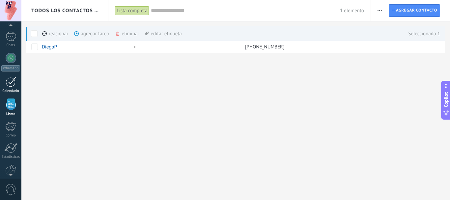
click at [16, 82] on div at bounding box center [11, 82] width 11 height 10
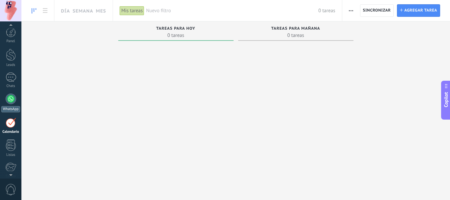
click at [10, 99] on div at bounding box center [11, 99] width 11 height 11
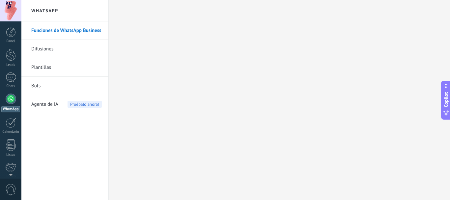
click at [40, 87] on link "Bots" at bounding box center [66, 86] width 71 height 18
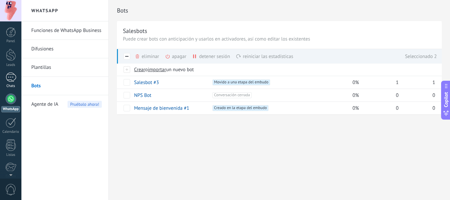
click at [13, 77] on div at bounding box center [11, 78] width 11 height 10
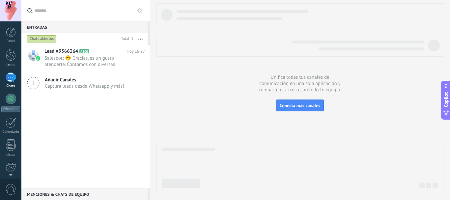
click at [76, 114] on div "Lead #9566364 A100 [DATE] 18:27 Salesbot: 😊 Gracias, es un gusto atenderte. Con…" at bounding box center [85, 116] width 129 height 143
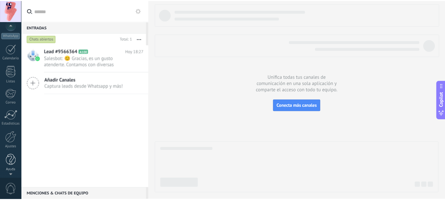
scroll to position [74, 0]
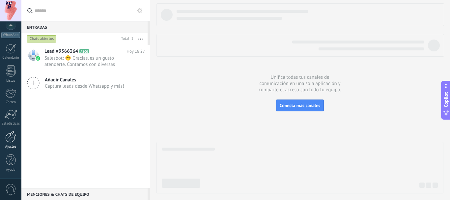
click at [15, 136] on div at bounding box center [10, 137] width 11 height 12
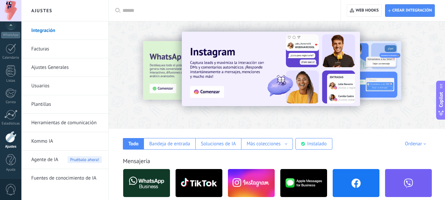
scroll to position [33, 0]
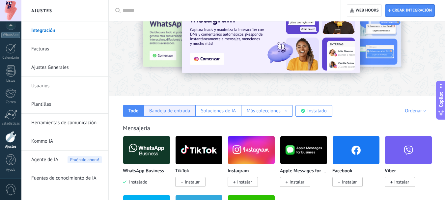
click at [163, 112] on div "Bandeja de entrada" at bounding box center [169, 111] width 41 height 6
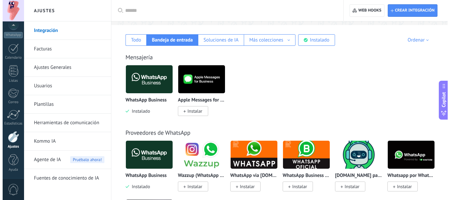
scroll to position [66, 0]
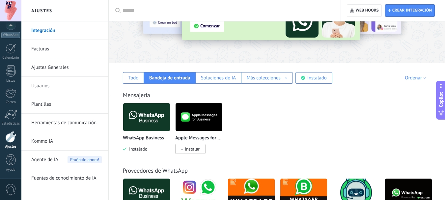
click at [152, 124] on img at bounding box center [146, 117] width 47 height 32
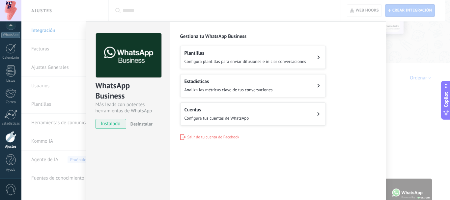
click at [307, 52] on button "Plantillas Configura plantillas para enviar difusiones e iniciar conversaciones" at bounding box center [253, 57] width 146 height 23
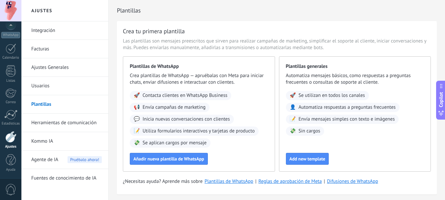
click at [49, 61] on link "Ajustes Generales" at bounding box center [66, 67] width 71 height 18
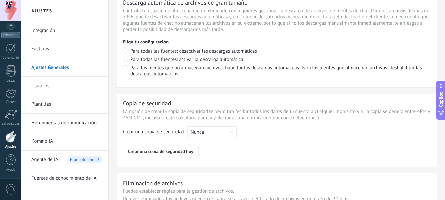
scroll to position [539, 0]
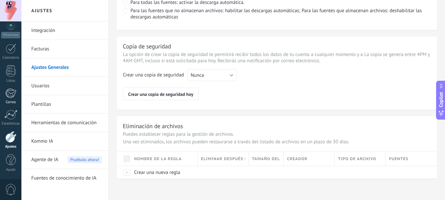
click at [13, 92] on div at bounding box center [10, 93] width 11 height 10
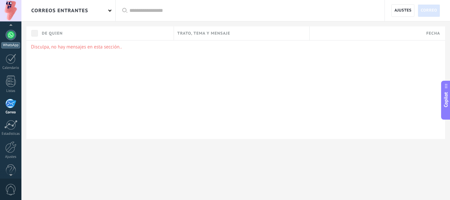
click at [10, 38] on div at bounding box center [11, 35] width 11 height 11
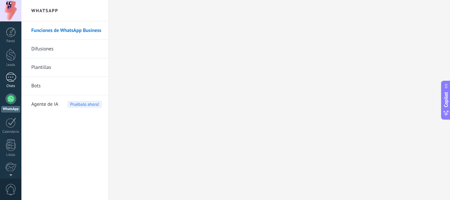
click at [9, 74] on div at bounding box center [11, 78] width 11 height 10
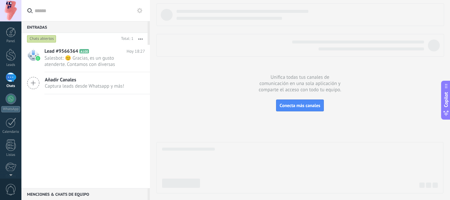
click at [40, 38] on div "Chats abiertos" at bounding box center [41, 39] width 29 height 8
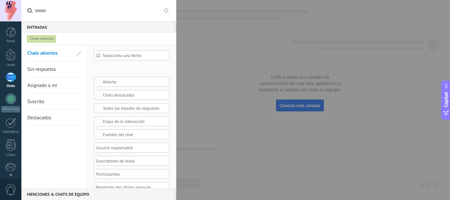
click at [44, 71] on span "Sin respuesta" at bounding box center [41, 69] width 28 height 6
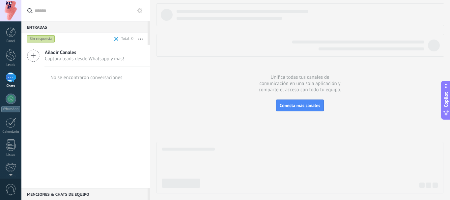
click at [46, 39] on div "Sin respuesta" at bounding box center [41, 39] width 28 height 8
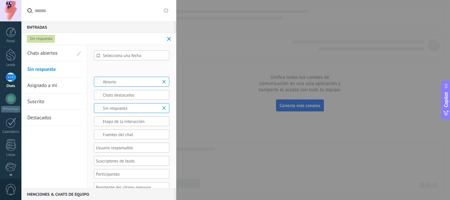
click at [45, 86] on span "Asignado a mí" at bounding box center [42, 85] width 30 height 6
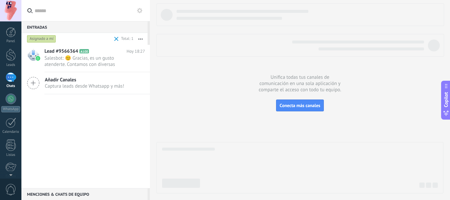
click at [38, 41] on div "Asignado a mí" at bounding box center [41, 39] width 29 height 8
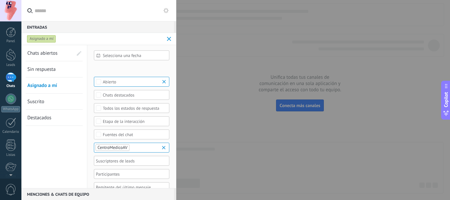
click at [44, 105] on link "Suscrito" at bounding box center [49, 102] width 45 height 16
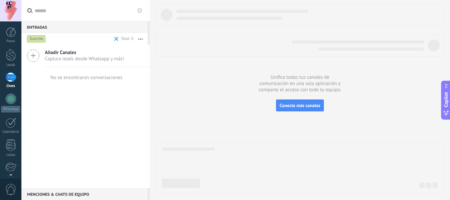
click at [34, 38] on div "Suscrito" at bounding box center [36, 39] width 19 height 8
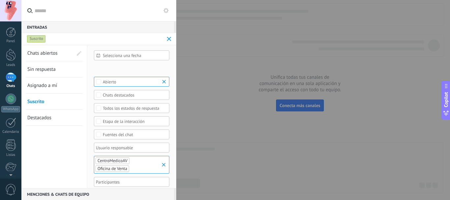
click at [45, 52] on span "Chats abiertos" at bounding box center [42, 53] width 30 height 6
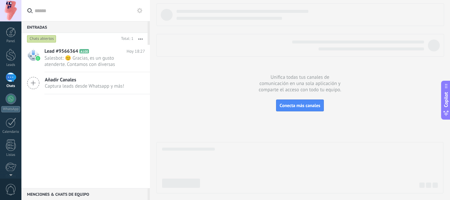
click at [139, 41] on button "button" at bounding box center [140, 39] width 14 height 12
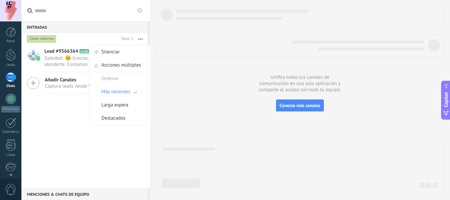
click at [80, 139] on div "Lead #9566364 A100 [DATE] 18:27 Salesbot: 😊 Gracias, es un gusto atenderte. Con…" at bounding box center [85, 116] width 129 height 143
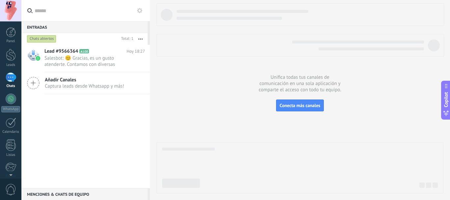
click at [80, 191] on div "Menciones & Chats de equipo 0" at bounding box center [84, 194] width 126 height 12
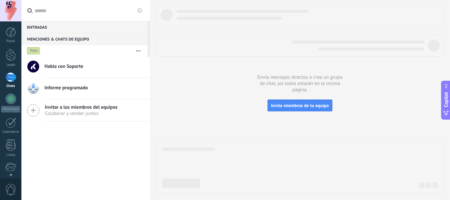
click at [37, 27] on div "Entradas 0" at bounding box center [84, 27] width 126 height 12
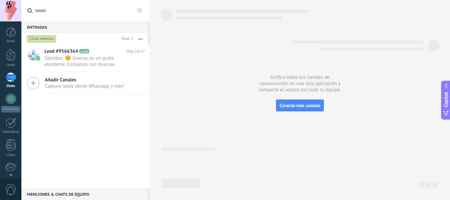
click at [73, 122] on div "Lead #9566364 A100 [DATE] 18:27 Salesbot: 😊 Gracias, es un gusto atenderte. Con…" at bounding box center [85, 116] width 129 height 143
click at [90, 59] on span "Salesbot: 😊 Gracias, es un gusto atenderte. Contamos con diversas especialidade…" at bounding box center [88, 61] width 88 height 13
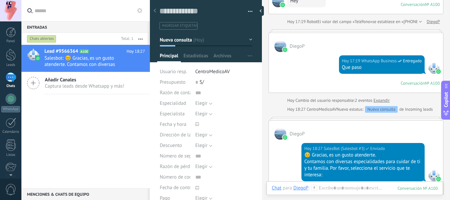
scroll to position [66, 0]
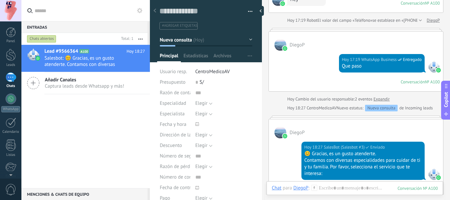
click at [310, 99] on div "Hoy Cambio del usuario responsable: 2 eventos Expandir" at bounding box center [338, 99] width 103 height 7
click at [350, 107] on span "Nuevo estatus:" at bounding box center [350, 108] width 27 height 7
click at [386, 109] on div "Nueva consulta" at bounding box center [381, 108] width 33 height 7
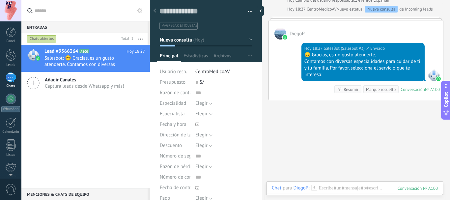
scroll to position [180, 0]
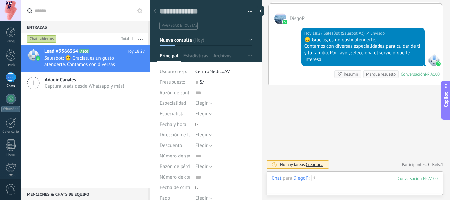
click at [328, 179] on div at bounding box center [355, 185] width 166 height 20
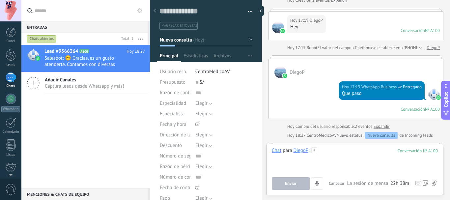
scroll to position [0, 0]
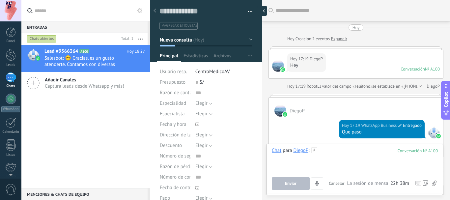
click at [262, 12] on div at bounding box center [262, 11] width 10 height 10
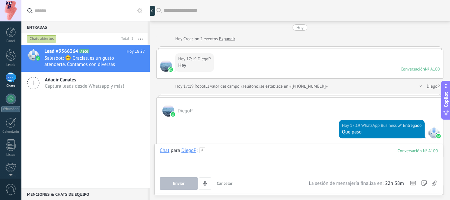
type textarea "**********"
click at [292, 61] on div "Hoy 17:19 DiegoP Hey Conversación № A100 Conversación № A100" at bounding box center [300, 64] width 286 height 28
click at [247, 50] on div "Hoy 17:19 DiegoP Hey Conversación № A100 Conversación № A100" at bounding box center [300, 64] width 286 height 28
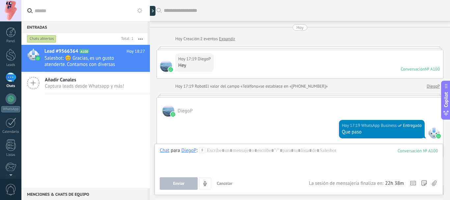
click at [247, 50] on div "Hoy 17:19 DiegoP Hey Conversación № A100 Conversación № A100" at bounding box center [300, 64] width 286 height 28
click at [33, 84] on icon at bounding box center [33, 83] width 13 height 13
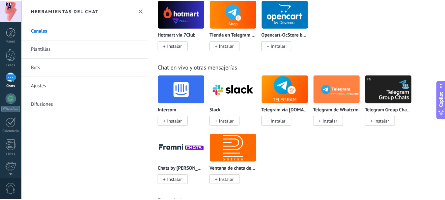
scroll to position [692, 0]
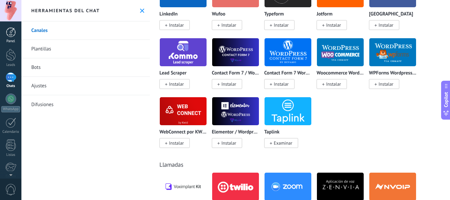
click at [13, 37] on div at bounding box center [11, 32] width 10 height 10
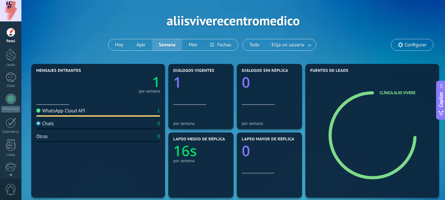
scroll to position [33, 0]
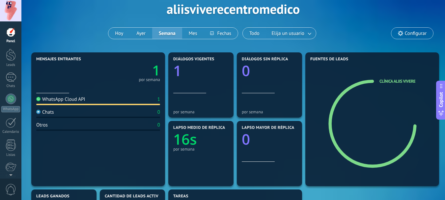
click at [78, 100] on div "WhatsApp Cloud API" at bounding box center [60, 99] width 49 height 6
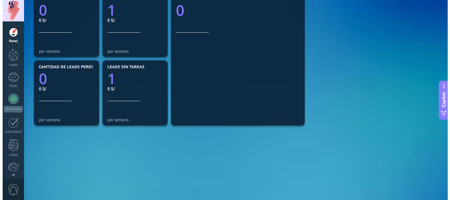
scroll to position [0, 0]
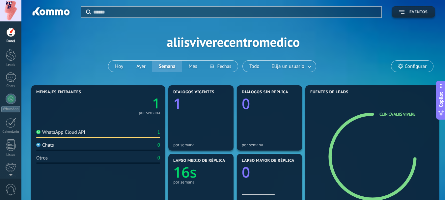
click at [422, 13] on span "Eventos" at bounding box center [419, 12] width 18 height 5
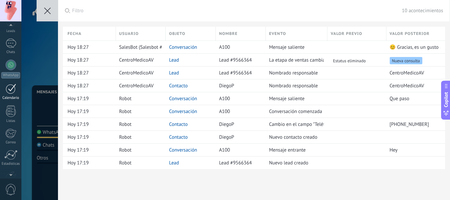
scroll to position [74, 0]
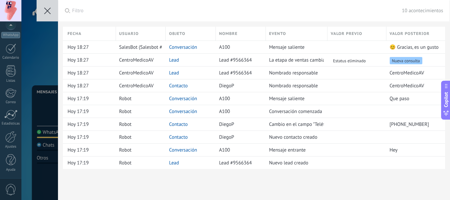
click at [6, 182] on div "0" at bounding box center [10, 189] width 21 height 22
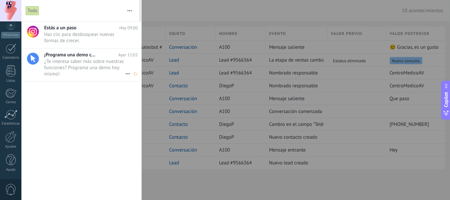
scroll to position [0, 0]
click at [7, 9] on div at bounding box center [10, 10] width 21 height 21
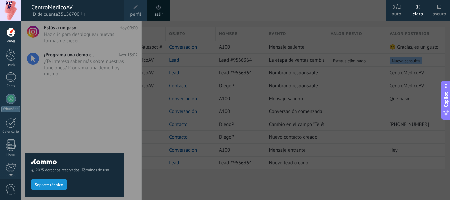
click at [158, 9] on span at bounding box center [159, 7] width 5 height 5
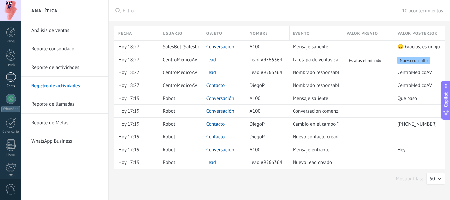
click at [13, 75] on div at bounding box center [11, 78] width 11 height 10
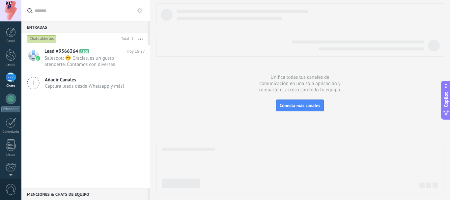
drag, startPoint x: 82, startPoint y: 99, endPoint x: 51, endPoint y: 121, distance: 38.0
click at [51, 121] on div "Lead #9566364 A100 [DATE] 18:27 Salesbot: 😊 Gracias, es un gusto atenderte. Con…" at bounding box center [85, 116] width 129 height 143
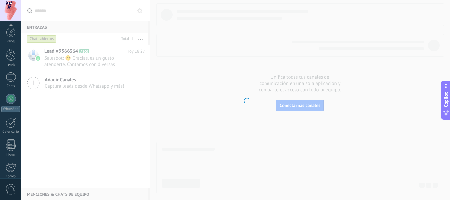
scroll to position [74, 0]
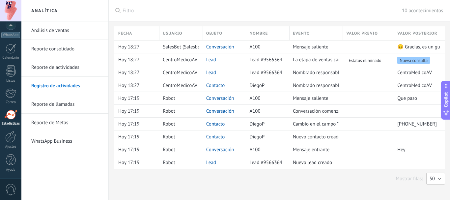
click at [442, 176] on button "50" at bounding box center [435, 179] width 19 height 12
click at [432, 162] on li "100" at bounding box center [434, 167] width 22 height 11
click at [419, 123] on span "[PHONE_NUMBER]" at bounding box center [417, 124] width 40 height 6
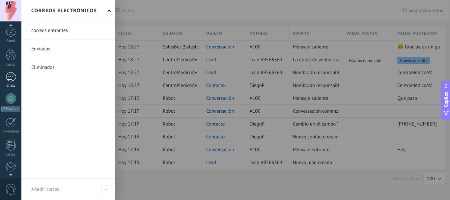
scroll to position [0, 0]
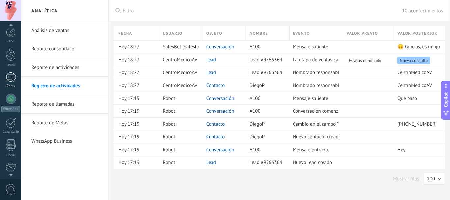
click at [11, 75] on div at bounding box center [11, 78] width 11 height 10
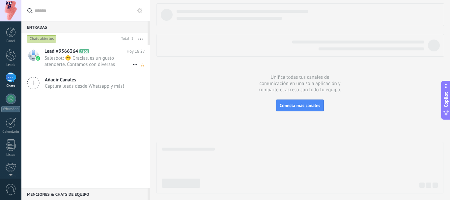
click at [87, 61] on span "Salesbot: 😊 Gracias, es un gusto atenderte. Contamos con diversas especialidade…" at bounding box center [88, 61] width 88 height 13
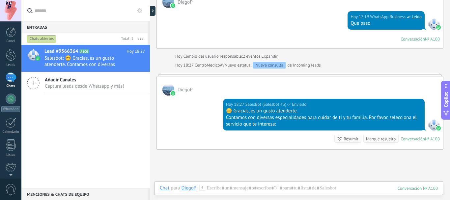
scroll to position [173, 0]
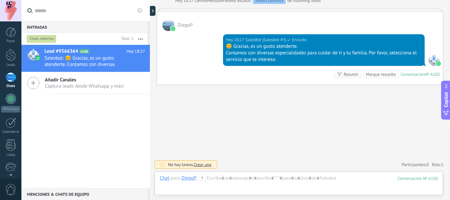
click at [421, 179] on div "100" at bounding box center [418, 179] width 40 height 6
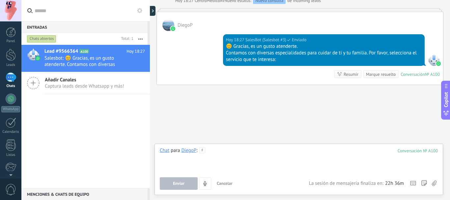
click at [248, 168] on div at bounding box center [299, 159] width 278 height 25
click at [165, 183] on button "Enviar" at bounding box center [179, 183] width 38 height 13
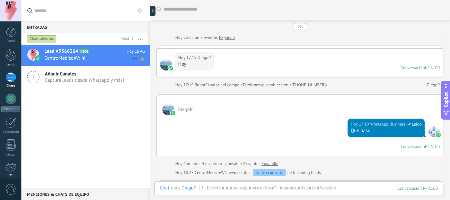
scroll to position [1, 0]
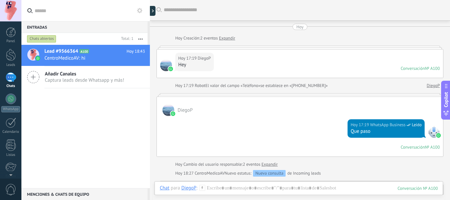
click at [89, 106] on div "Lead #9566364 A100 [DATE] 18:43 CentroMedicoAV: hi Añadir Canales Captura leads…" at bounding box center [85, 116] width 129 height 143
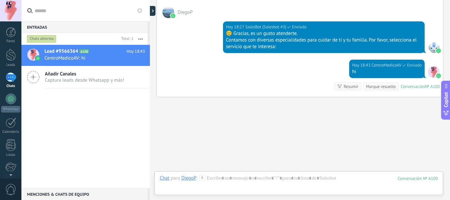
scroll to position [198, 0]
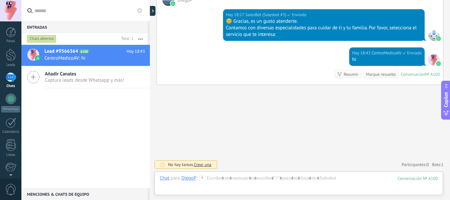
click at [179, 163] on div "No hay tareas. Crear una" at bounding box center [190, 165] width 44 height 6
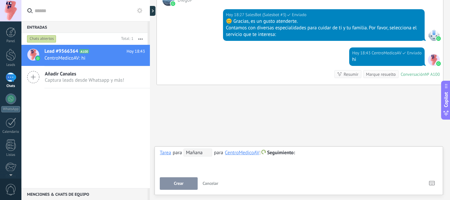
click at [262, 122] on div "Buscar Carga más [DATE] [DATE] Creación: 2 eventos Expandir [DATE] 17:19 DiegoP…" at bounding box center [300, 1] width 300 height 398
click at [215, 182] on span "Cancelar" at bounding box center [211, 184] width 16 height 6
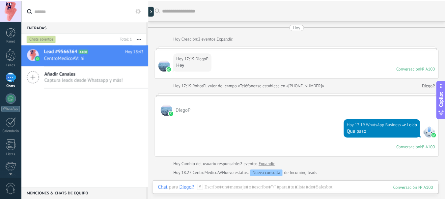
scroll to position [0, 0]
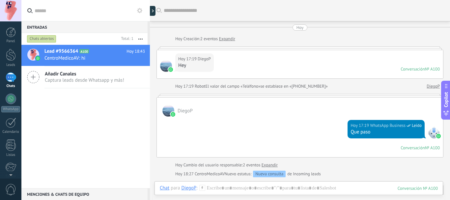
click at [142, 10] on icon at bounding box center [139, 10] width 5 height 5
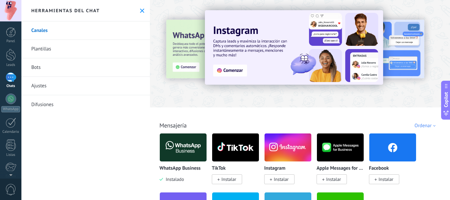
click at [137, 10] on div "Herramientas del chat" at bounding box center [85, 10] width 129 height 21
click at [140, 10] on icon at bounding box center [142, 11] width 4 height 4
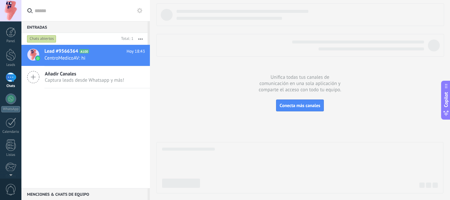
click at [51, 106] on div "Lead #9566364 A100 [DATE] 18:43 CentroMedicoAV: hi Añadir Canales Captura leads…" at bounding box center [85, 116] width 129 height 143
click at [17, 35] on link "Panel" at bounding box center [10, 35] width 21 height 16
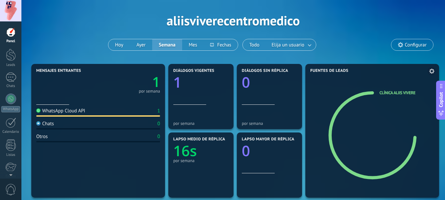
scroll to position [33, 0]
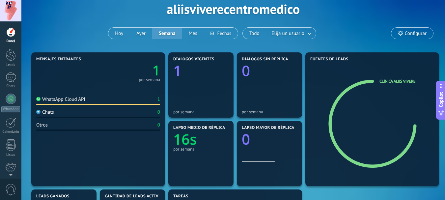
click at [66, 103] on div "WhatsApp Cloud API 1" at bounding box center [98, 100] width 124 height 9
click at [67, 102] on div "WhatsApp Cloud API" at bounding box center [60, 99] width 49 height 6
click at [68, 101] on div "WhatsApp Cloud API" at bounding box center [60, 99] width 49 height 6
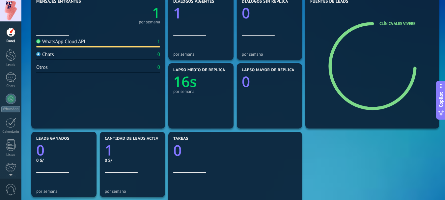
scroll to position [132, 0]
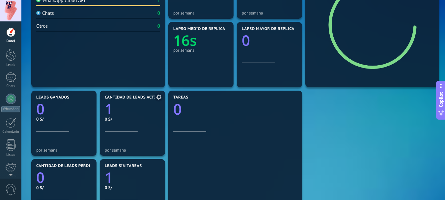
click at [132, 115] on link "1" at bounding box center [132, 109] width 55 height 20
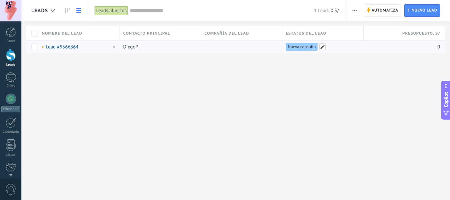
click at [320, 46] on span at bounding box center [322, 47] width 7 height 7
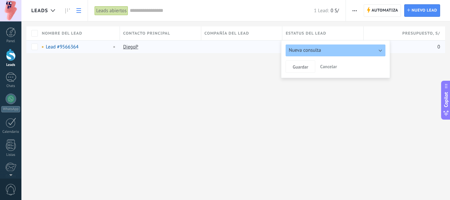
click at [286, 118] on div "Leads Automatiza Nueva difusión Editar embudo Imprimir Ajustes de la lista Impo…" at bounding box center [235, 100] width 429 height 200
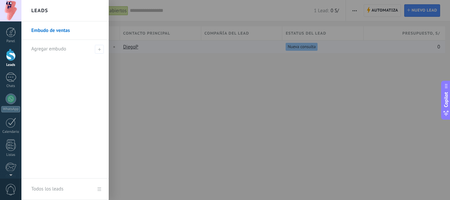
click at [389, 117] on div at bounding box center [246, 100] width 450 height 200
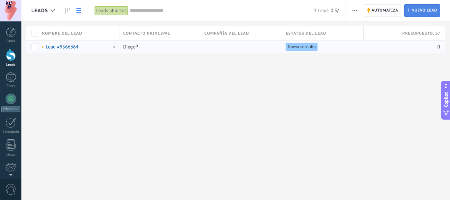
click at [413, 12] on span "Nuevo lead" at bounding box center [425, 11] width 26 height 12
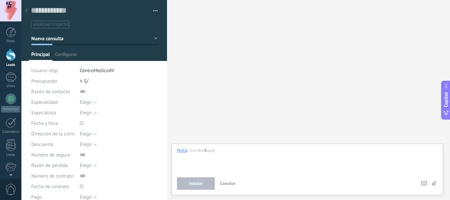
click at [23, 8] on div at bounding box center [26, 11] width 9 height 13
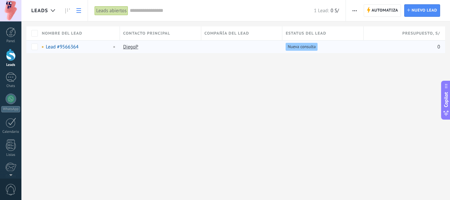
click at [142, 11] on input "text" at bounding box center [222, 10] width 184 height 7
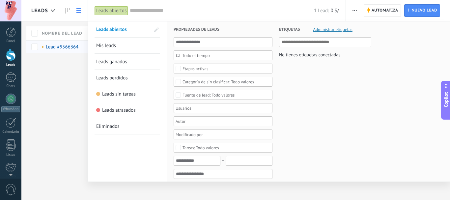
click at [125, 46] on link "Mis leads" at bounding box center [127, 46] width 62 height 16
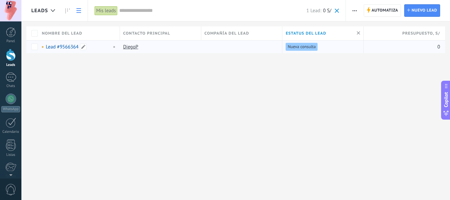
click at [55, 47] on link "Lead #9566364" at bounding box center [62, 47] width 33 height 6
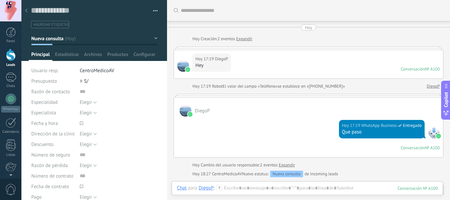
click at [27, 7] on div at bounding box center [26, 11] width 9 height 13
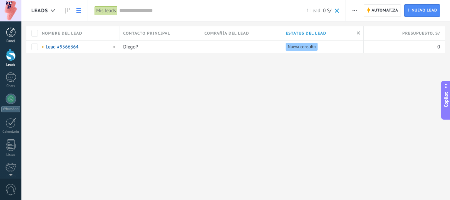
click at [15, 34] on div at bounding box center [11, 32] width 10 height 10
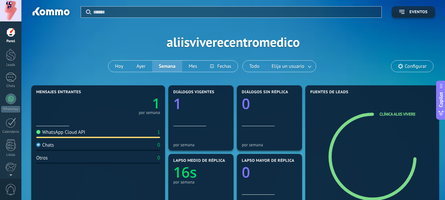
click at [98, 10] on input "text" at bounding box center [235, 12] width 284 height 7
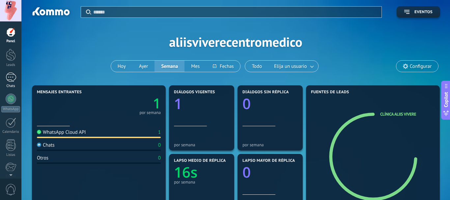
click at [14, 78] on div at bounding box center [11, 78] width 11 height 10
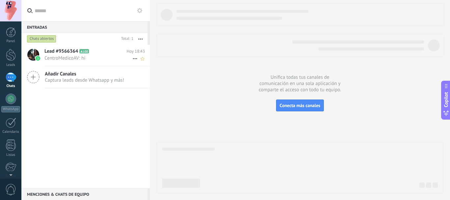
click at [57, 59] on span "CentroMedicoAV: hi" at bounding box center [88, 58] width 88 height 6
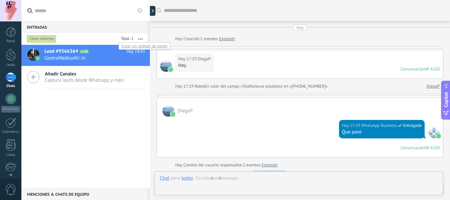
scroll to position [164, 0]
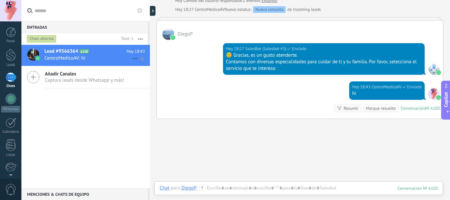
click at [31, 52] on div at bounding box center [33, 55] width 12 height 12
click at [35, 55] on div at bounding box center [33, 55] width 12 height 12
